Goal: Task Accomplishment & Management: Manage account settings

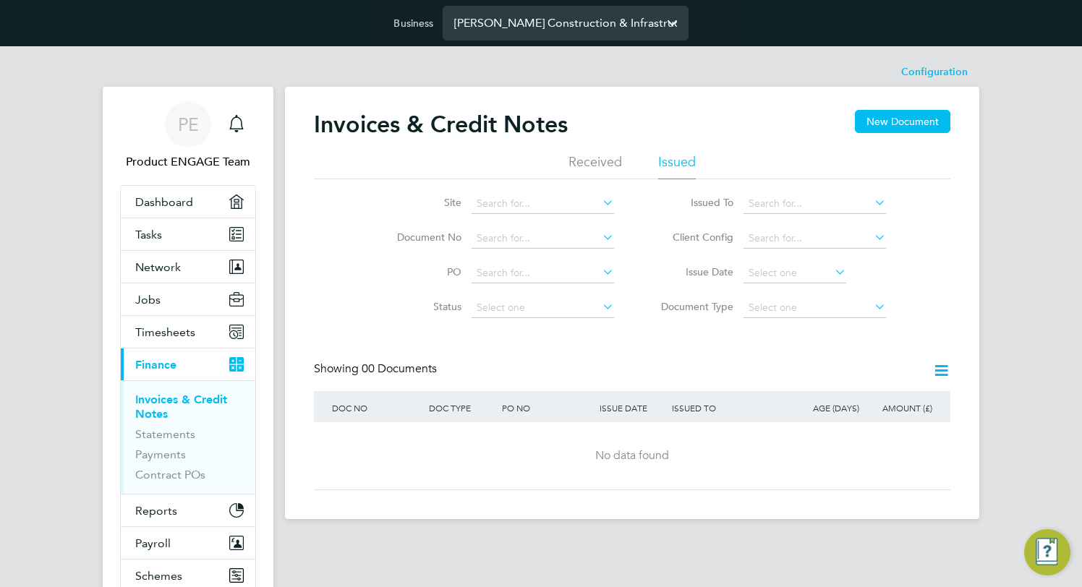
click at [511, 15] on input "[PERSON_NAME] Construction & Infrastructure Ltd" at bounding box center [566, 23] width 246 height 34
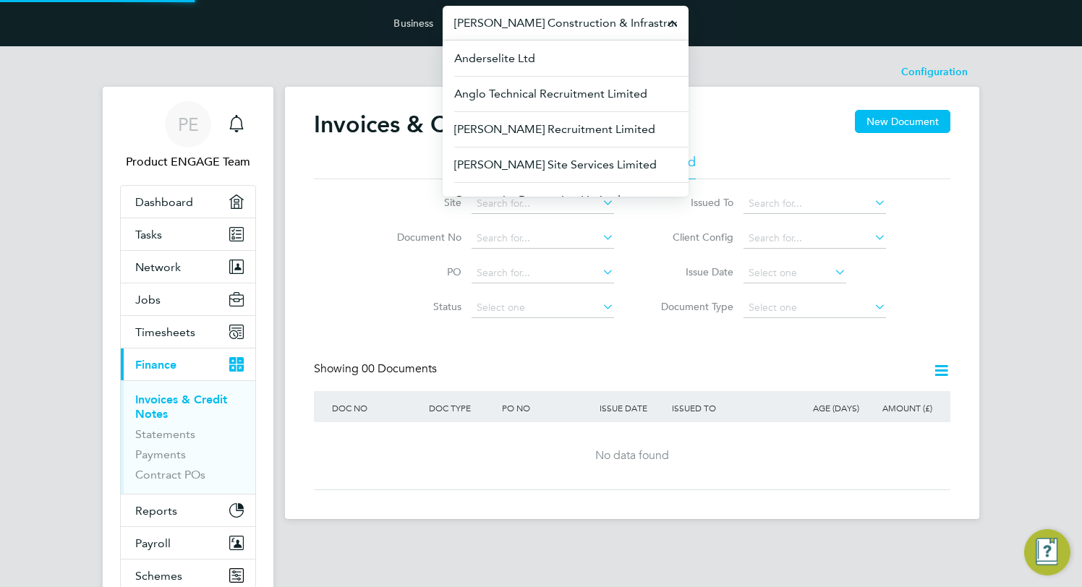
click at [511, 15] on input "[PERSON_NAME] Construction & Infrastructure Ltd" at bounding box center [566, 23] width 246 height 34
click at [511, 15] on input "Morgan Sindall Construction & Infrastructure Ltd" at bounding box center [566, 23] width 246 height 34
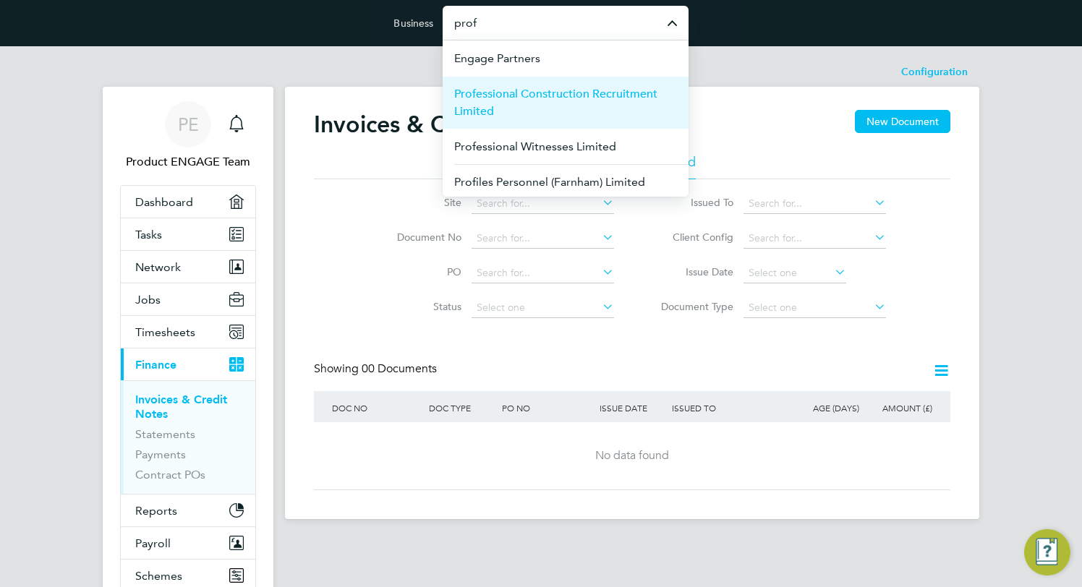
click at [531, 84] on li "Professional Construction Recruitment Limited" at bounding box center [566, 102] width 246 height 53
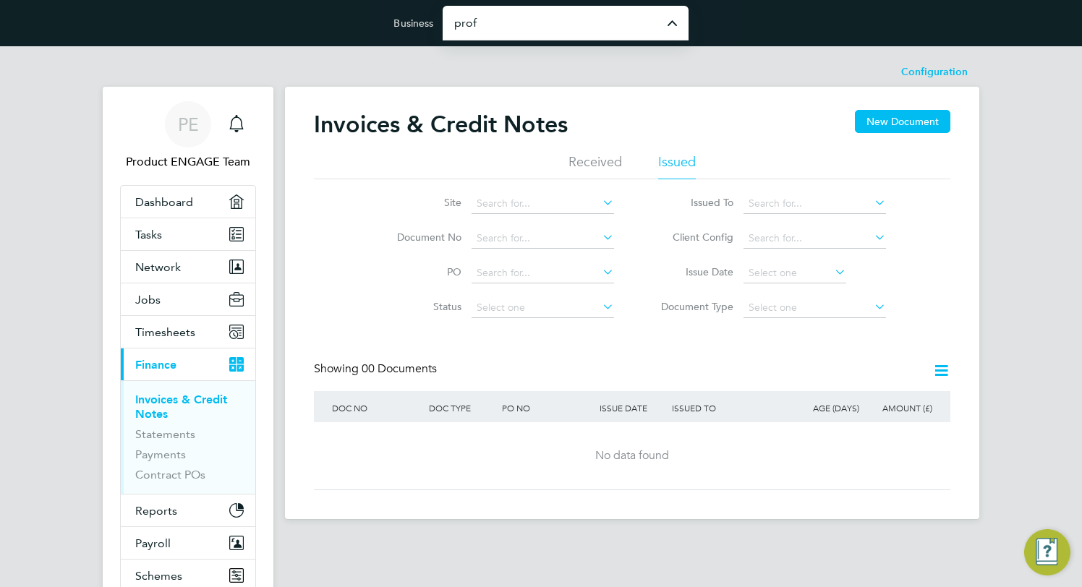
type input "Professional Construction Recruitment Limited"
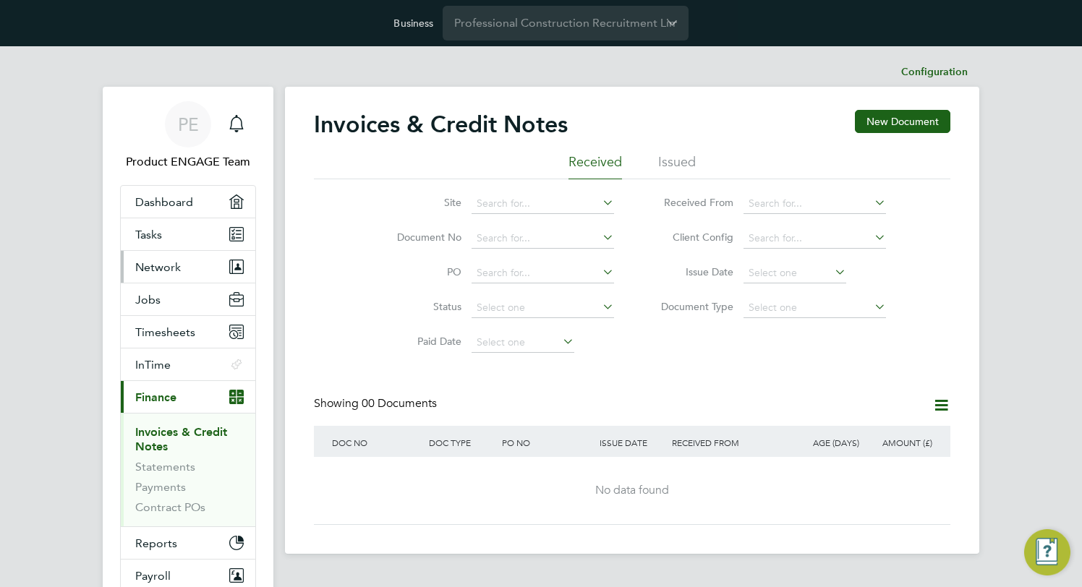
click at [166, 261] on span "Network" at bounding box center [158, 267] width 46 height 14
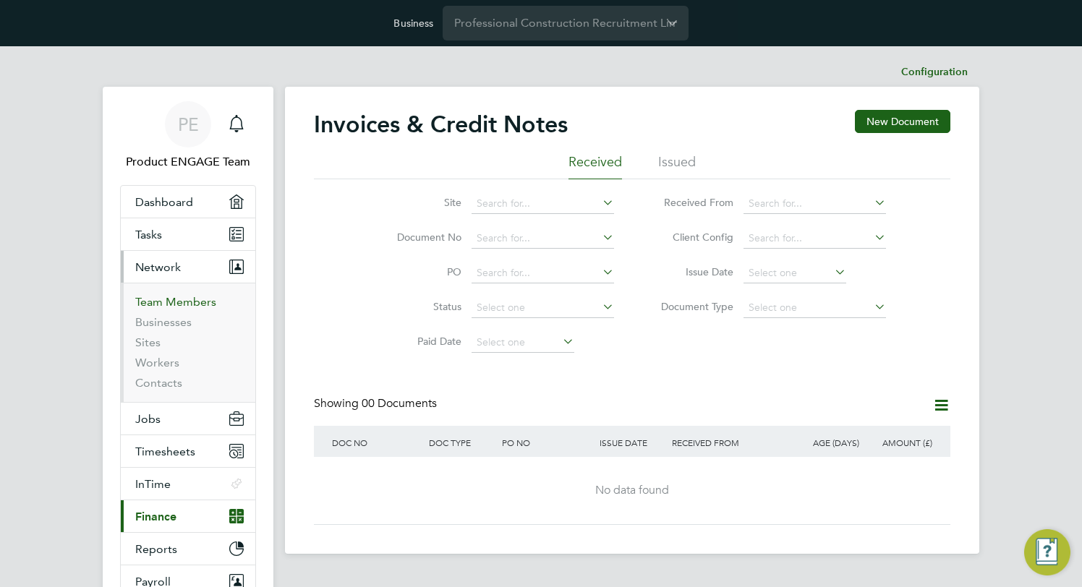
click at [171, 298] on link "Team Members" at bounding box center [175, 302] width 81 height 14
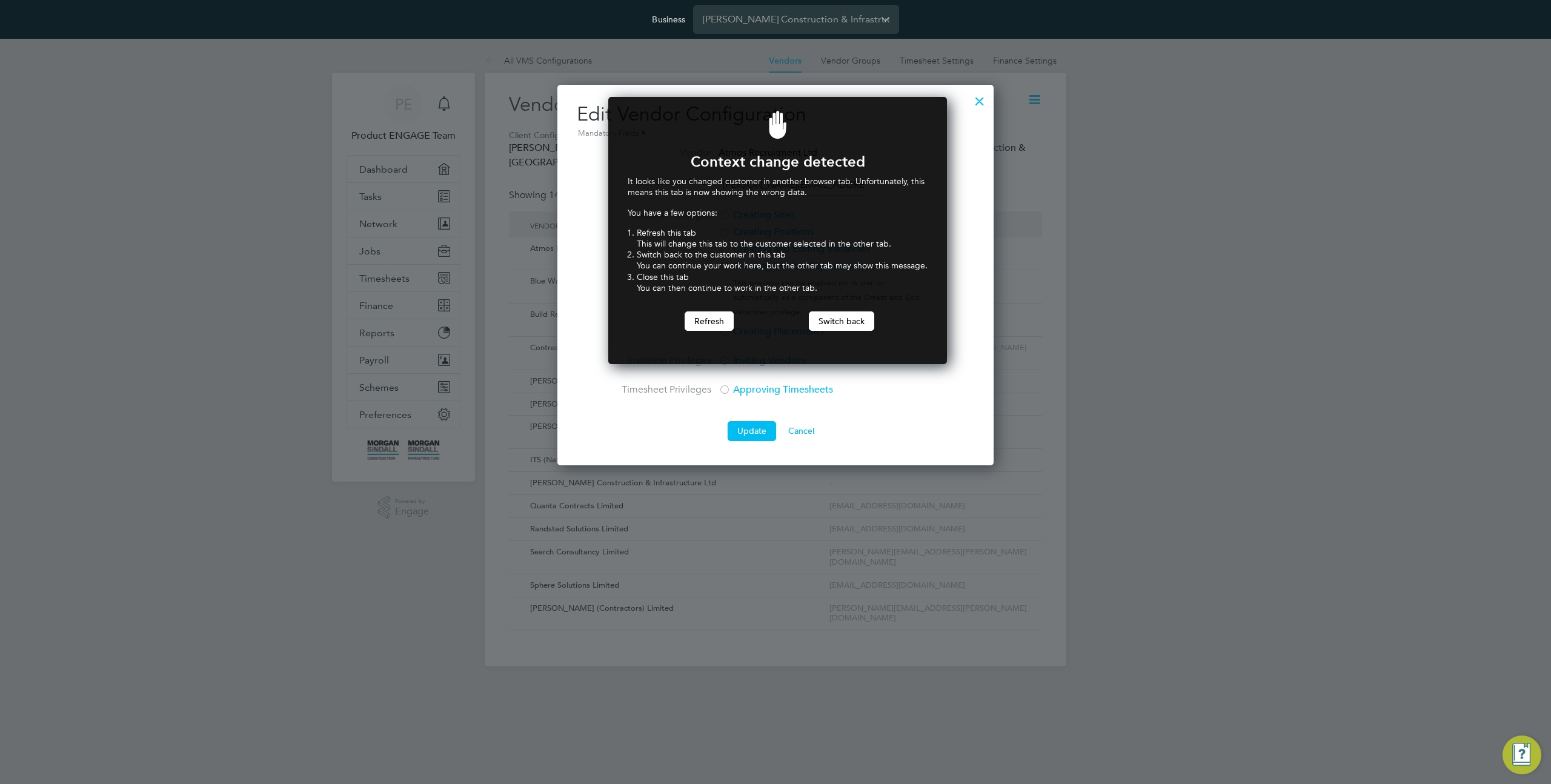
scroll to position [268, 334]
click at [694, 321] on button "Refresh" at bounding box center [709, 321] width 49 height 19
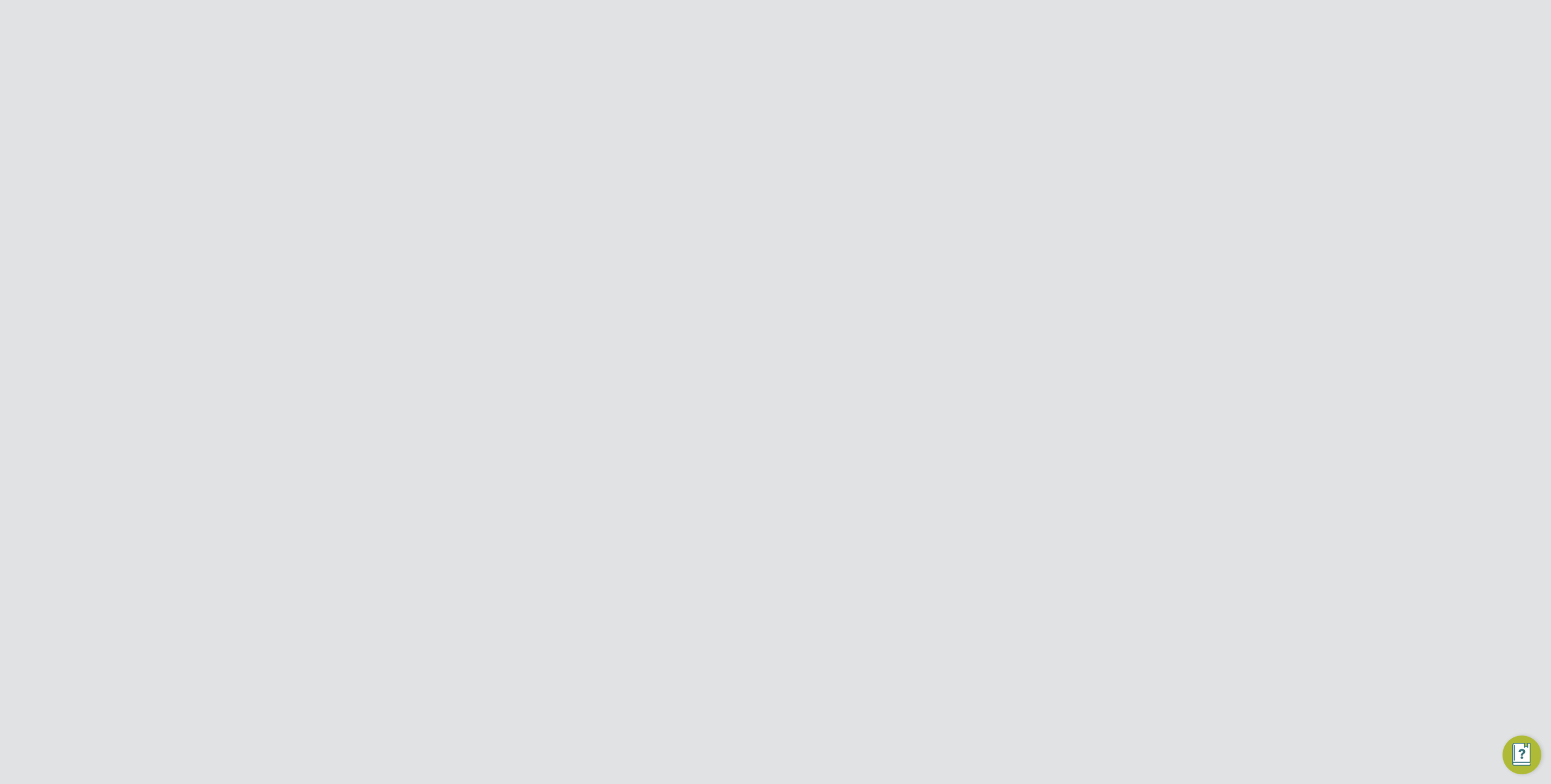
click at [776, 116] on div "Error while Loading Client Details You are not allowed to access this client co…" at bounding box center [775, 392] width 1551 height 784
click at [765, 10] on input "Professional Construction Recruitment Limited" at bounding box center [796, 19] width 206 height 28
click at [395, 228] on span "Network" at bounding box center [379, 224] width 39 height 12
click at [736, 15] on input "Professional Construction Recruitment Limited" at bounding box center [796, 19] width 206 height 28
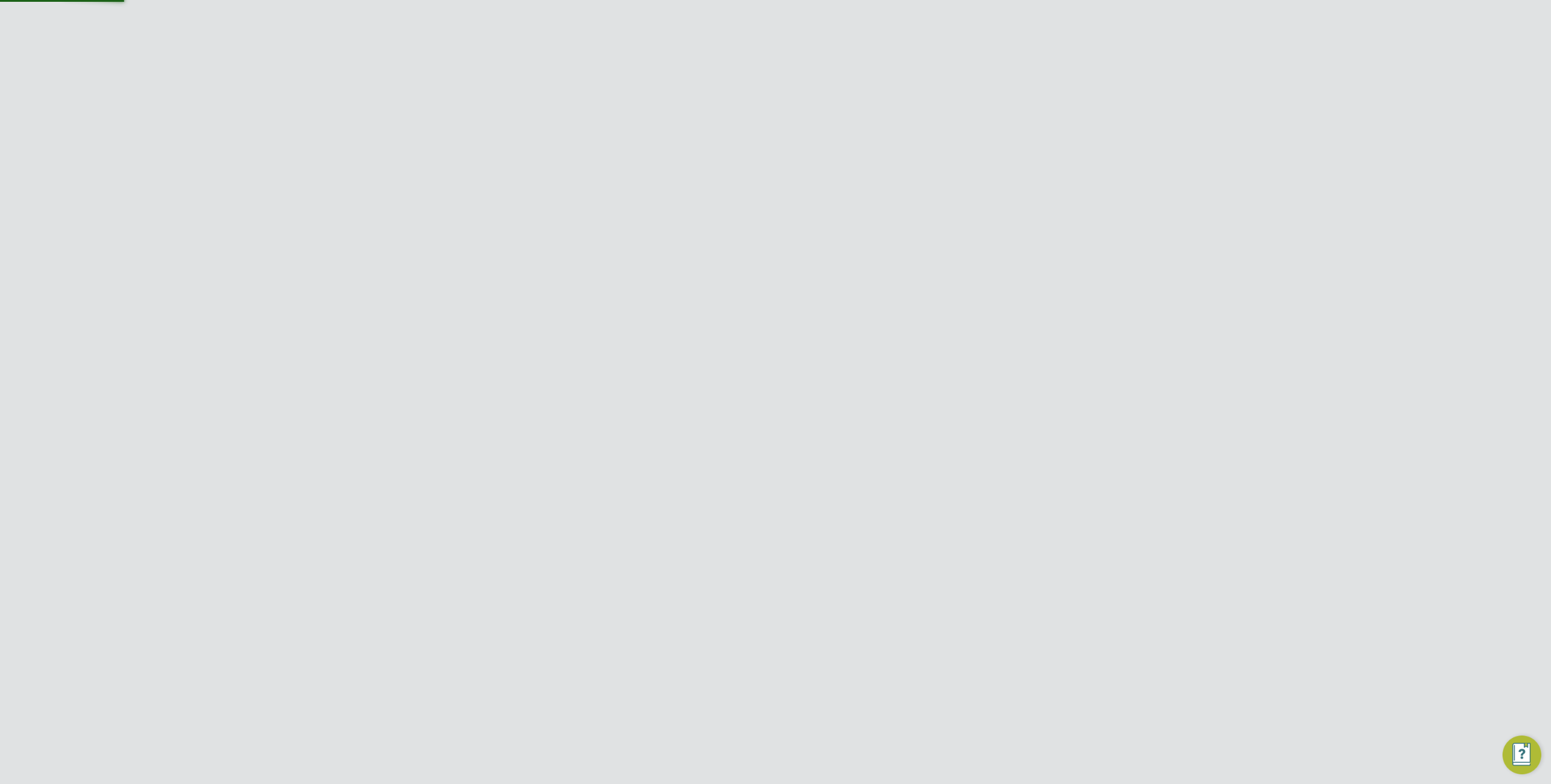
click at [736, 15] on input "Professional Construction Recruitment Limited" at bounding box center [796, 19] width 206 height 28
click at [398, 221] on button "Network" at bounding box center [403, 224] width 113 height 27
click at [400, 255] on link "Team Members" at bounding box center [393, 253] width 68 height 12
click at [1012, 421] on icon at bounding box center [1016, 428] width 12 height 14
click at [902, 546] on li "Impersonate" at bounding box center [949, 552] width 146 height 17
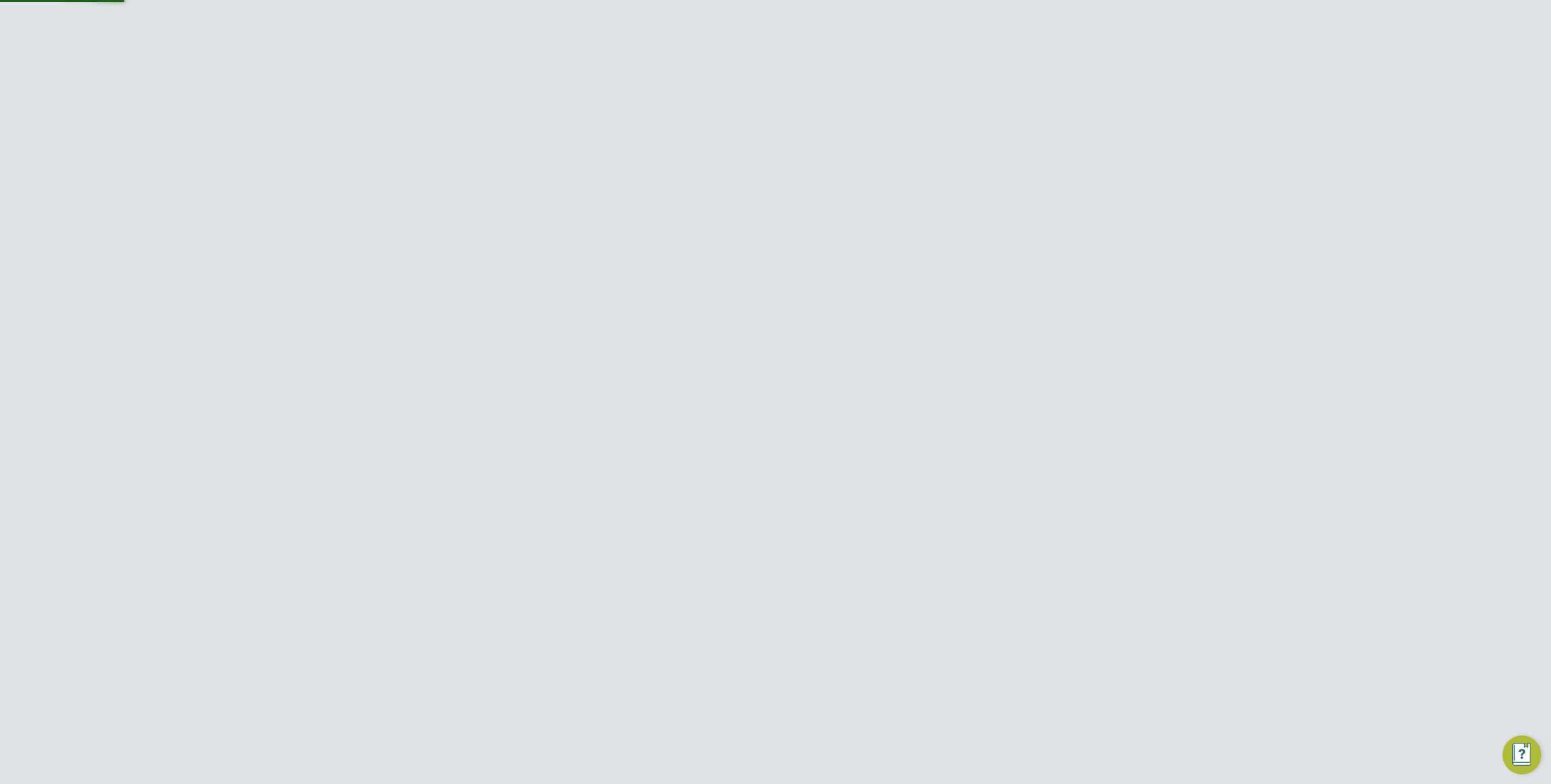
click at [772, 9] on input "Professional Construction Recruitment Limited" at bounding box center [796, 19] width 206 height 28
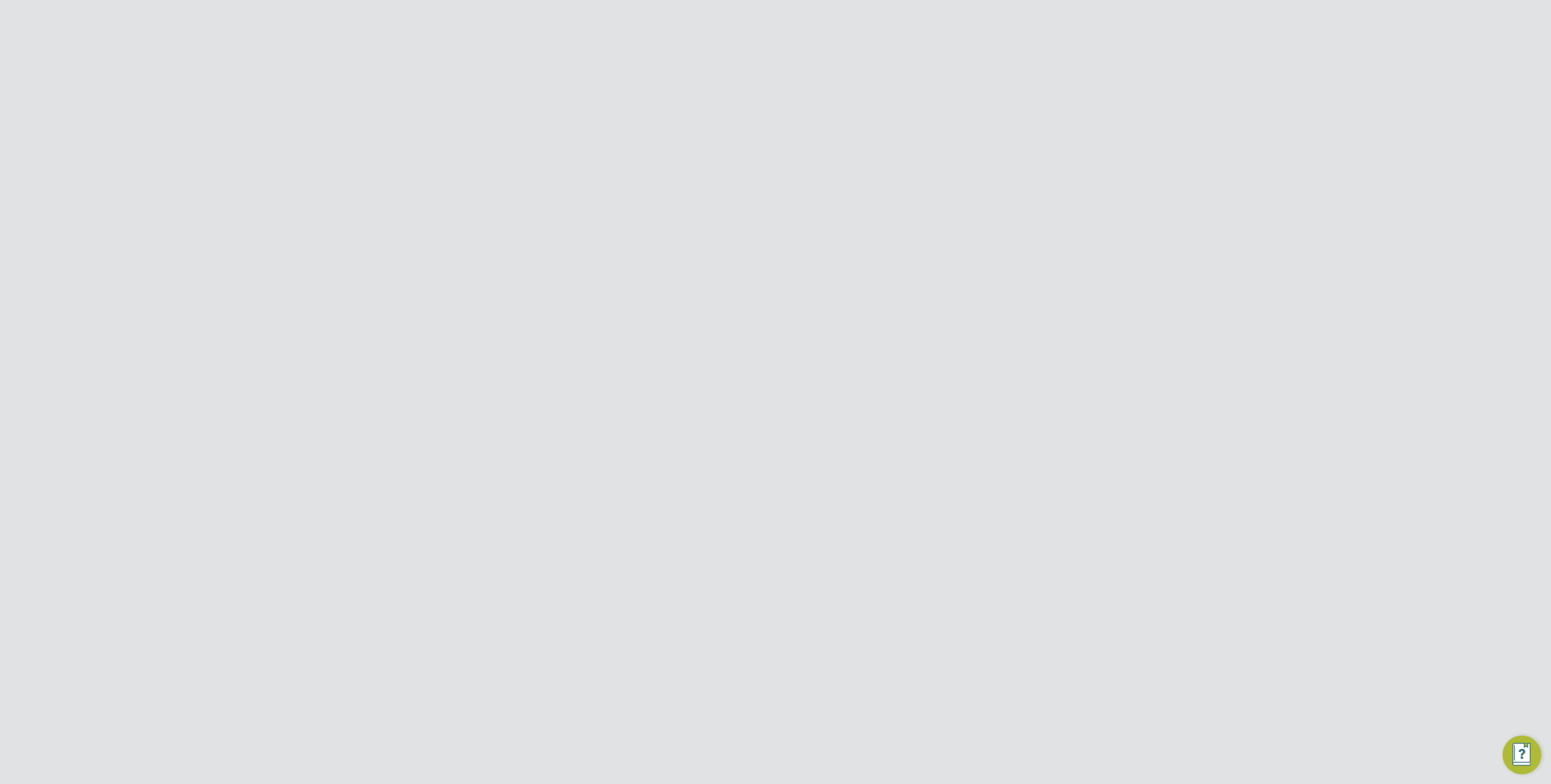
click at [790, 82] on span "Randstad Solutions Limited" at bounding box center [763, 78] width 121 height 14
type input "Randstad Solutions Limited"
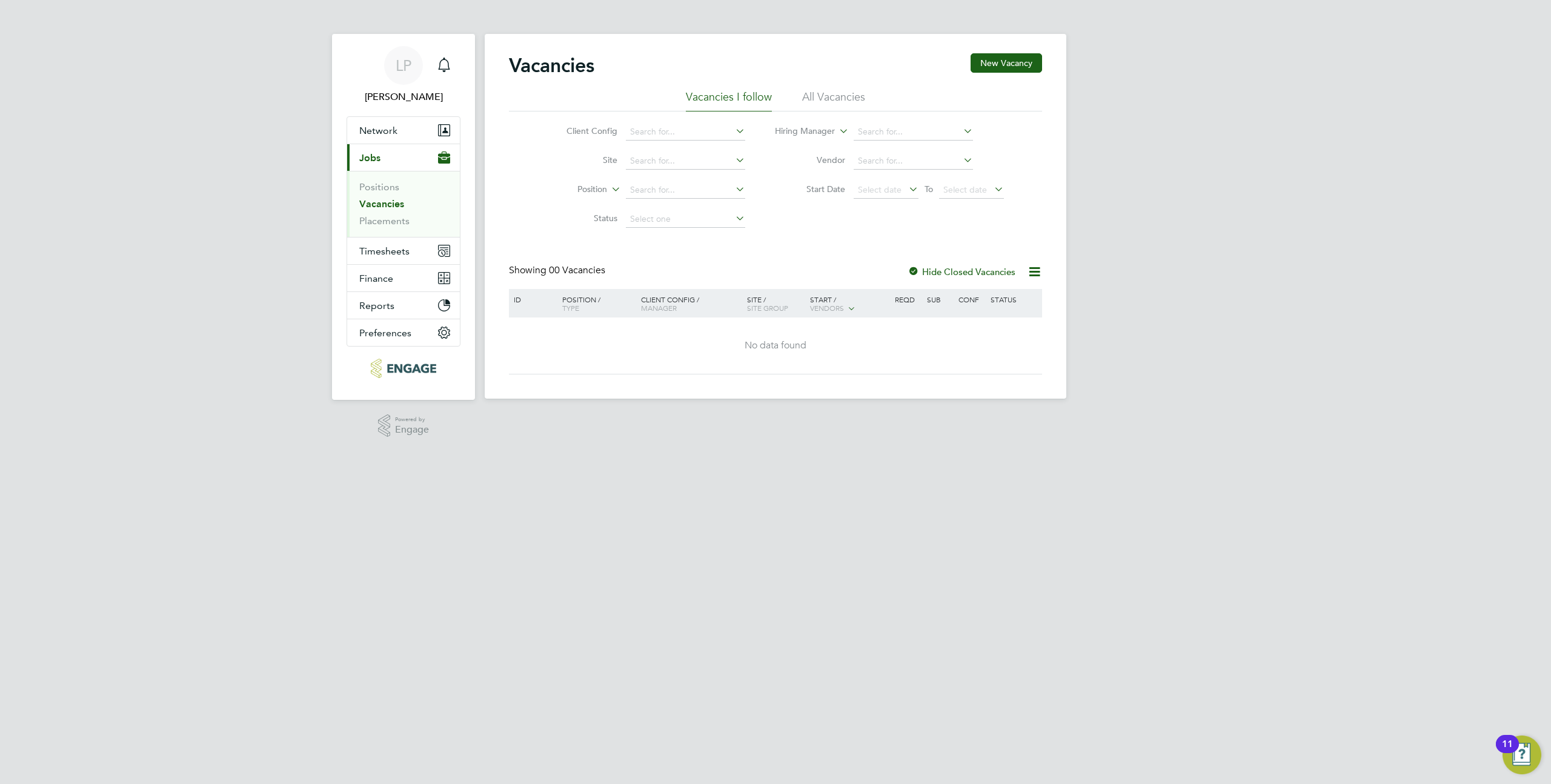
click at [832, 105] on li "All Vacancies" at bounding box center [833, 101] width 63 height 22
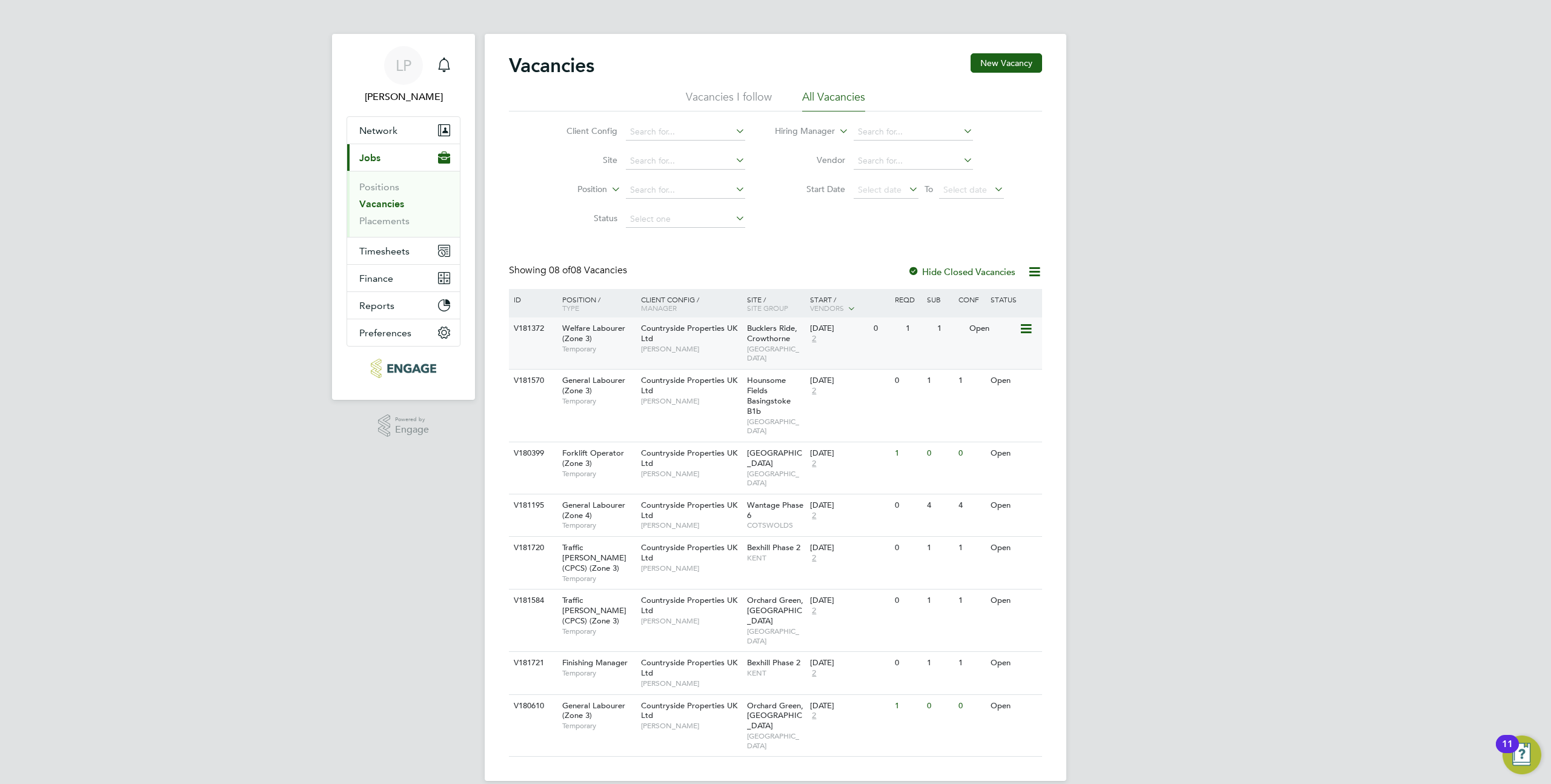
click at [1025, 328] on icon at bounding box center [1025, 328] width 12 height 14
click at [990, 357] on li "View Details" at bounding box center [997, 357] width 70 height 17
click at [1023, 327] on icon at bounding box center [1025, 328] width 12 height 14
click at [1021, 459] on icon at bounding box center [1025, 453] width 12 height 14
click at [1106, 260] on div "LP Lucy Phakey Notifications Applications: Network Team Members Businesses Site…" at bounding box center [775, 400] width 1551 height 800
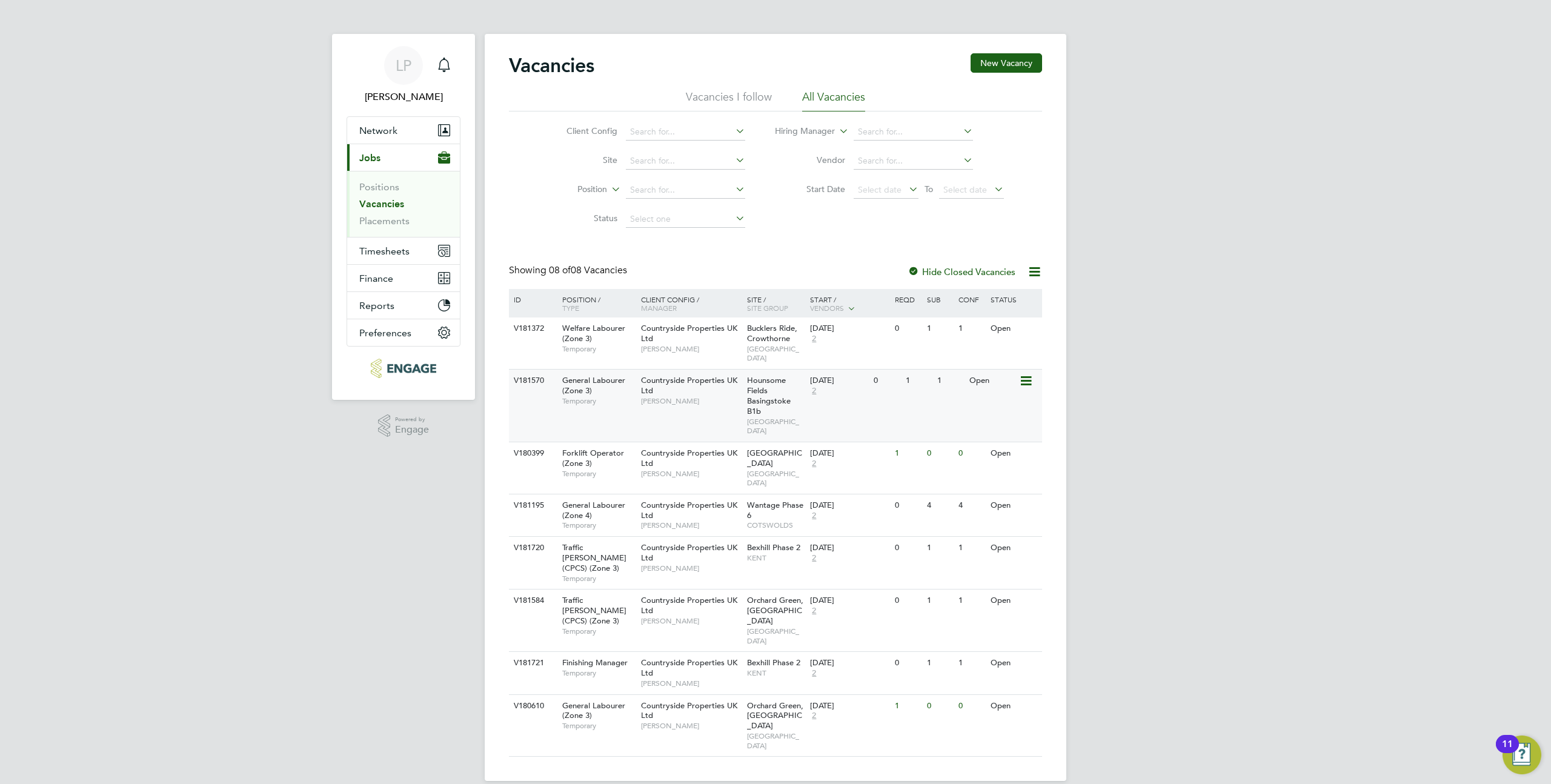
click at [1022, 379] on icon at bounding box center [1025, 380] width 12 height 14
click at [1290, 659] on div "LP Lucy Phakey Notifications Applications: Network Team Members Businesses Site…" at bounding box center [775, 400] width 1551 height 800
click at [1022, 329] on icon at bounding box center [1025, 328] width 12 height 14
click at [916, 272] on div at bounding box center [913, 272] width 12 height 12
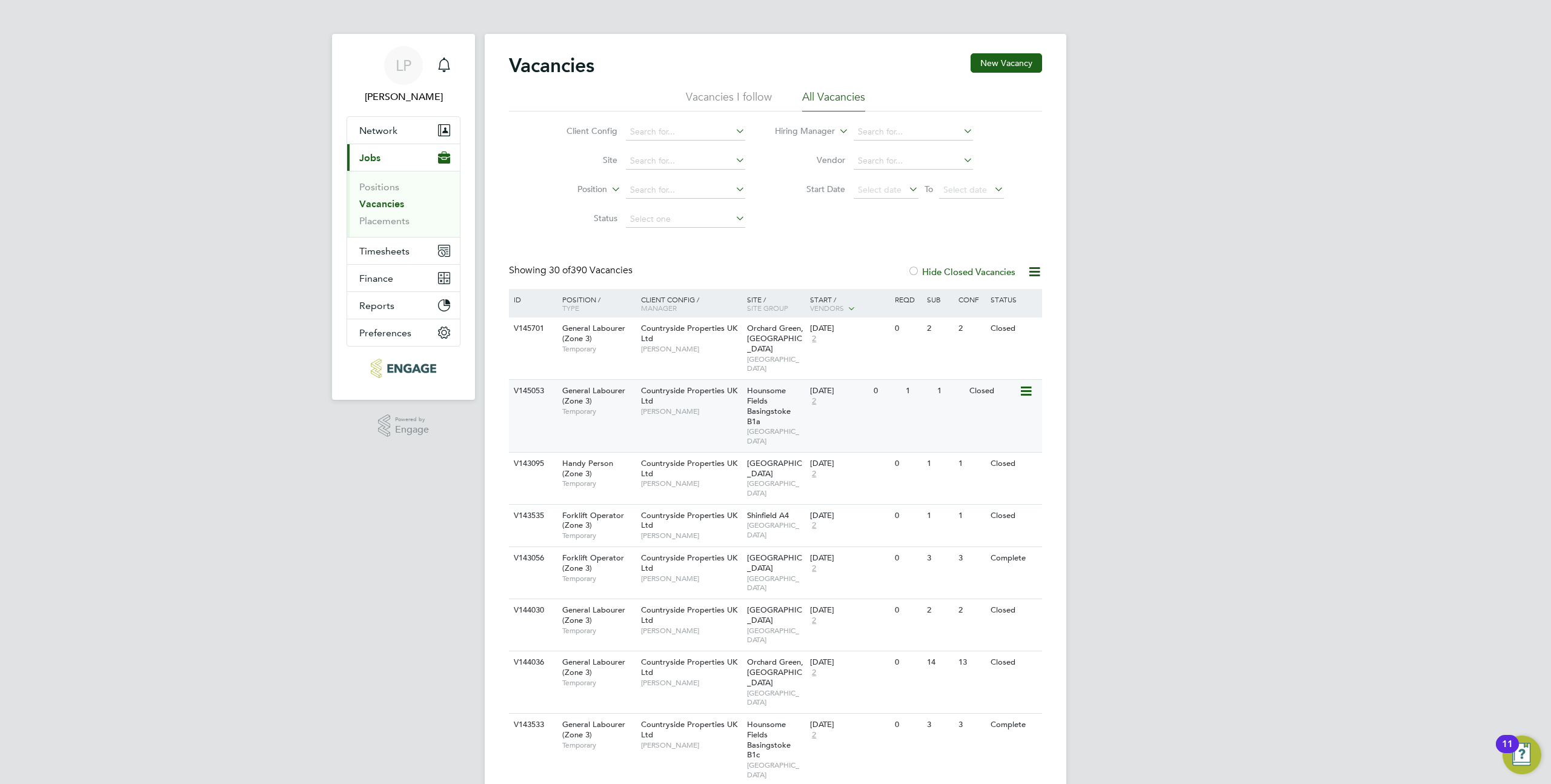
click at [1021, 384] on icon at bounding box center [1025, 390] width 12 height 14
click at [1036, 276] on icon at bounding box center [1035, 271] width 15 height 15
click at [909, 272] on div at bounding box center [913, 272] width 12 height 12
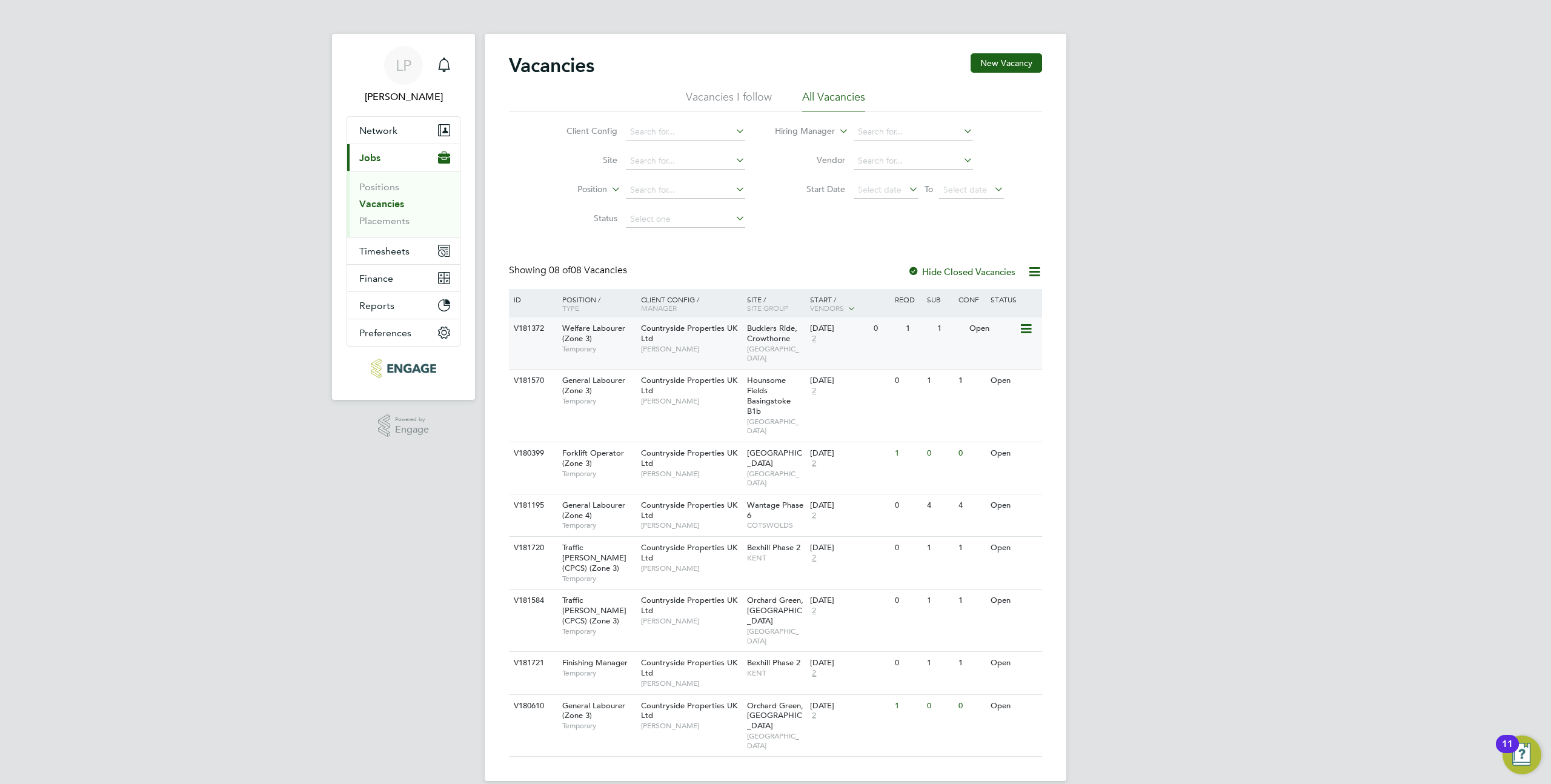
click at [1025, 328] on icon at bounding box center [1025, 328] width 12 height 14
click at [1099, 426] on div "LP Lucy Phakey Notifications Applications: Network Team Members Businesses Site…" at bounding box center [775, 400] width 1551 height 800
click at [1099, 425] on div "LP Lucy Phakey Notifications Applications: Network Team Members Businesses Site…" at bounding box center [775, 400] width 1551 height 800
click at [768, 336] on span "Bucklers Ride, Crowthorne" at bounding box center [773, 333] width 50 height 21
click at [1022, 379] on icon at bounding box center [1025, 380] width 12 height 14
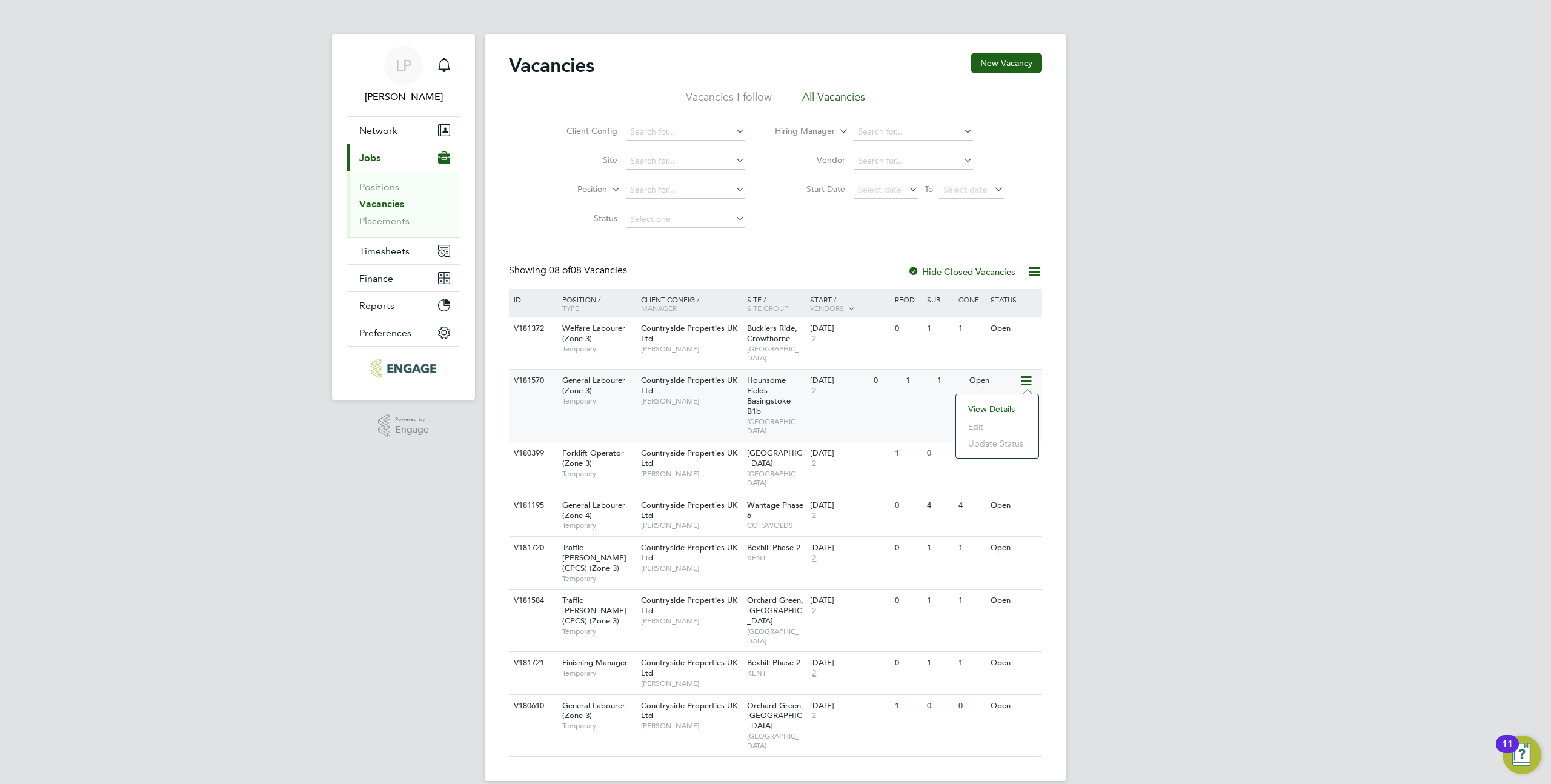
click at [1101, 336] on div "LP Lucy Phakey Notifications Applications: Network Team Members Businesses Site…" at bounding box center [775, 400] width 1551 height 800
click at [1030, 381] on icon at bounding box center [1025, 380] width 12 height 14
click at [1159, 496] on div "LP Lucy Phakey Notifications Applications: Network Team Members Businesses Site…" at bounding box center [775, 400] width 1551 height 800
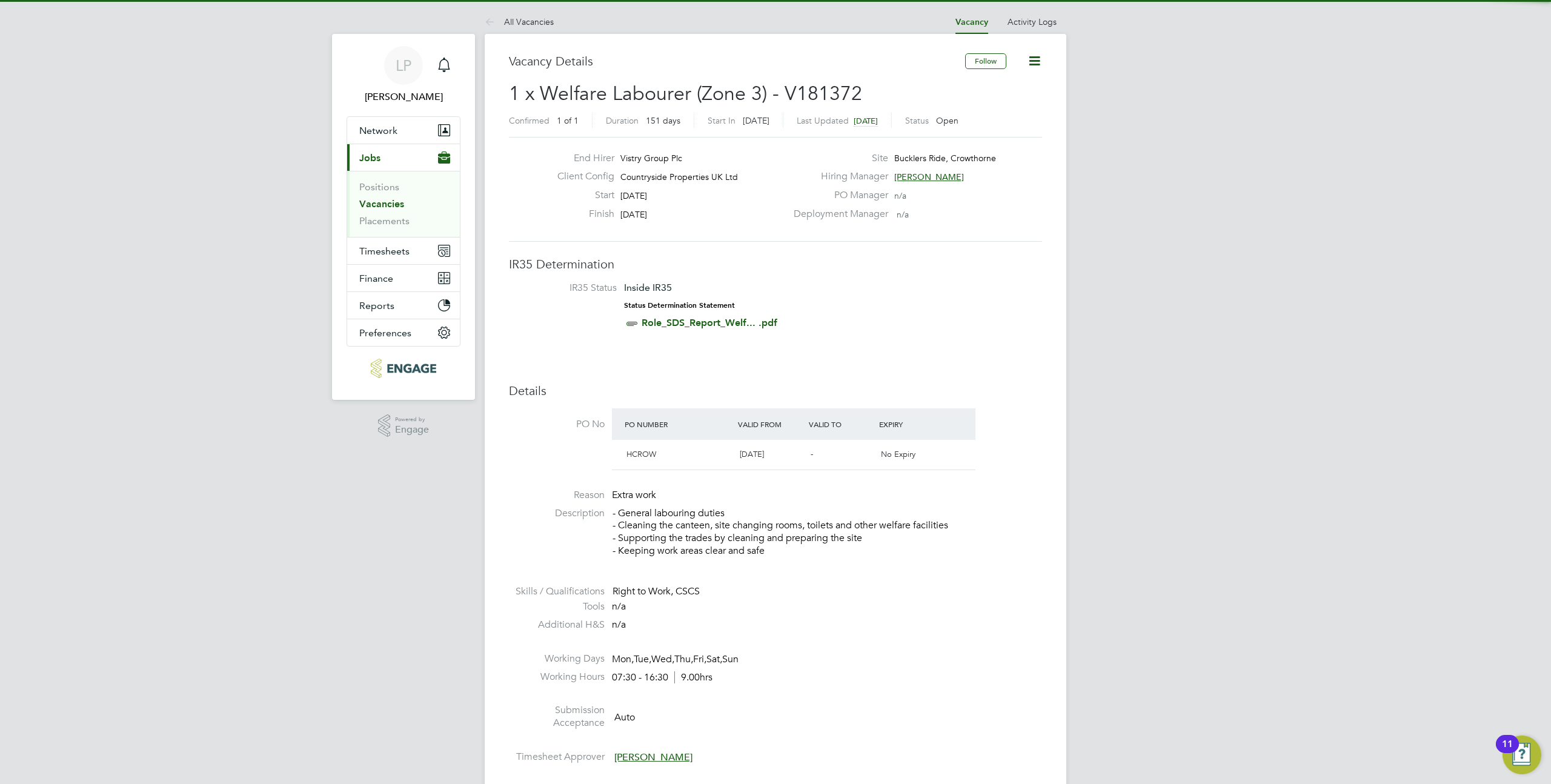
click at [1039, 64] on icon at bounding box center [1035, 61] width 15 height 15
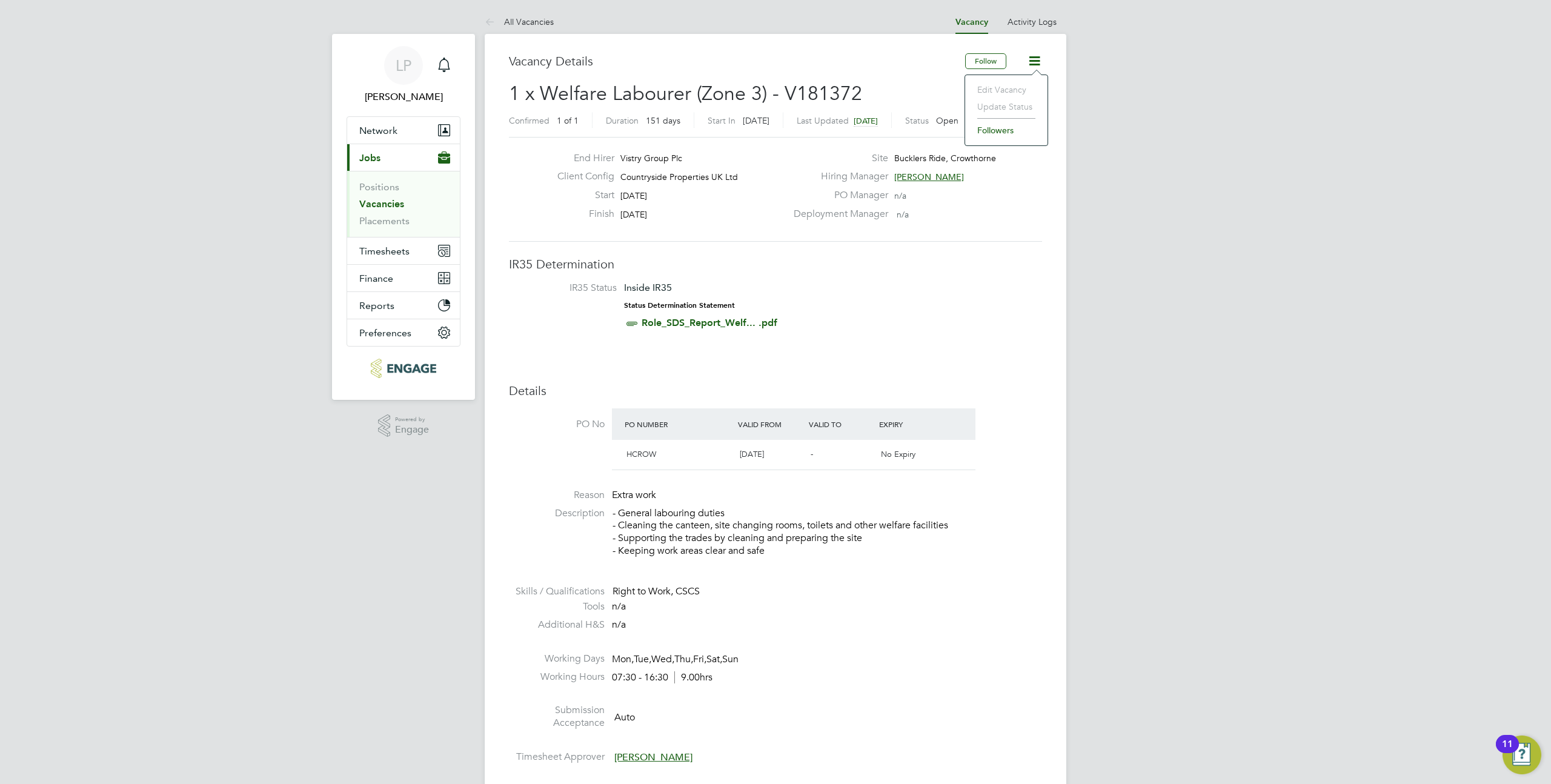
click at [1123, 209] on div "LP Lucy Phakey Notifications Applications: Network Team Members Businesses Site…" at bounding box center [775, 798] width 1551 height 1596
click at [262, 128] on div "LP Lucy Phakey Notifications Applications: Network Team Members Businesses Site…" at bounding box center [775, 798] width 1551 height 1596
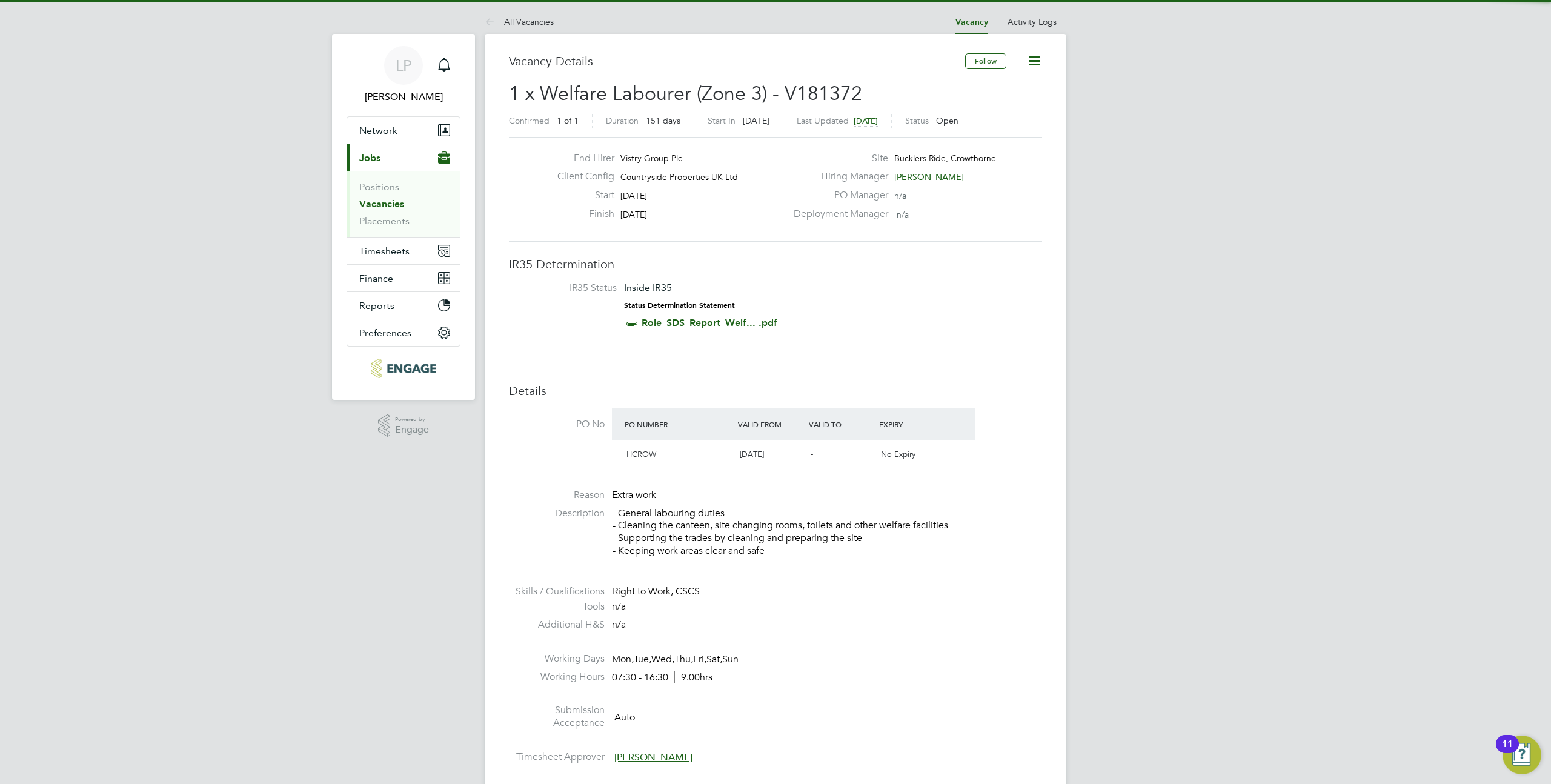
click at [1037, 63] on icon at bounding box center [1035, 61] width 15 height 15
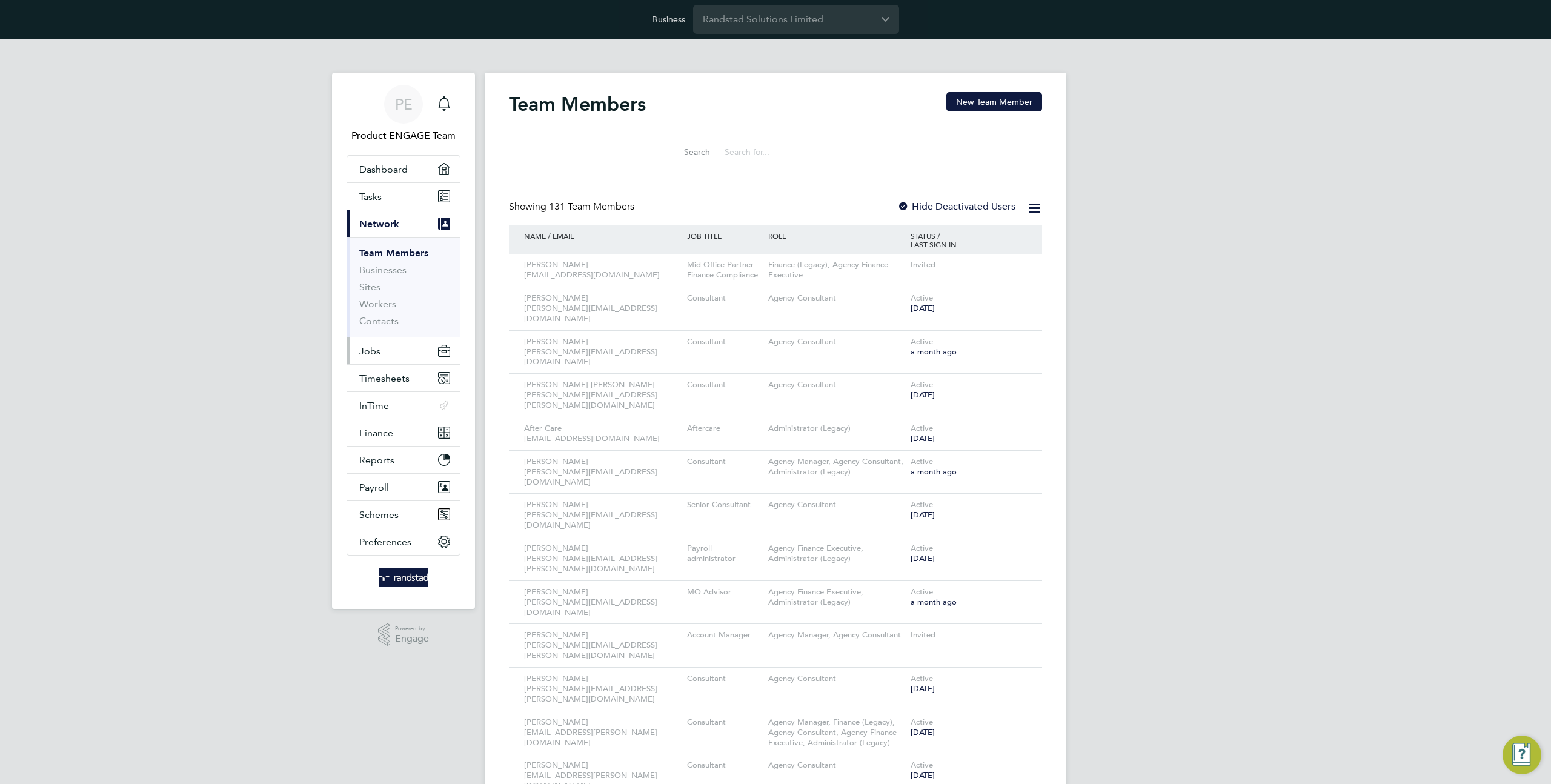
click at [400, 348] on button "Jobs" at bounding box center [403, 351] width 113 height 27
click at [381, 297] on link "Vacancies" at bounding box center [380, 297] width 43 height 12
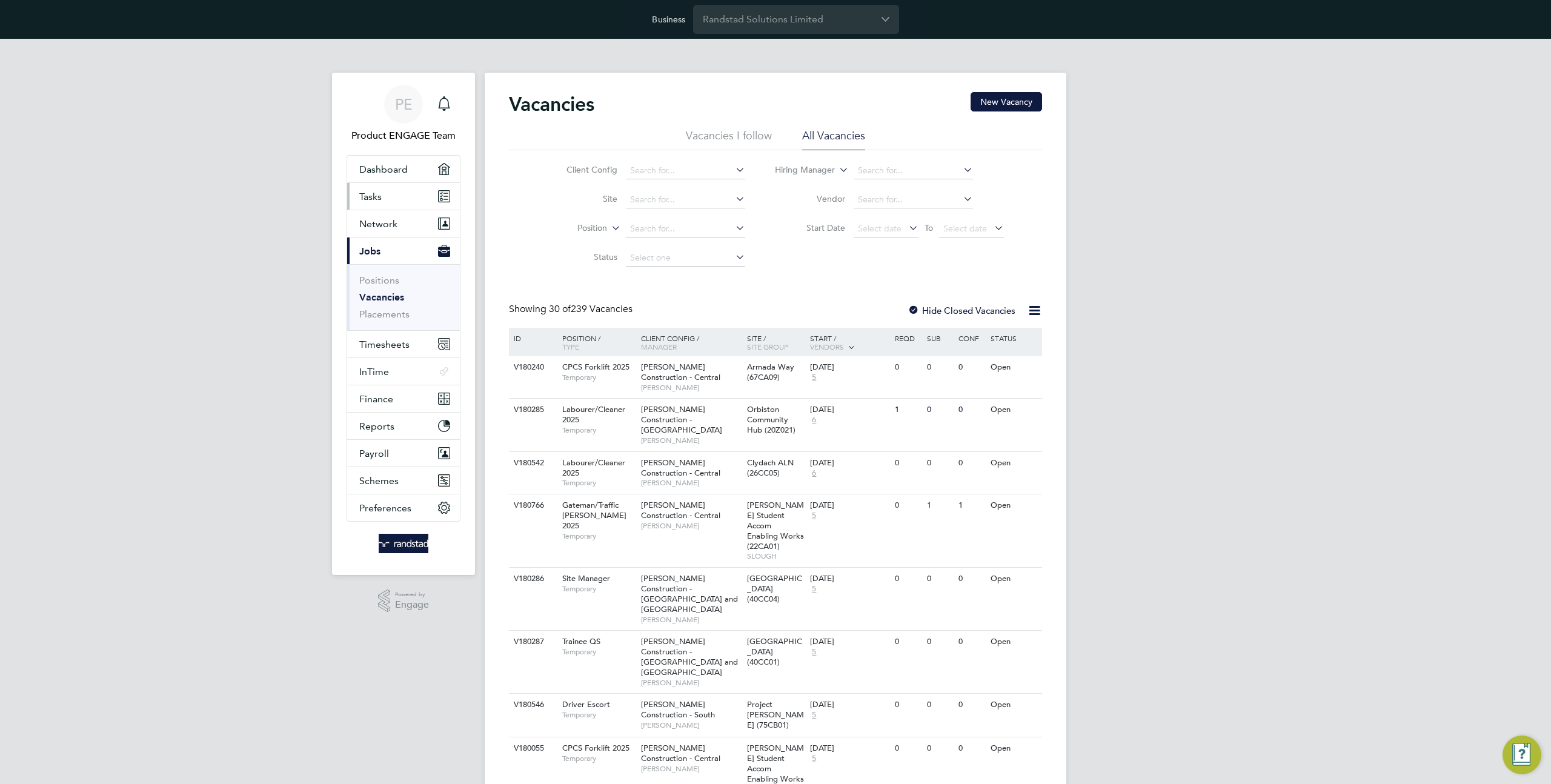
click at [398, 184] on link "Tasks" at bounding box center [403, 196] width 113 height 27
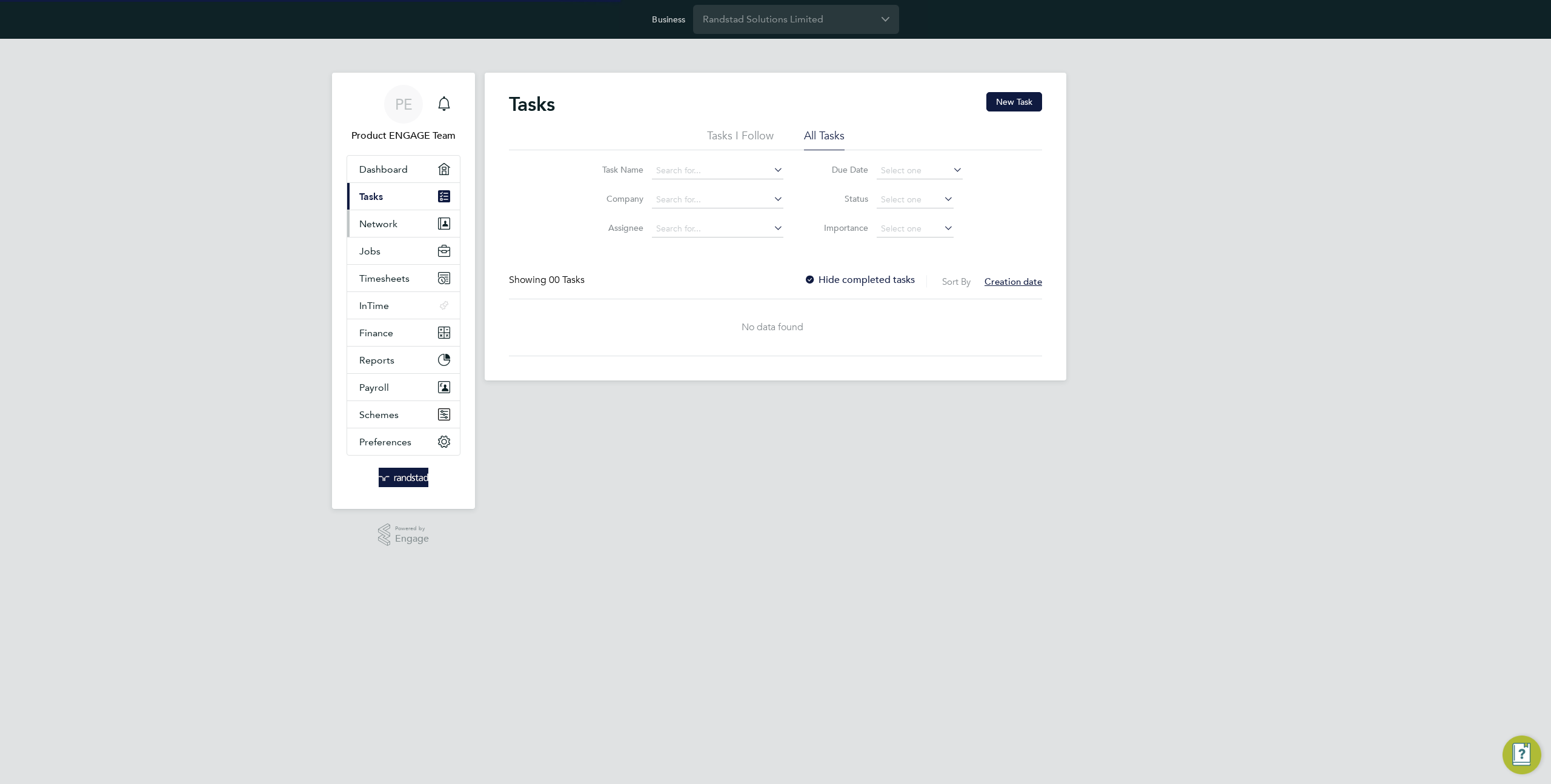
click at [394, 219] on span "Network" at bounding box center [379, 224] width 39 height 12
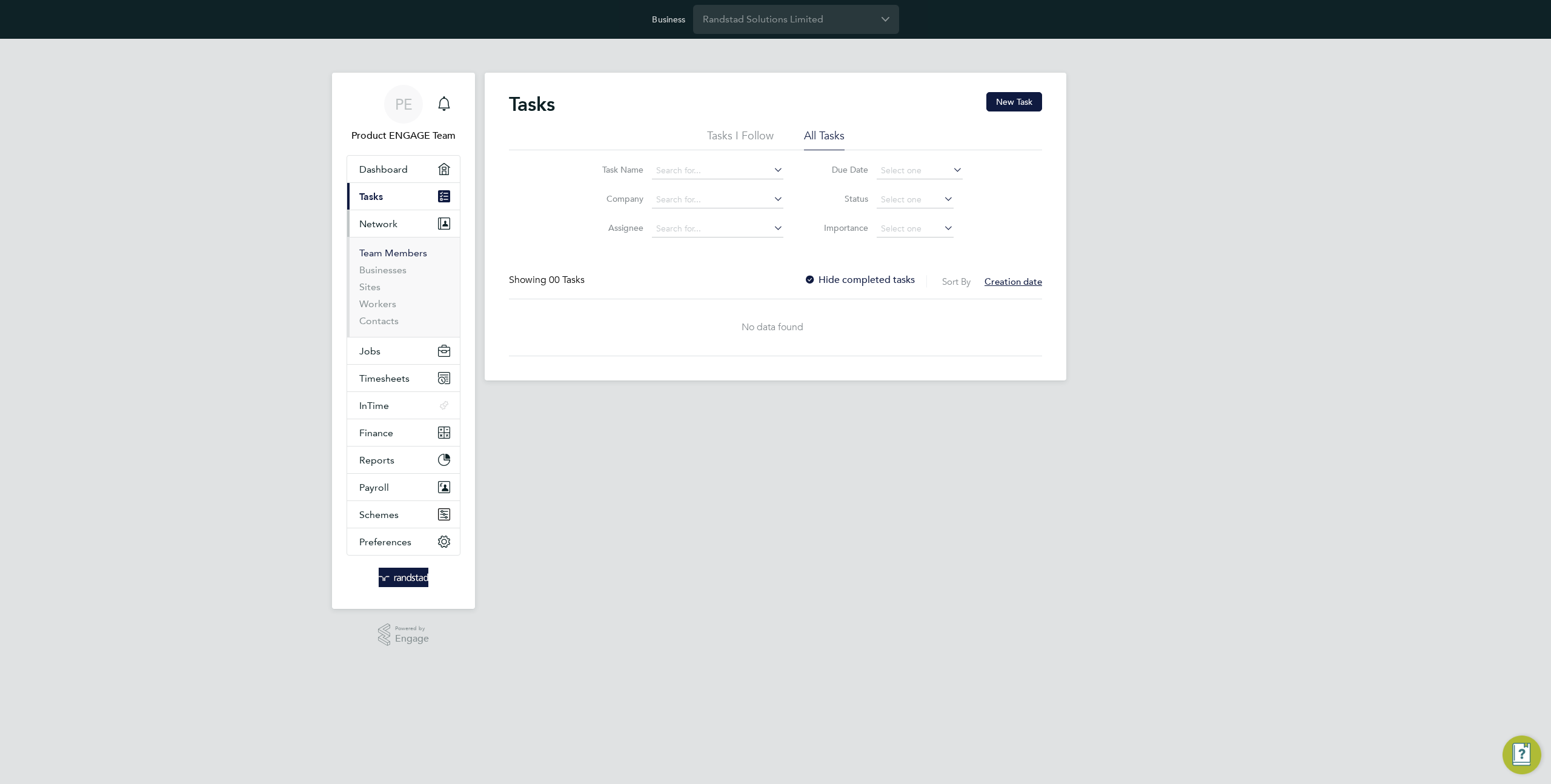
click at [403, 253] on link "Team Members" at bounding box center [393, 253] width 68 height 12
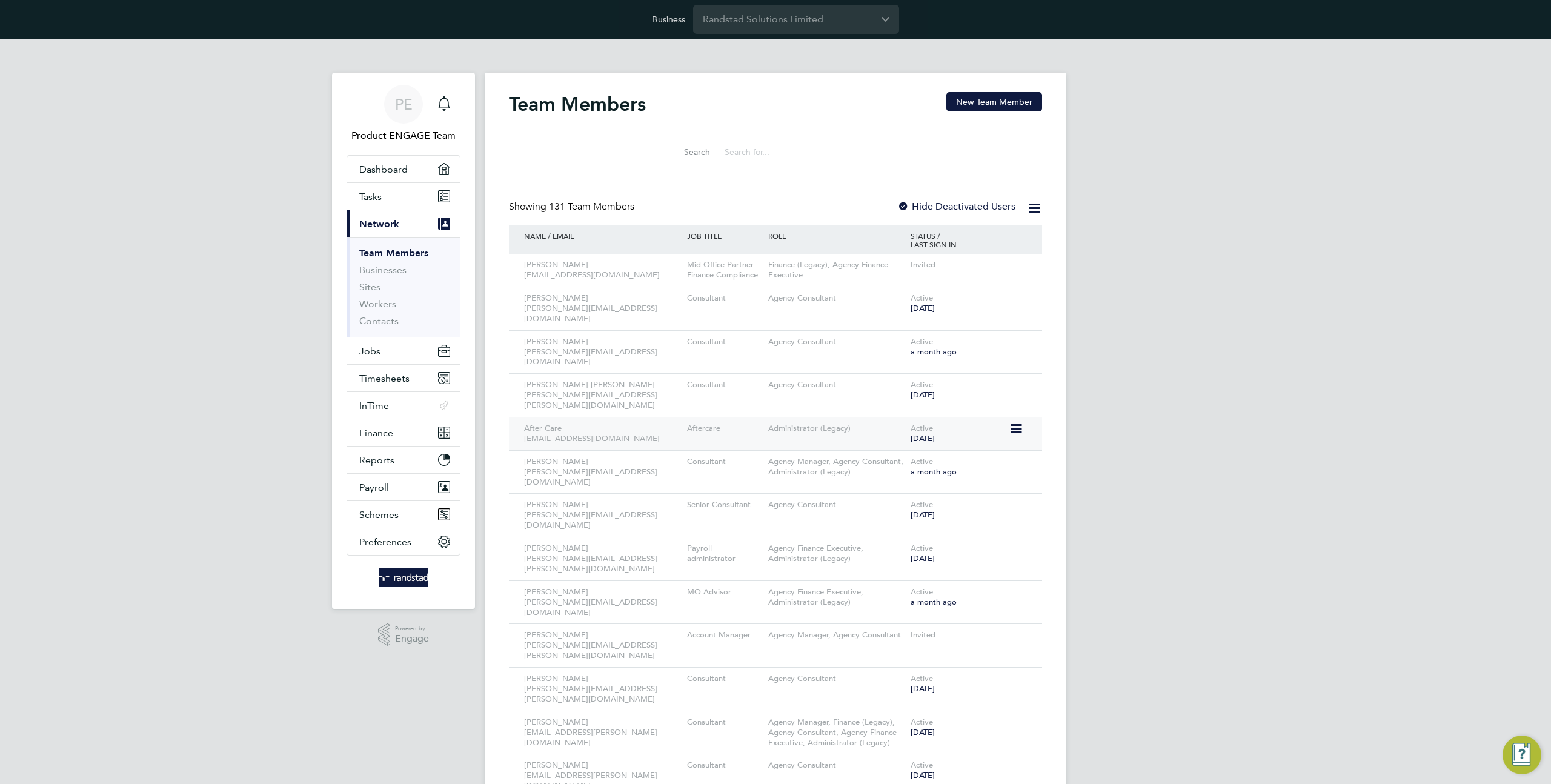
click at [1019, 421] on icon at bounding box center [1016, 428] width 12 height 14
click at [907, 554] on li "Impersonate" at bounding box center [949, 552] width 146 height 17
click at [774, 23] on input "Randstad Solutions Limited" at bounding box center [796, 19] width 206 height 28
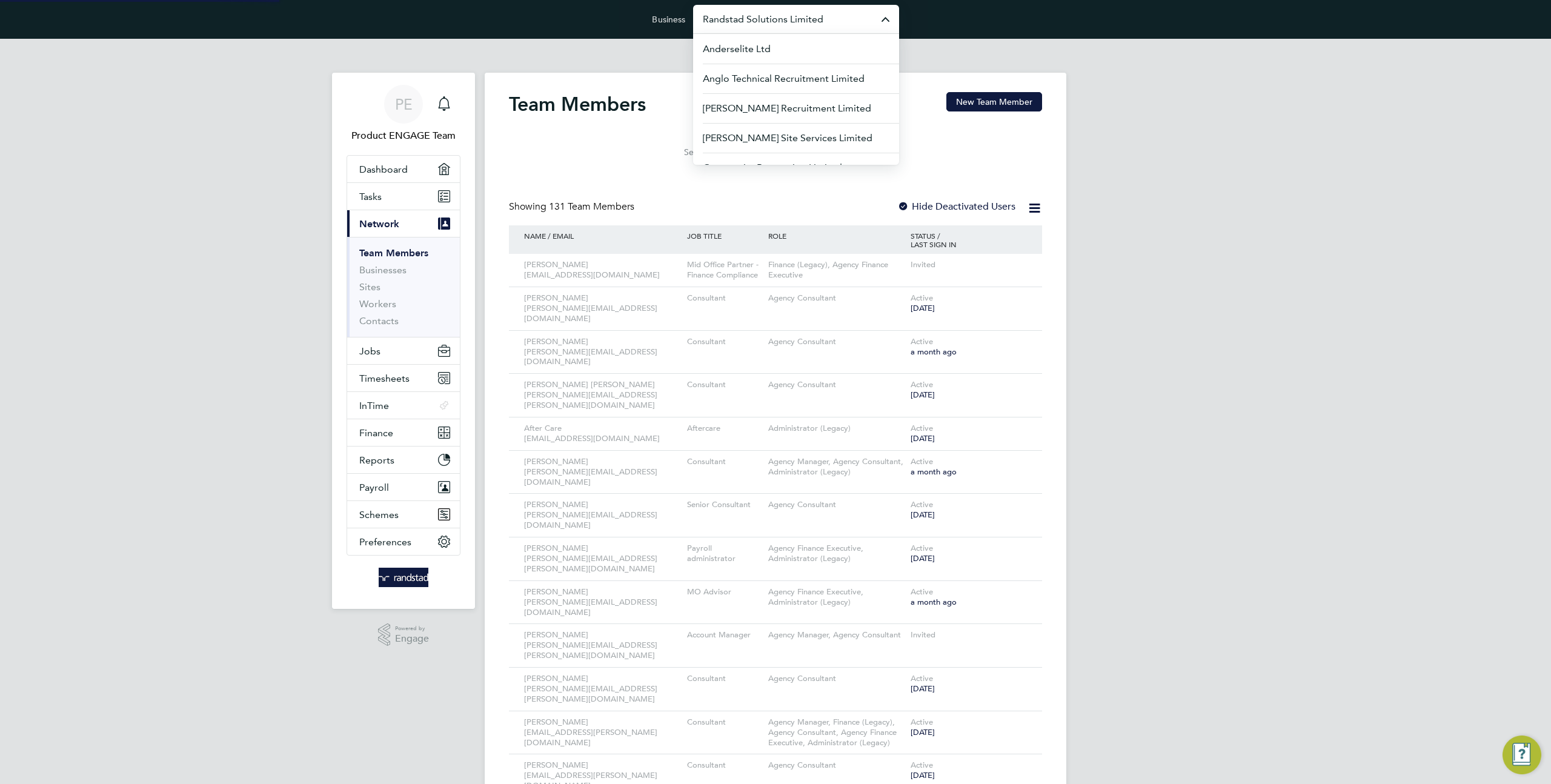
click at [774, 23] on input "Randstad Solutions Limited" at bounding box center [796, 19] width 206 height 28
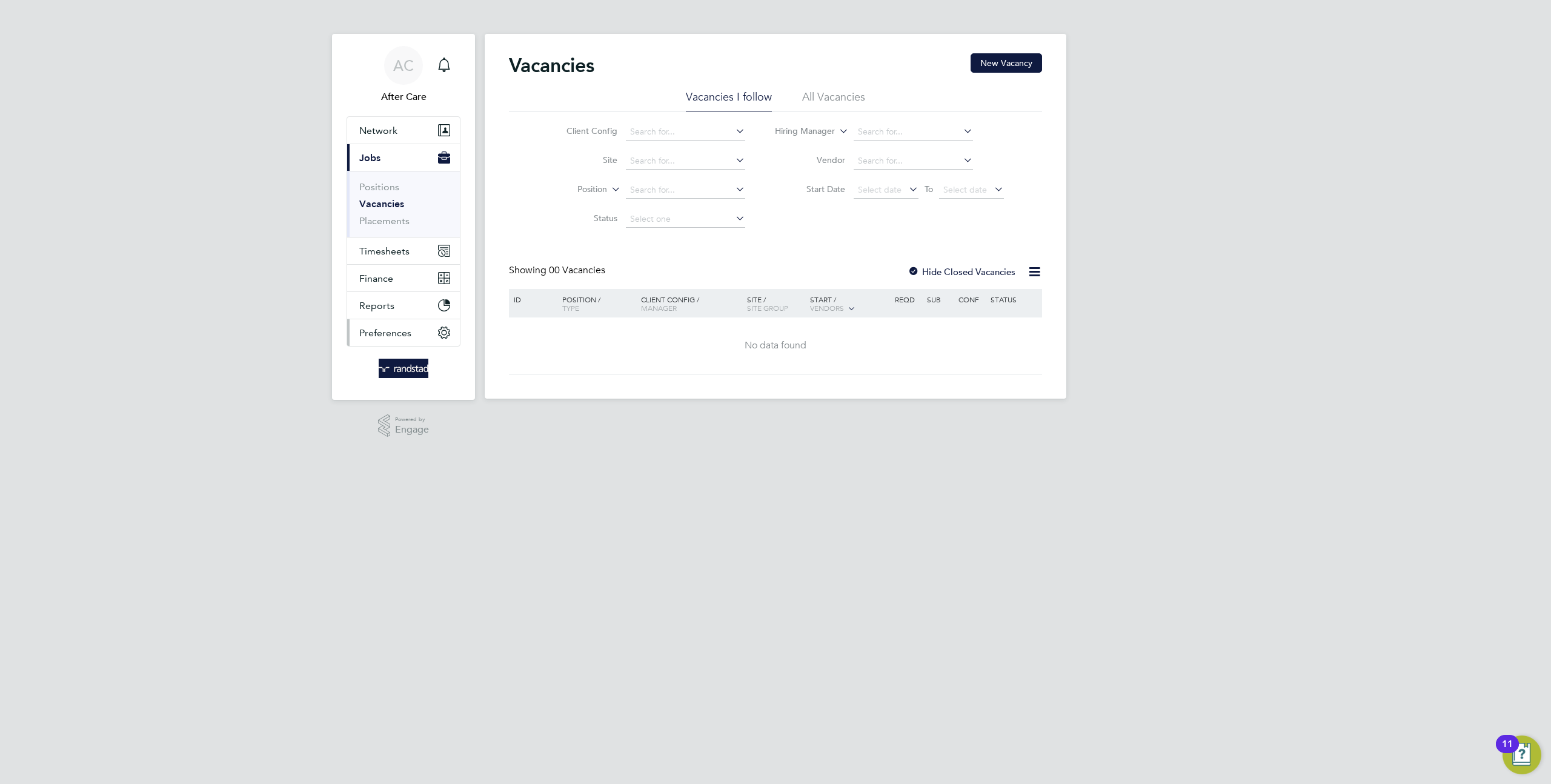
click at [398, 338] on span "Preferences" at bounding box center [385, 333] width 52 height 12
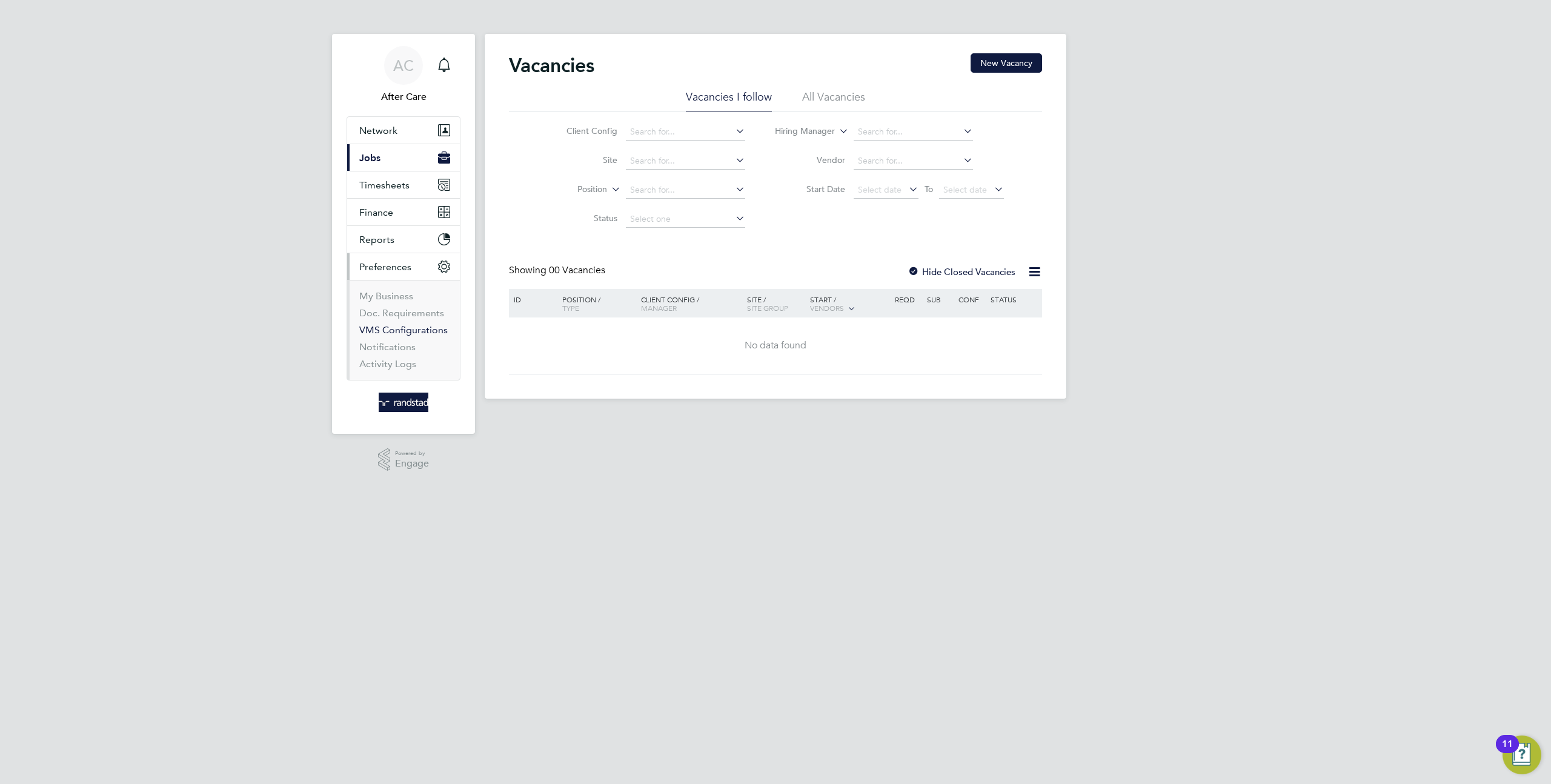
click at [406, 329] on link "VMS Configurations" at bounding box center [404, 330] width 89 height 12
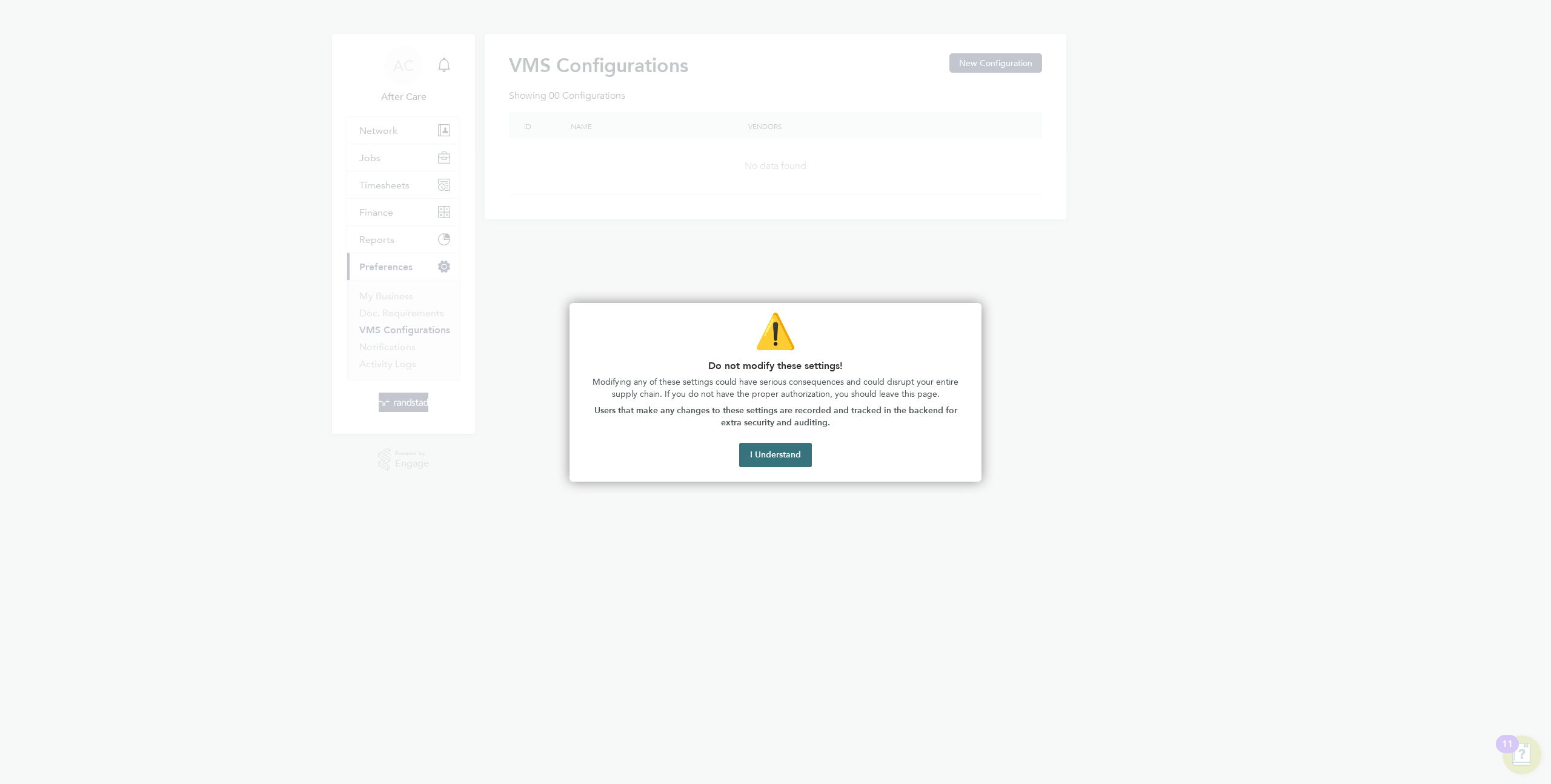
click at [778, 455] on button "I Understand" at bounding box center [775, 455] width 73 height 24
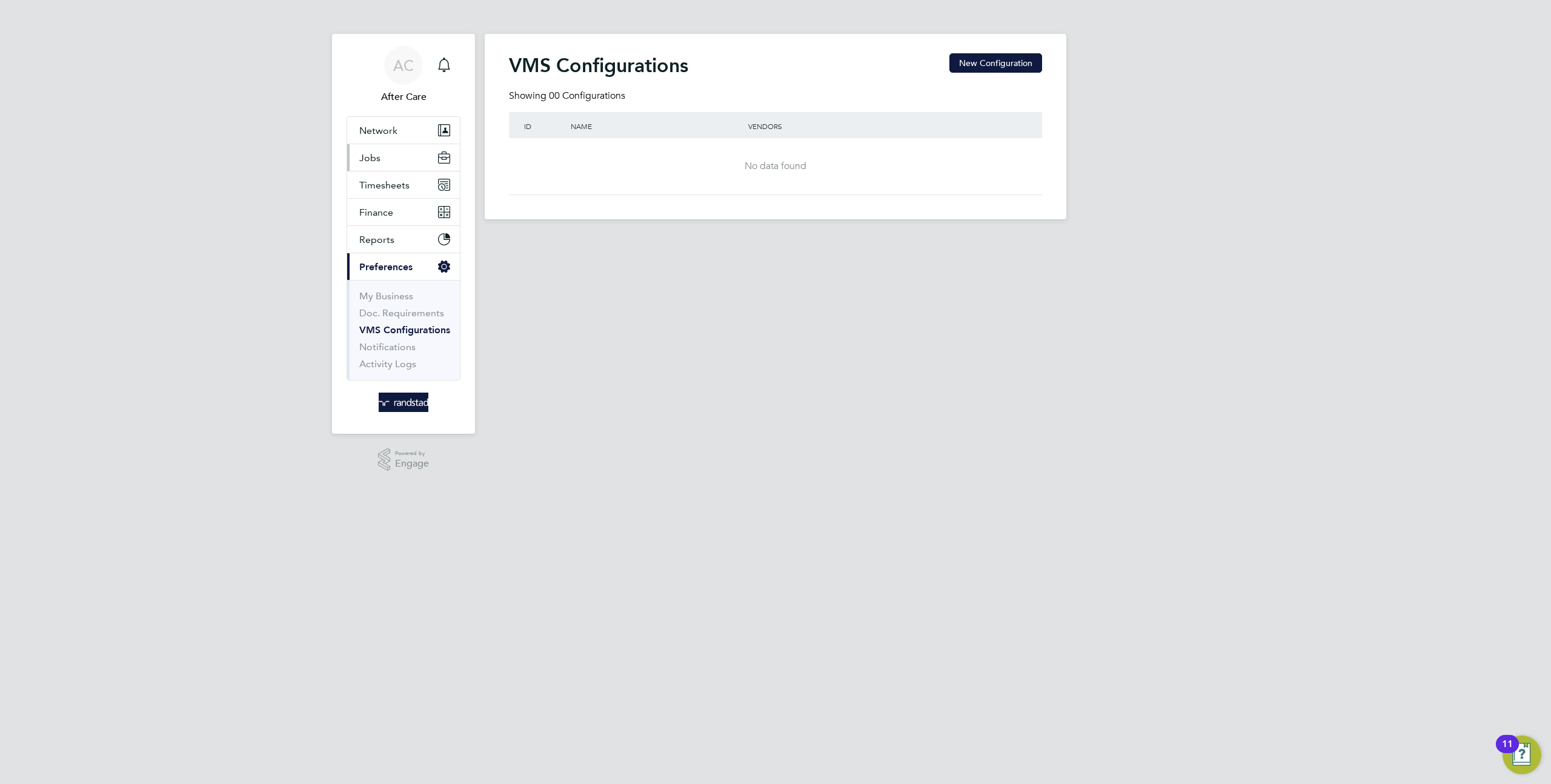
click at [386, 164] on button "Jobs" at bounding box center [403, 157] width 113 height 27
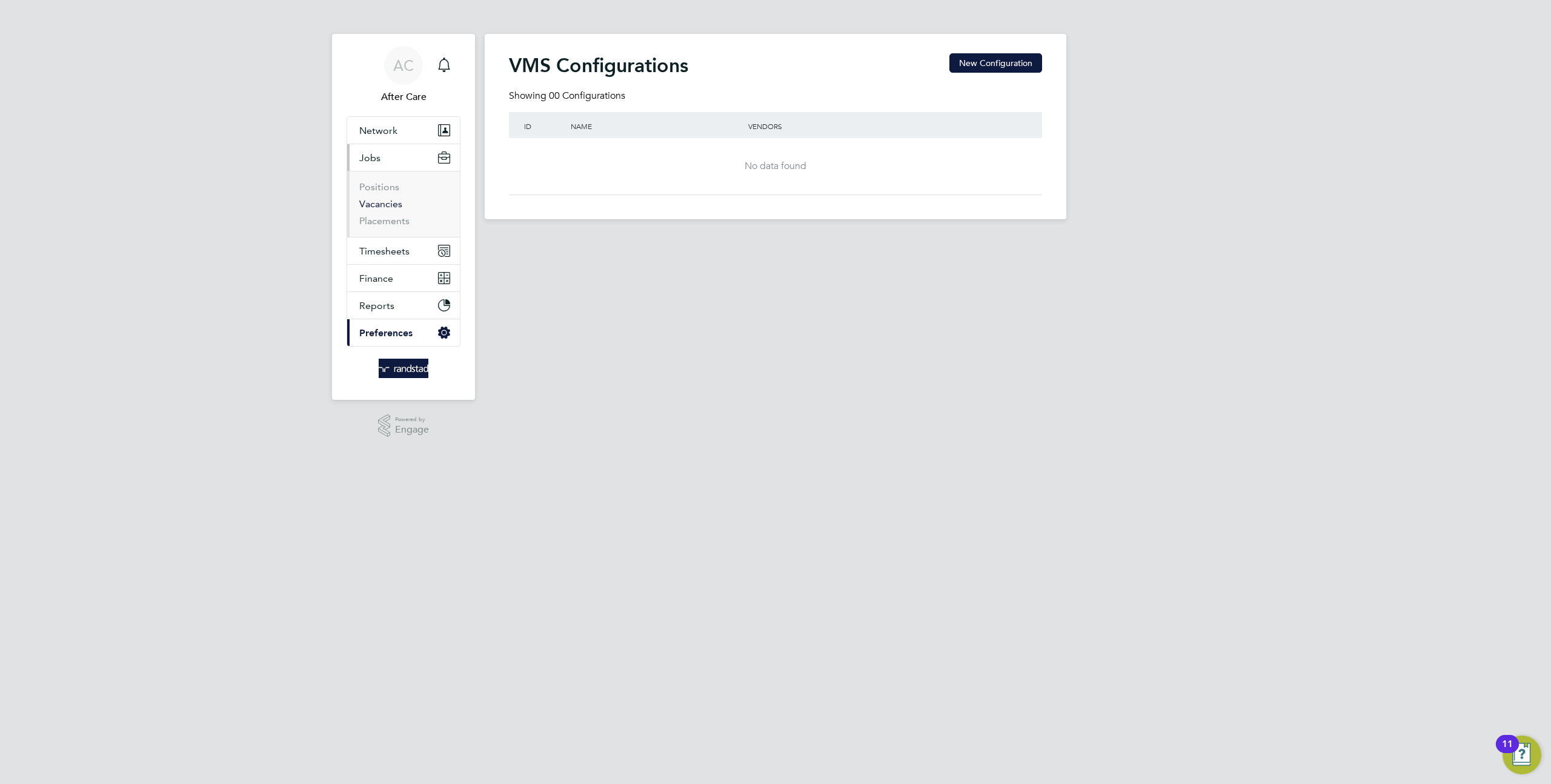
click at [390, 203] on link "Vacancies" at bounding box center [380, 204] width 43 height 12
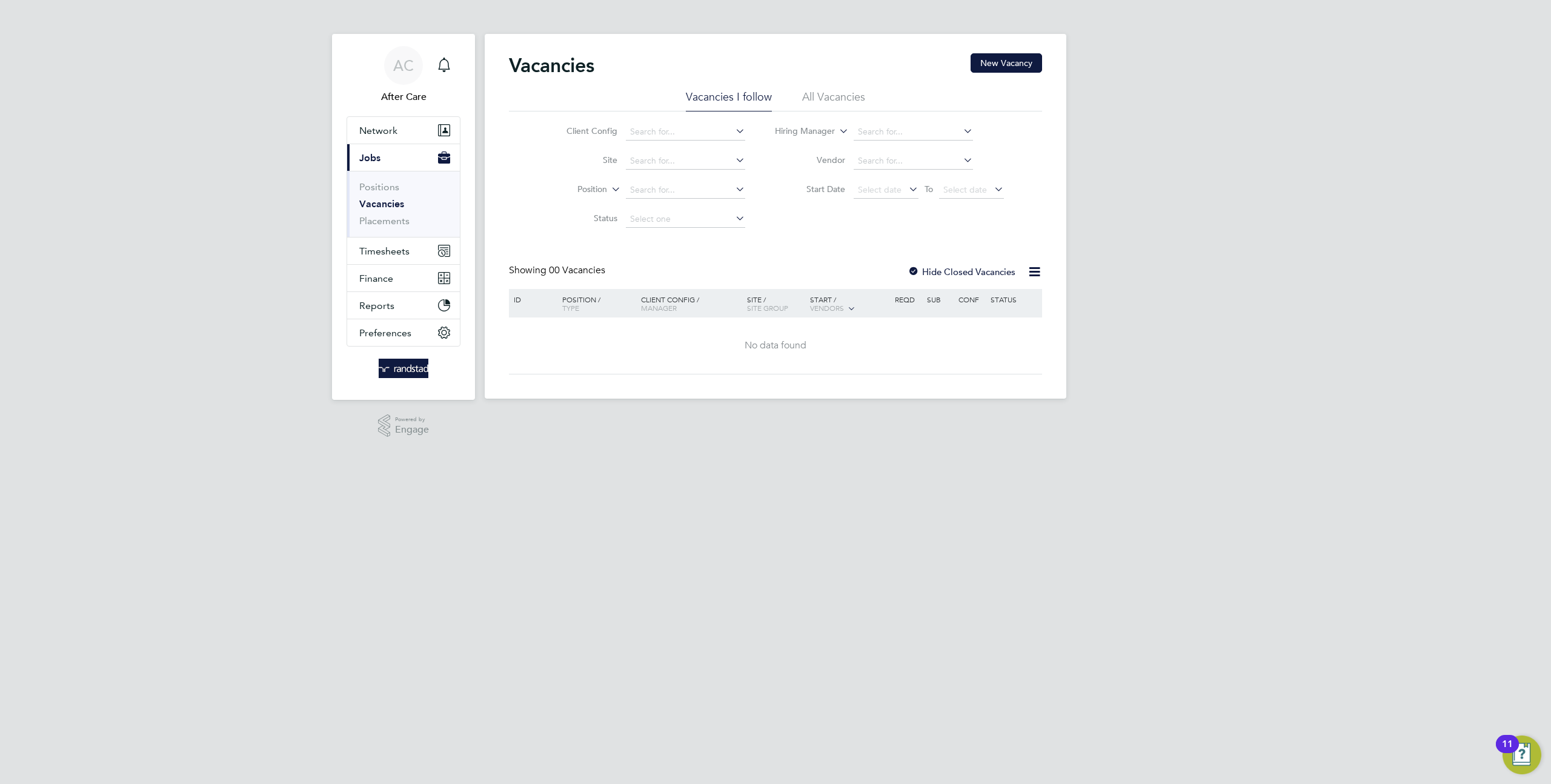
click at [808, 93] on li "All Vacancies" at bounding box center [833, 101] width 63 height 22
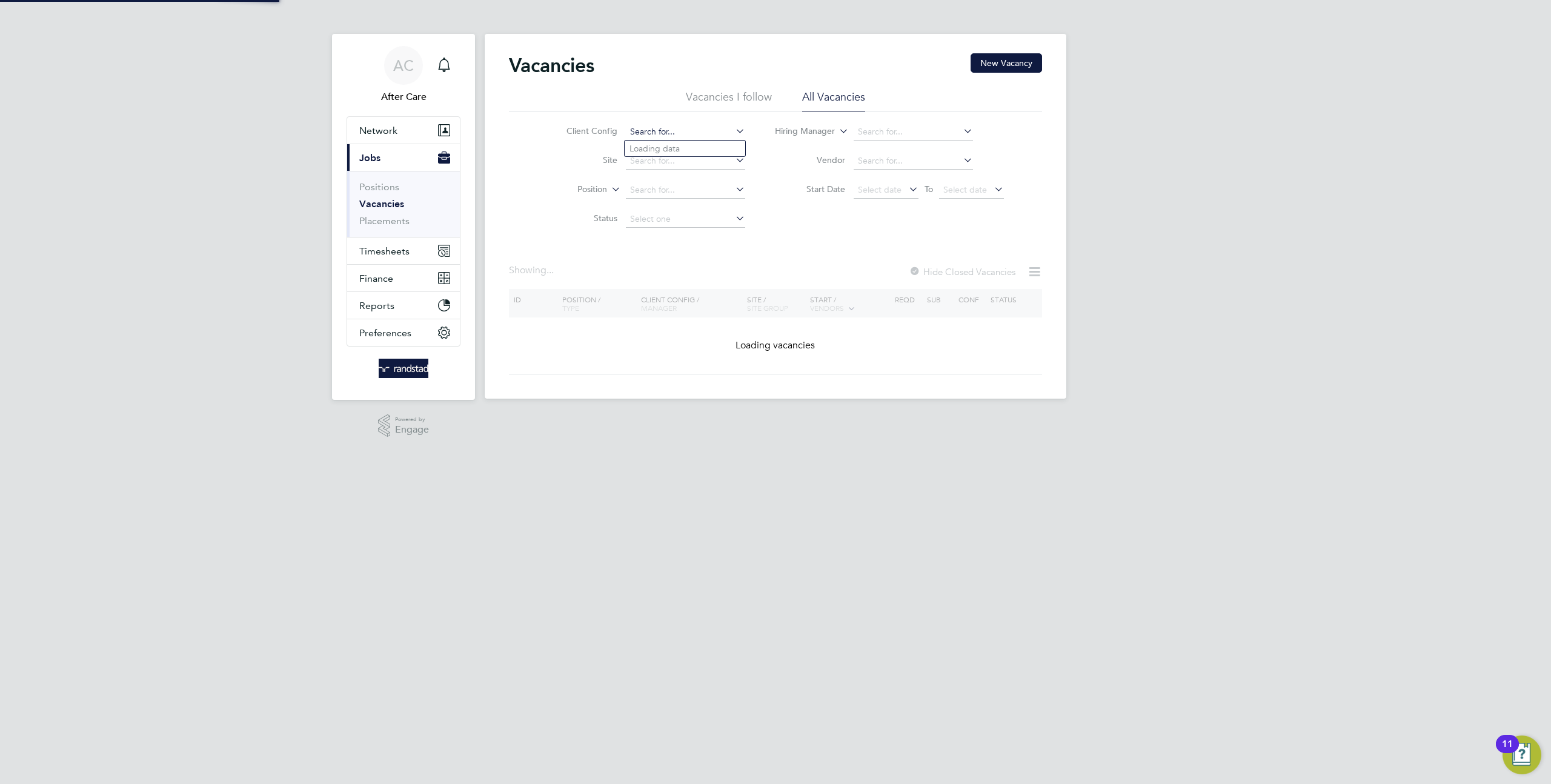
click at [649, 132] on input at bounding box center [685, 132] width 119 height 17
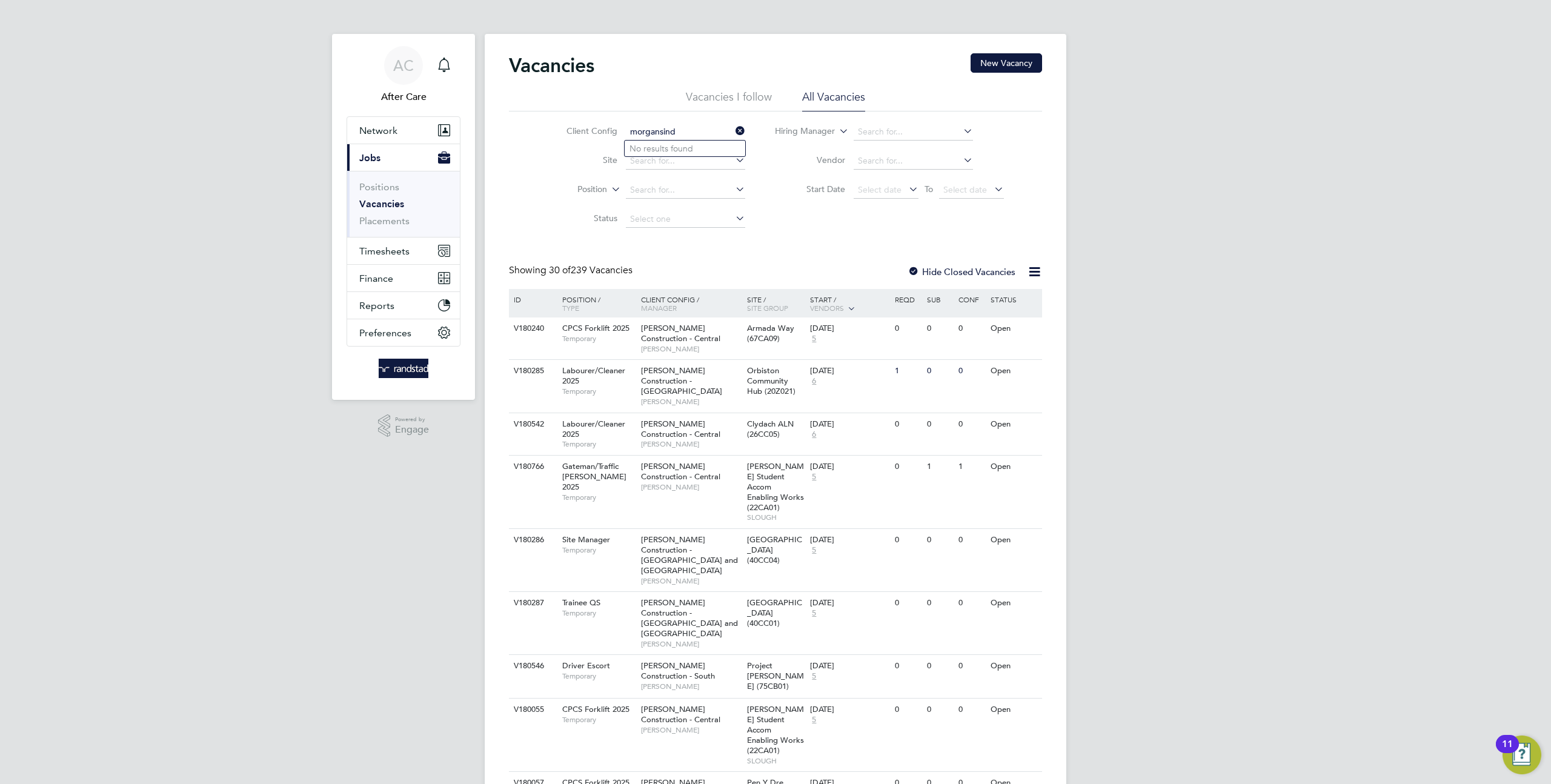
drag, startPoint x: 693, startPoint y: 132, endPoint x: 623, endPoint y: 132, distance: 70.0
click at [623, 132] on li "Client Config morgansind" at bounding box center [647, 132] width 228 height 29
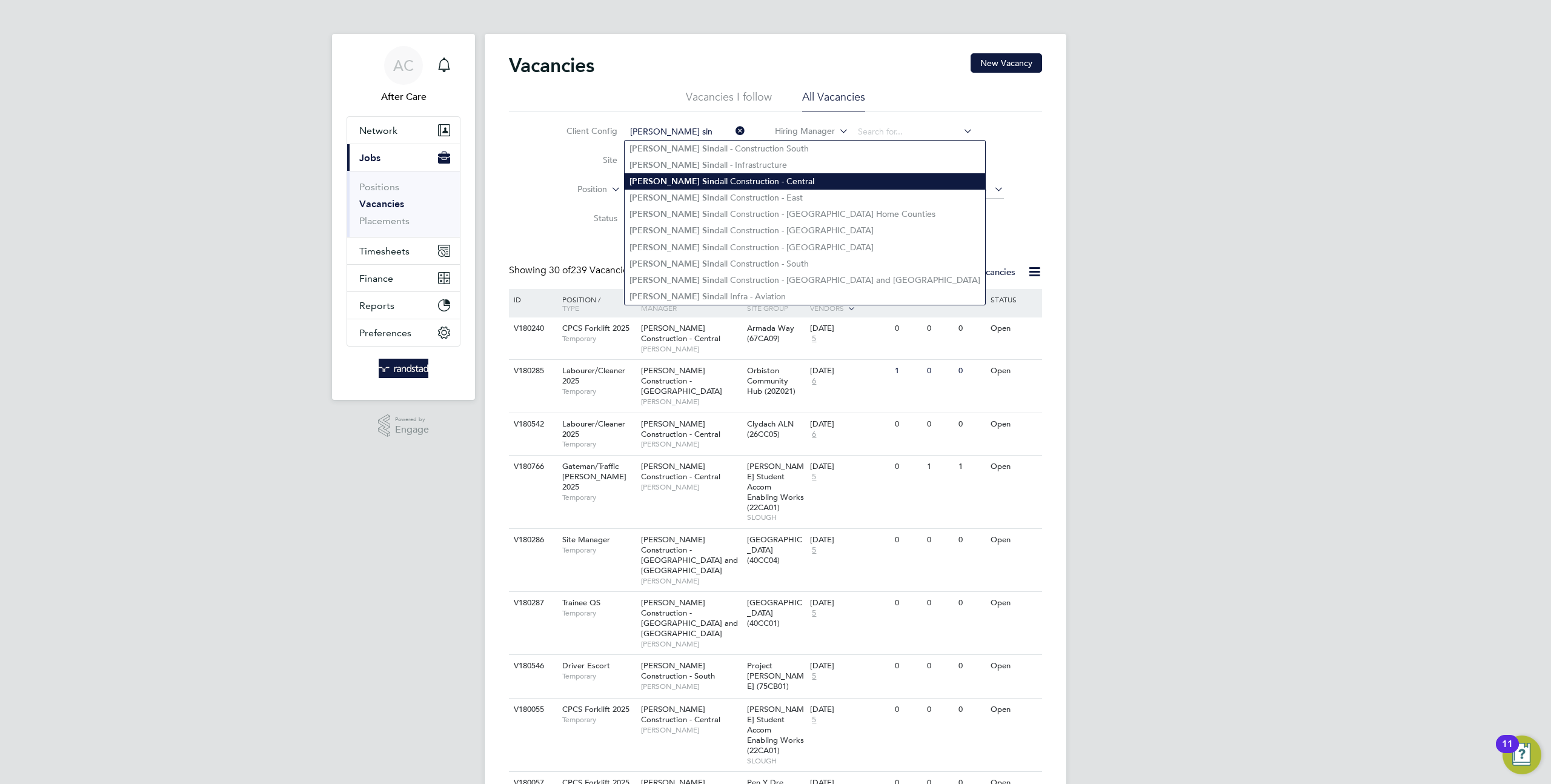
click at [695, 183] on li "Morgan Sin dall Construction - Central" at bounding box center [805, 182] width 360 height 17
type input "Morgan Sindall Construction - Central"
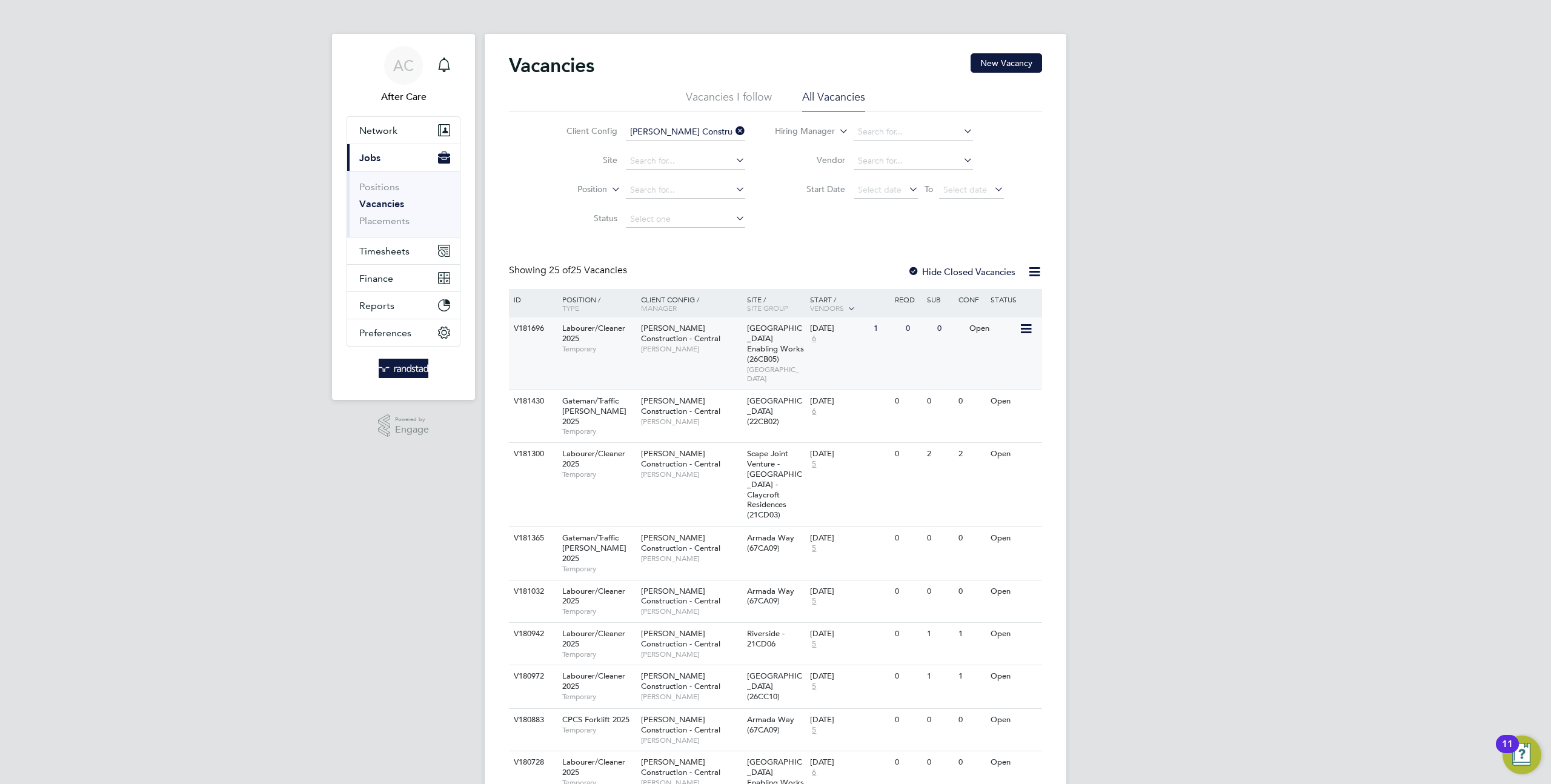
click at [1022, 331] on icon at bounding box center [1025, 328] width 12 height 14
click at [881, 332] on div "1" at bounding box center [887, 328] width 32 height 23
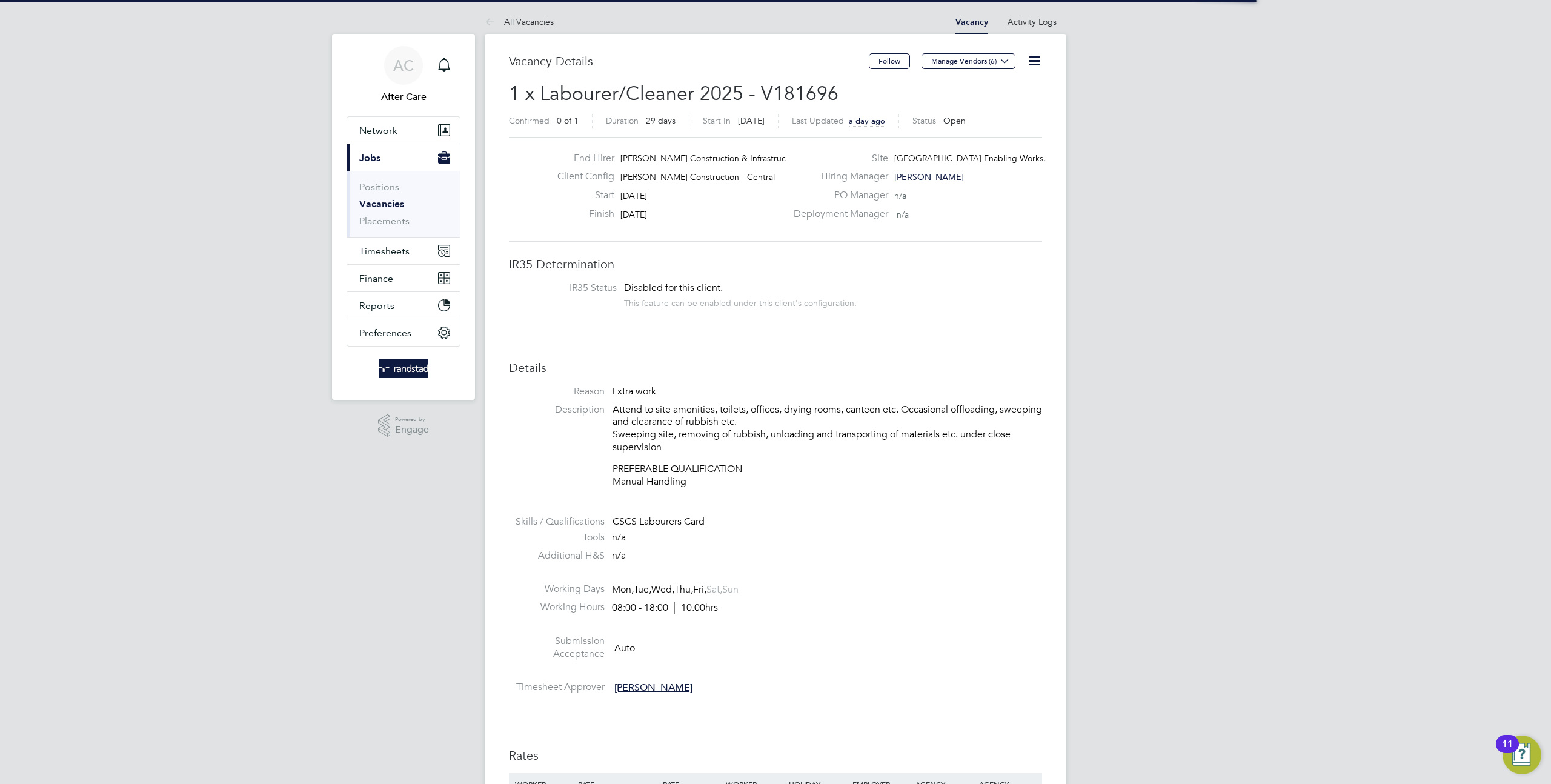
click at [1039, 59] on icon at bounding box center [1035, 61] width 15 height 15
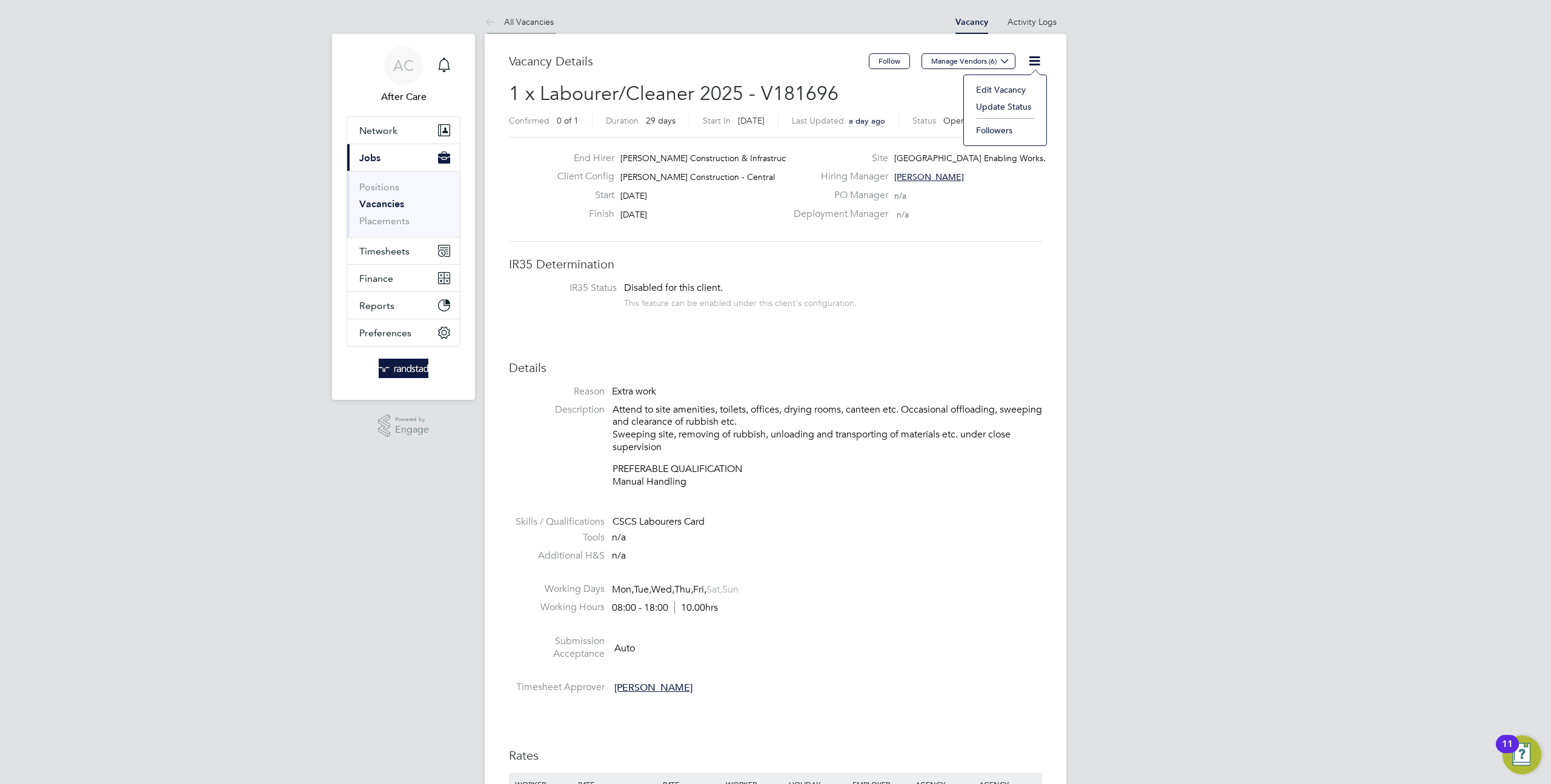
click at [494, 21] on icon at bounding box center [493, 23] width 15 height 15
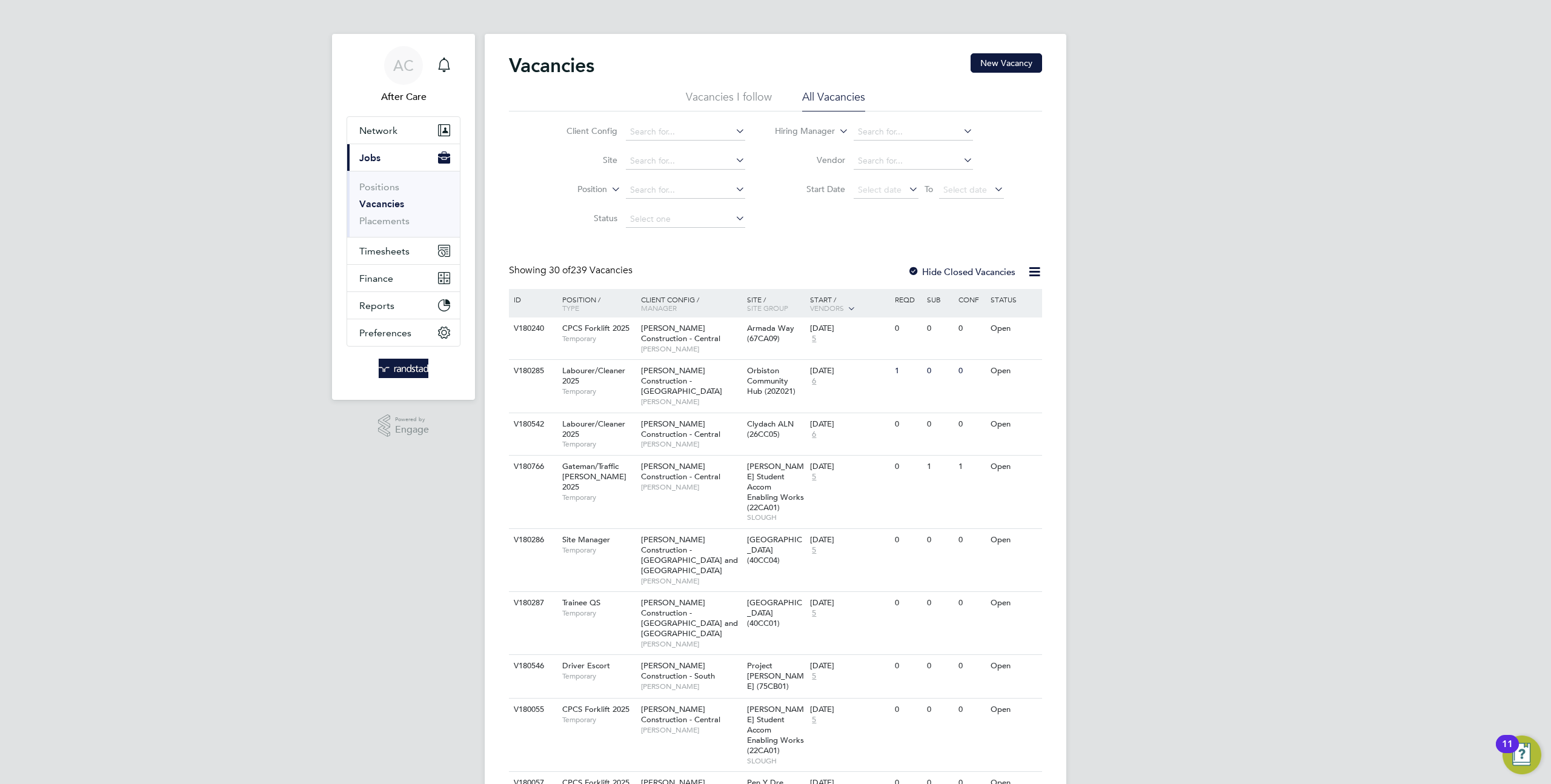
click at [1024, 327] on icon at bounding box center [1025, 328] width 12 height 14
click at [913, 275] on div at bounding box center [913, 272] width 12 height 12
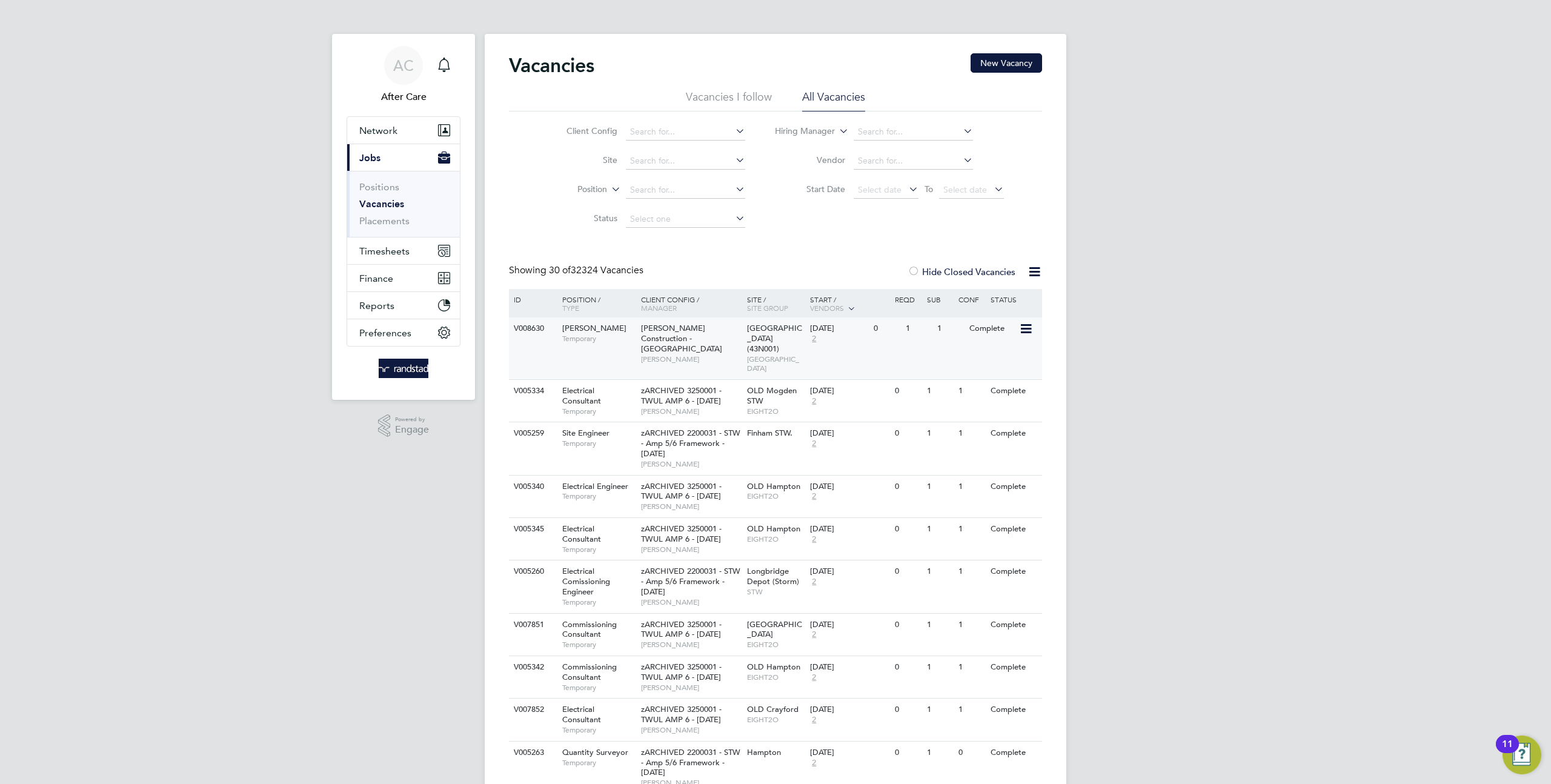
click at [1019, 333] on icon at bounding box center [1025, 328] width 12 height 14
click at [1021, 330] on icon at bounding box center [1025, 328] width 12 height 14
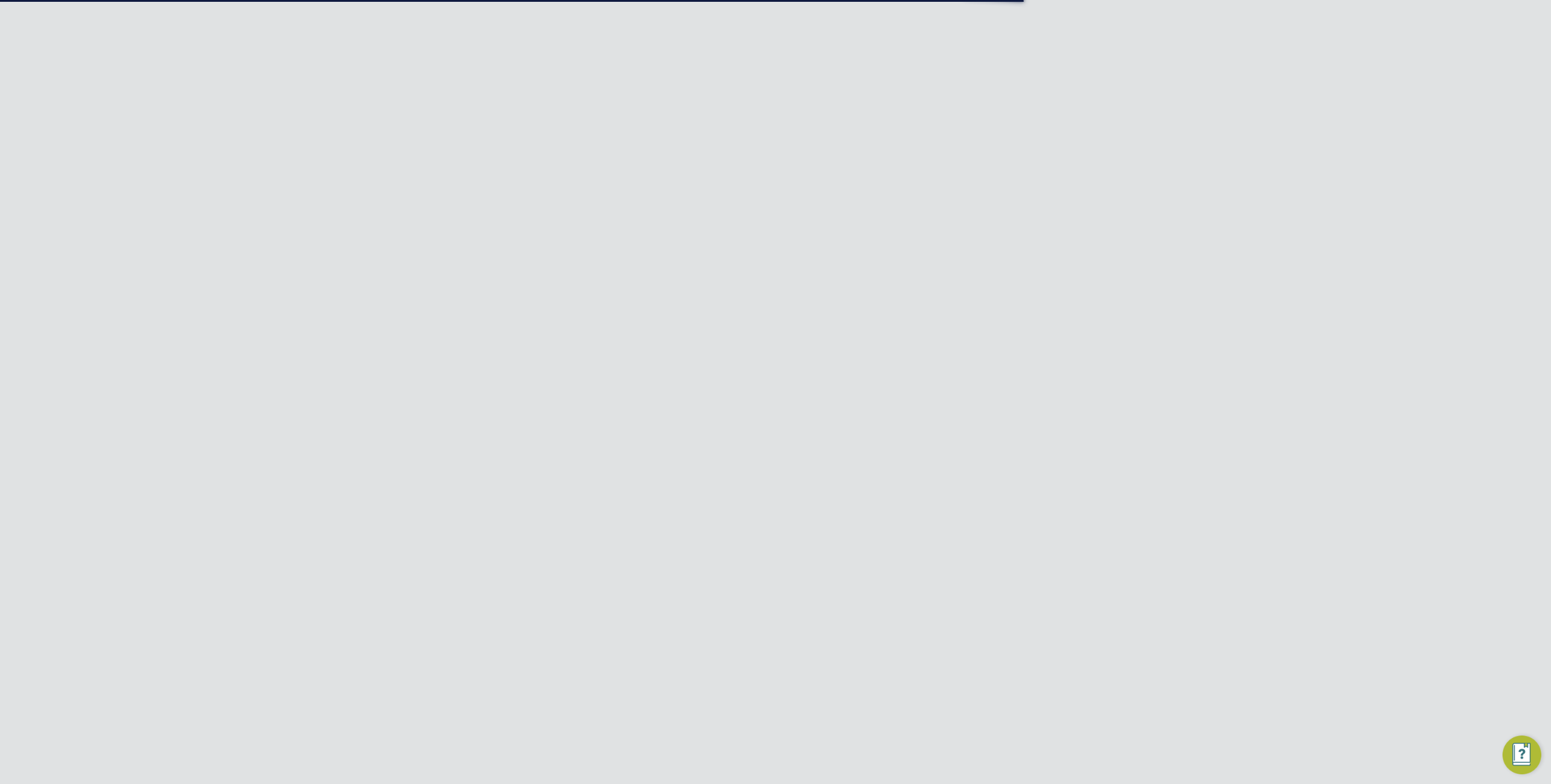
click at [392, 218] on span "Network" at bounding box center [379, 224] width 39 height 12
click at [404, 257] on link "Team Members" at bounding box center [393, 253] width 68 height 12
click at [758, 158] on input at bounding box center [807, 152] width 177 height 23
click at [1016, 455] on icon at bounding box center [1016, 462] width 12 height 14
click at [905, 587] on li "Impersonate" at bounding box center [949, 585] width 146 height 17
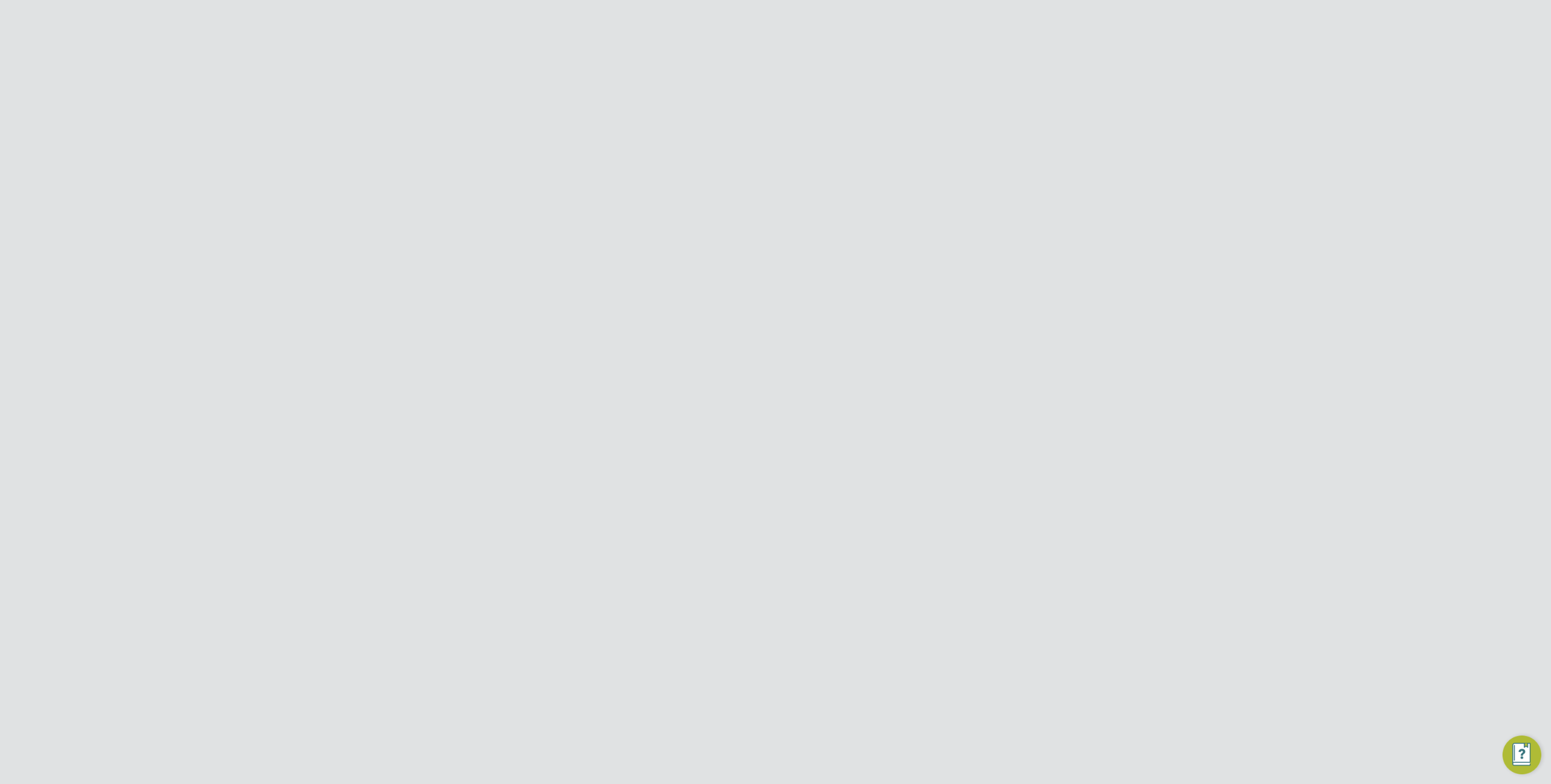
click at [397, 539] on span "Preferences" at bounding box center [385, 542] width 52 height 12
click at [386, 486] on link "Branding" at bounding box center [380, 488] width 40 height 12
click at [789, 16] on input "Randstad Solutions Limited" at bounding box center [796, 19] width 206 height 28
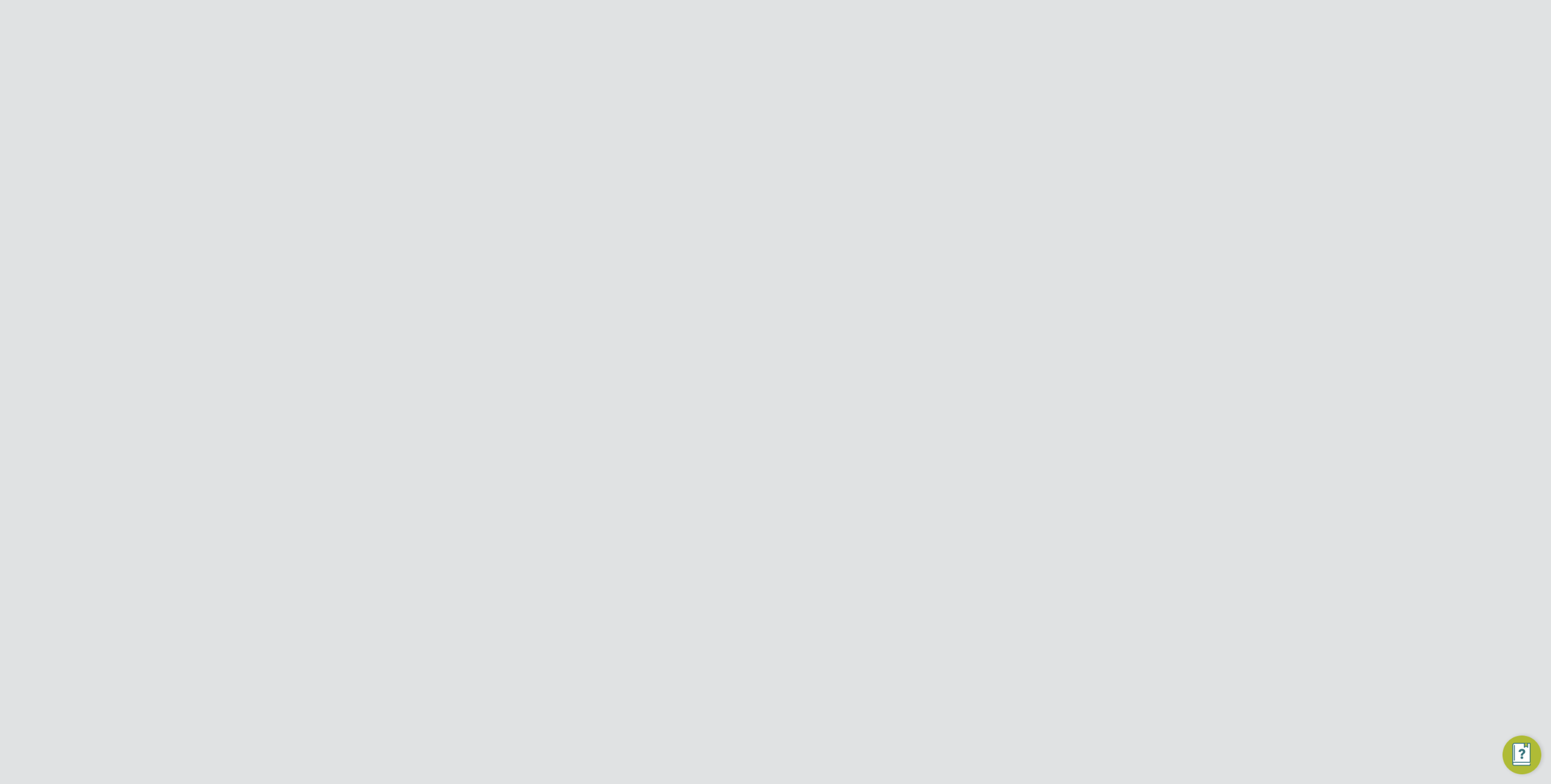
click at [789, 16] on input "Randstad Solutions Limited" at bounding box center [796, 19] width 206 height 28
click at [788, 82] on span "Demo ENGAGE End Hirer" at bounding box center [761, 78] width 116 height 14
type input "Demo ENGAGE End Hirer"
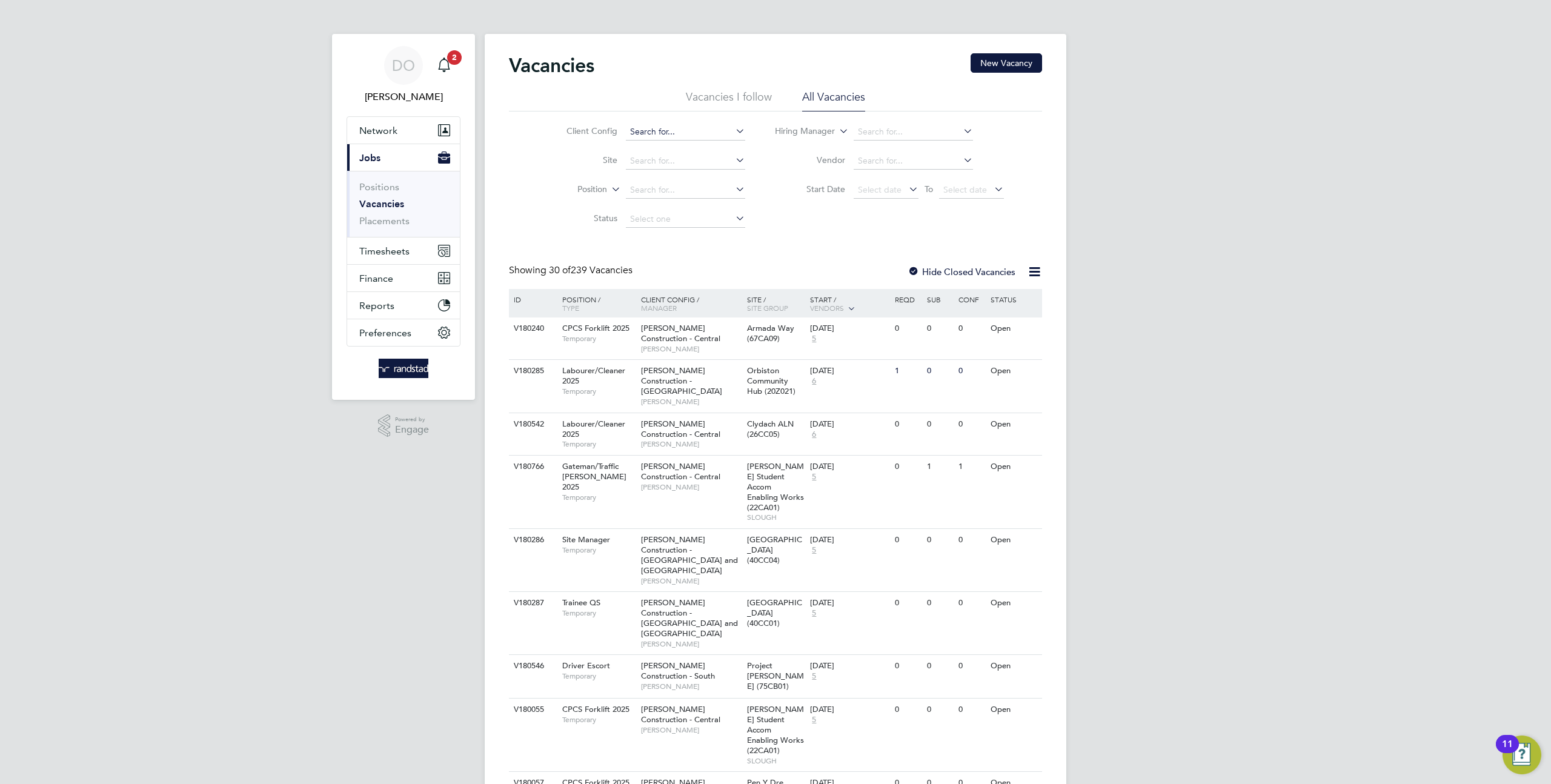
click at [664, 131] on input at bounding box center [685, 132] width 119 height 17
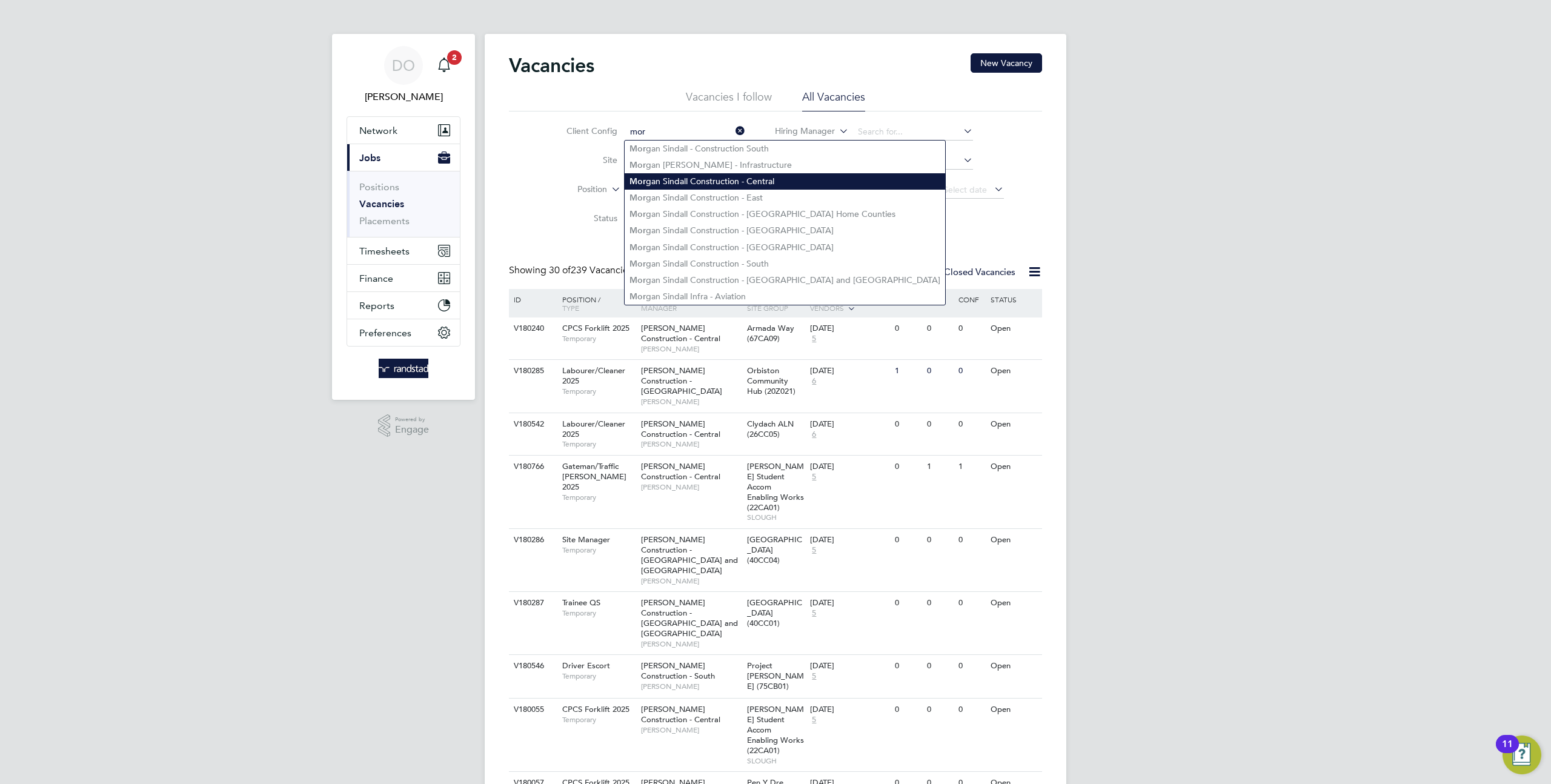
click at [733, 179] on li "Mor gan Sindall Construction - Central" at bounding box center [785, 182] width 321 height 17
type input "[PERSON_NAME] Construction - Central"
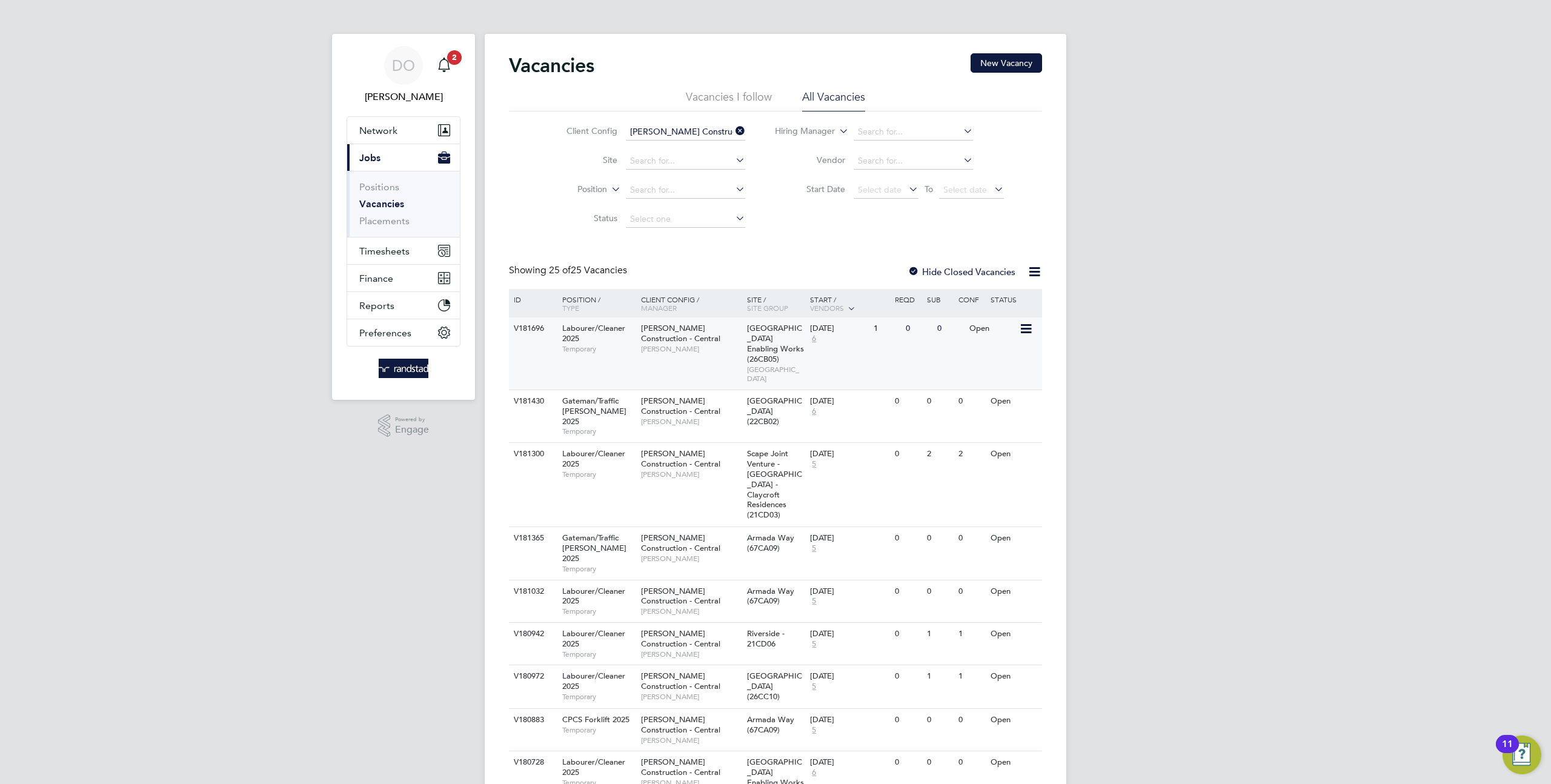
click at [1026, 331] on icon at bounding box center [1025, 328] width 12 height 14
click at [915, 274] on div at bounding box center [913, 272] width 12 height 12
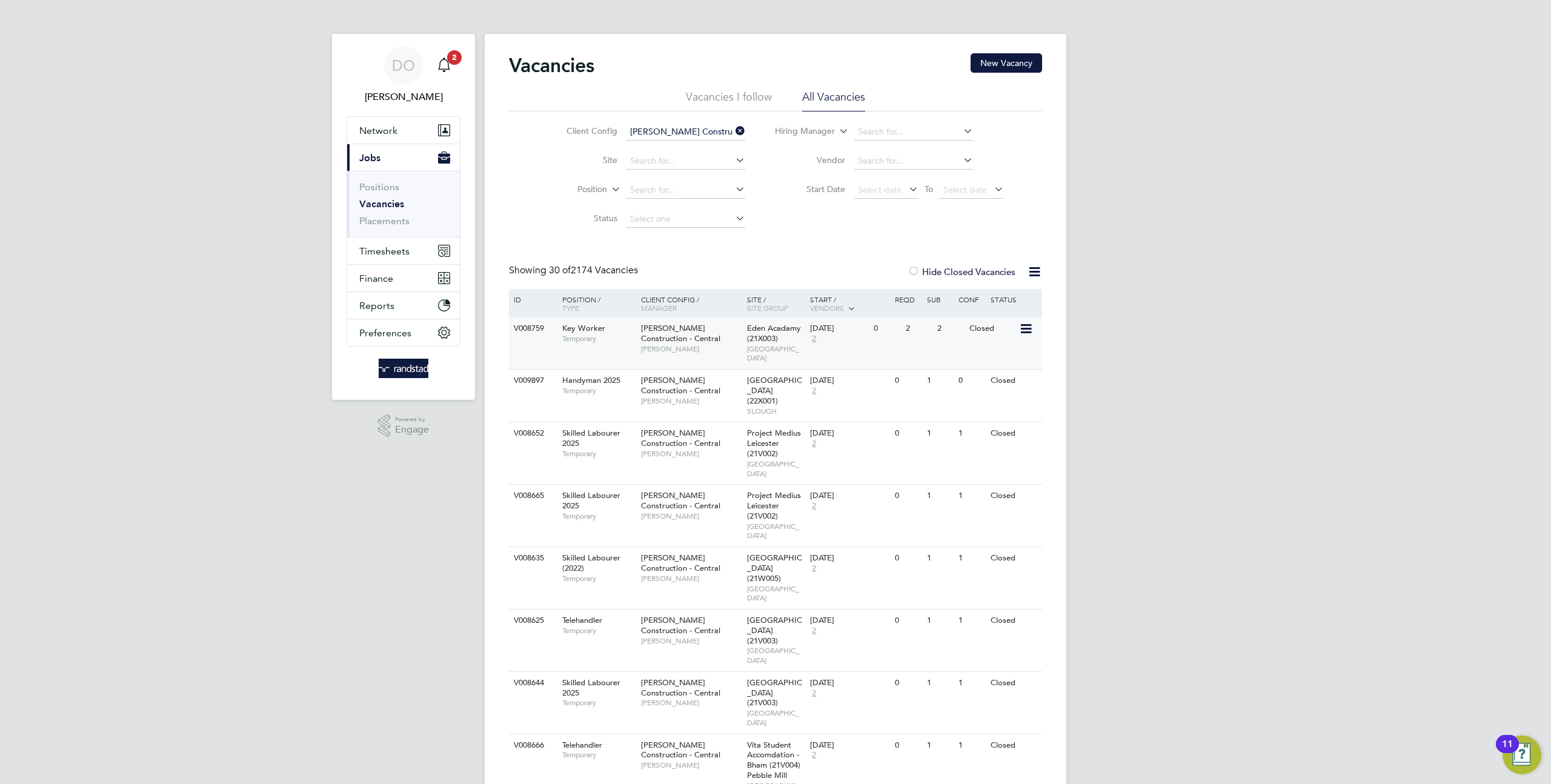
click at [1016, 332] on div "Closed" at bounding box center [992, 328] width 53 height 23
click at [1024, 330] on icon at bounding box center [1025, 328] width 12 height 14
click at [885, 330] on div "0" at bounding box center [887, 328] width 32 height 23
click at [933, 276] on div "Hide Closed Vacancies" at bounding box center [958, 271] width 119 height 15
click at [898, 272] on div "Hide Closed Vacancies" at bounding box center [958, 271] width 119 height 15
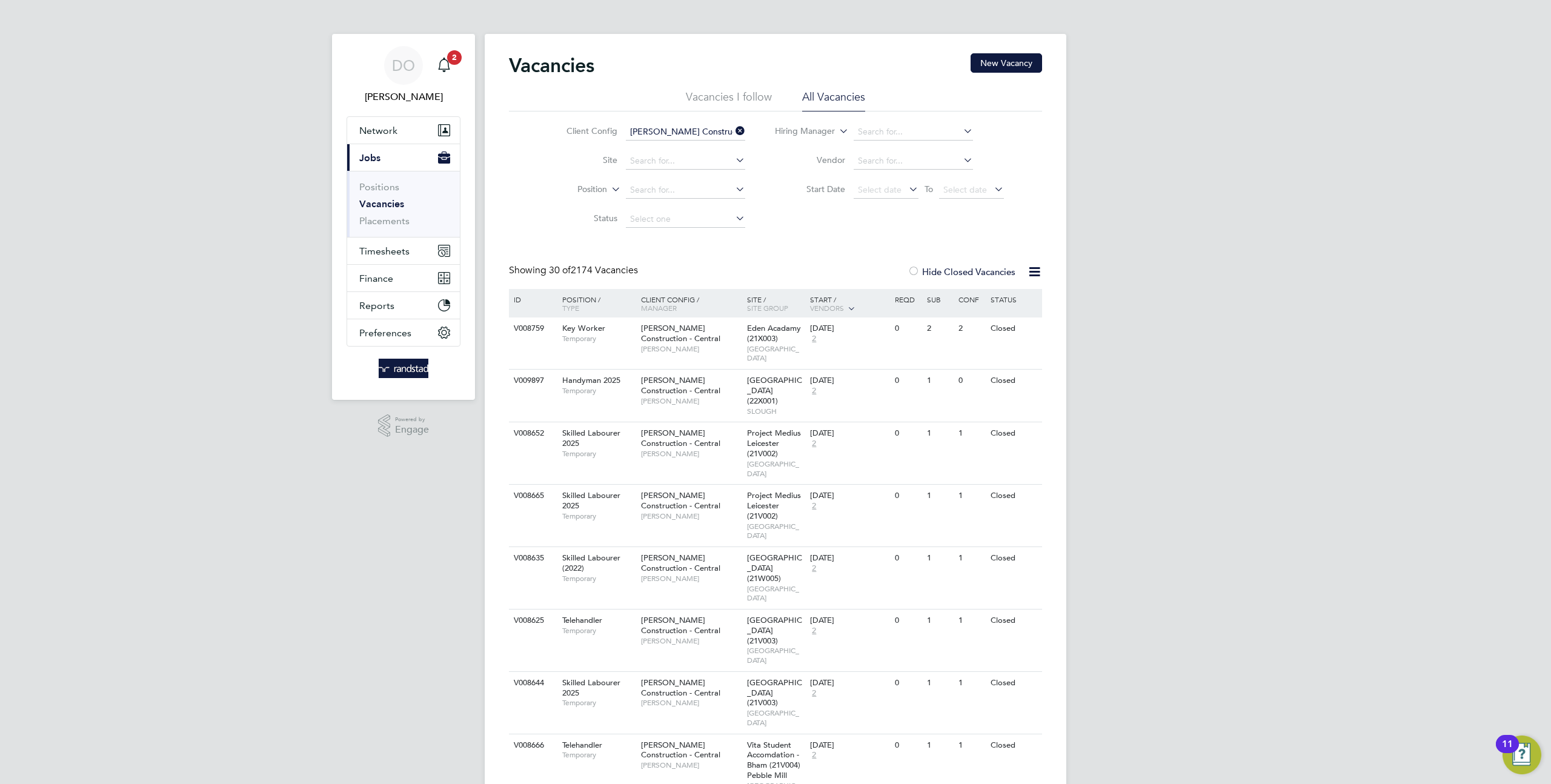
click at [919, 272] on div at bounding box center [913, 272] width 12 height 12
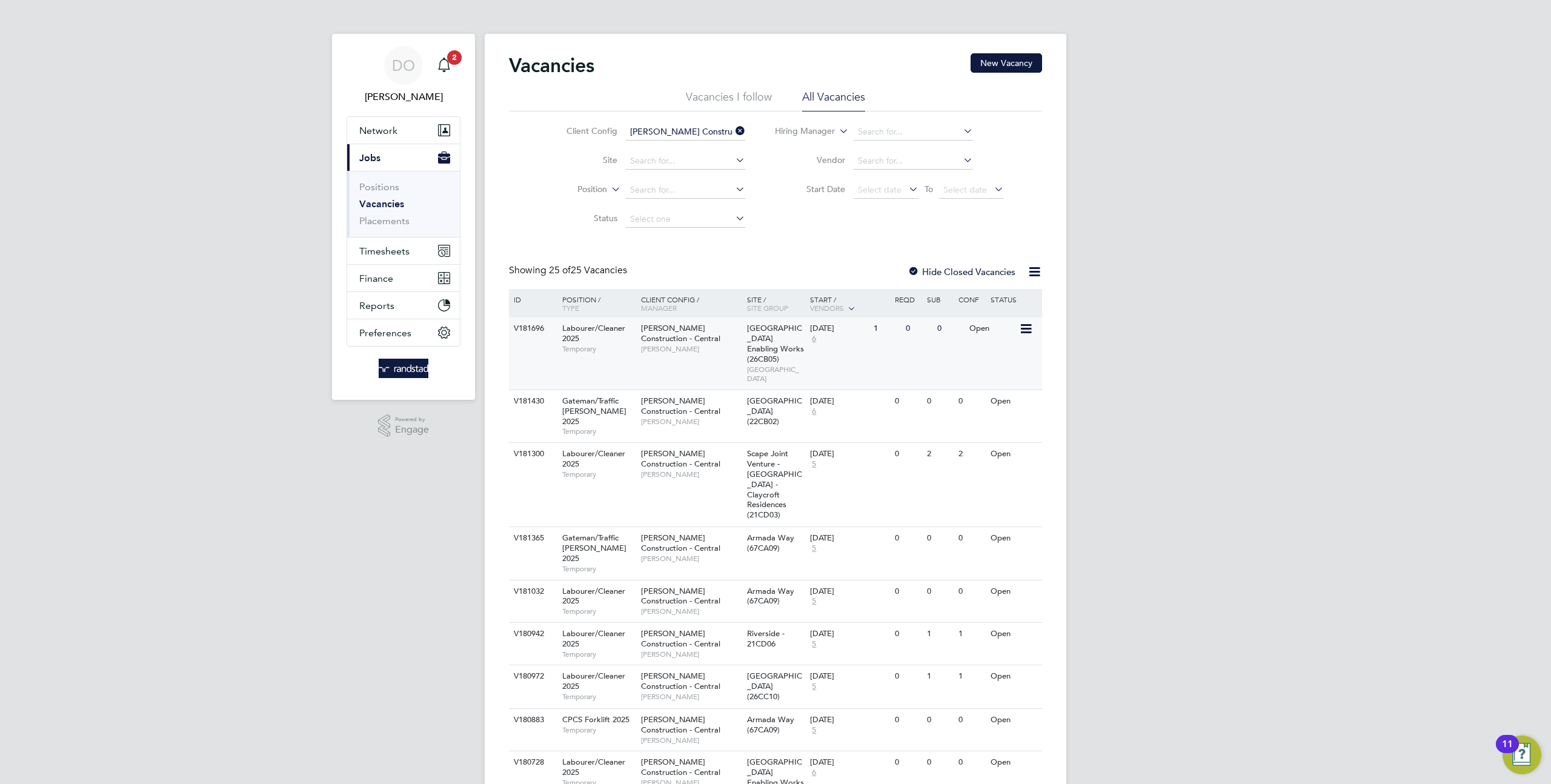
click at [1031, 329] on icon at bounding box center [1025, 328] width 12 height 14
click at [870, 338] on div "02 Oct 2025 6" at bounding box center [839, 333] width 64 height 33
click at [1026, 447] on icon at bounding box center [1025, 454] width 12 height 14
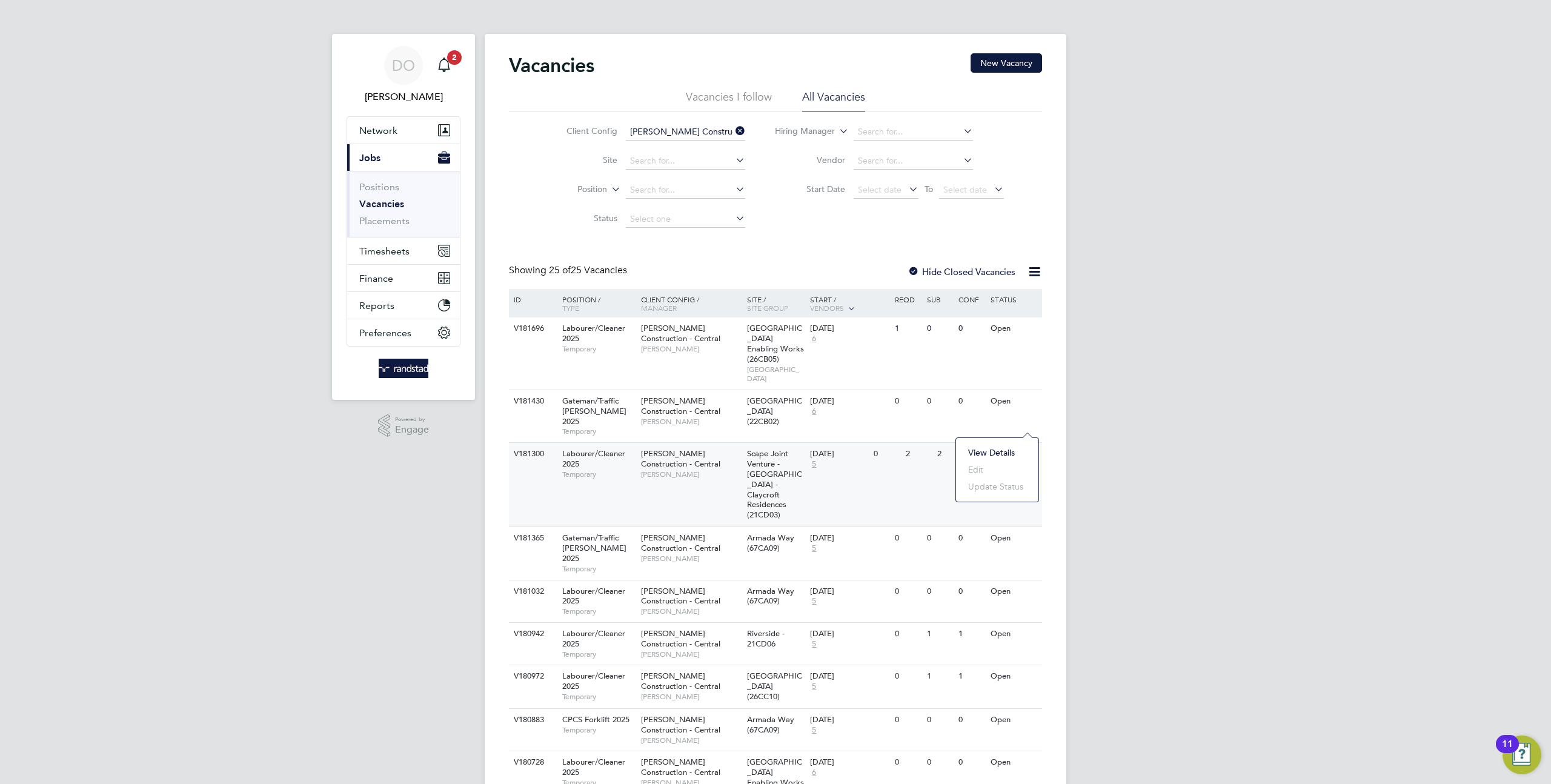
click at [894, 442] on div "V181300 Labourer/Cleaner 2025 Temporary Morgan Sindall Construction - Central L…" at bounding box center [775, 484] width 533 height 85
click at [1030, 447] on icon at bounding box center [1025, 454] width 12 height 14
click at [931, 272] on label "Hide Closed Vacancies" at bounding box center [961, 271] width 108 height 12
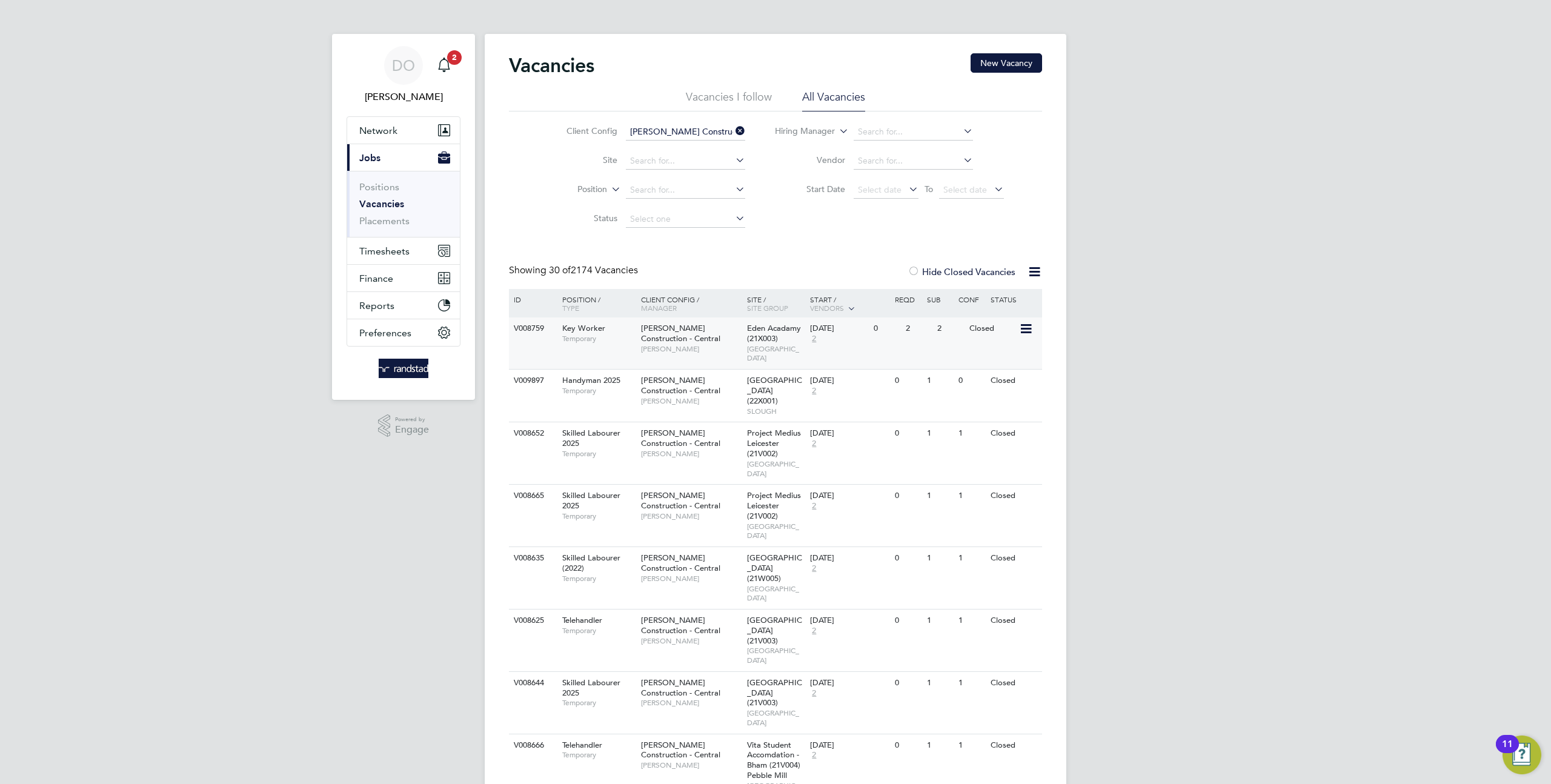
click at [1027, 325] on icon at bounding box center [1025, 328] width 12 height 14
click at [902, 332] on div "2" at bounding box center [918, 328] width 32 height 23
click at [1026, 328] on icon at bounding box center [1025, 328] width 12 height 14
click at [920, 276] on label "Hide Closed Vacancies" at bounding box center [961, 271] width 108 height 12
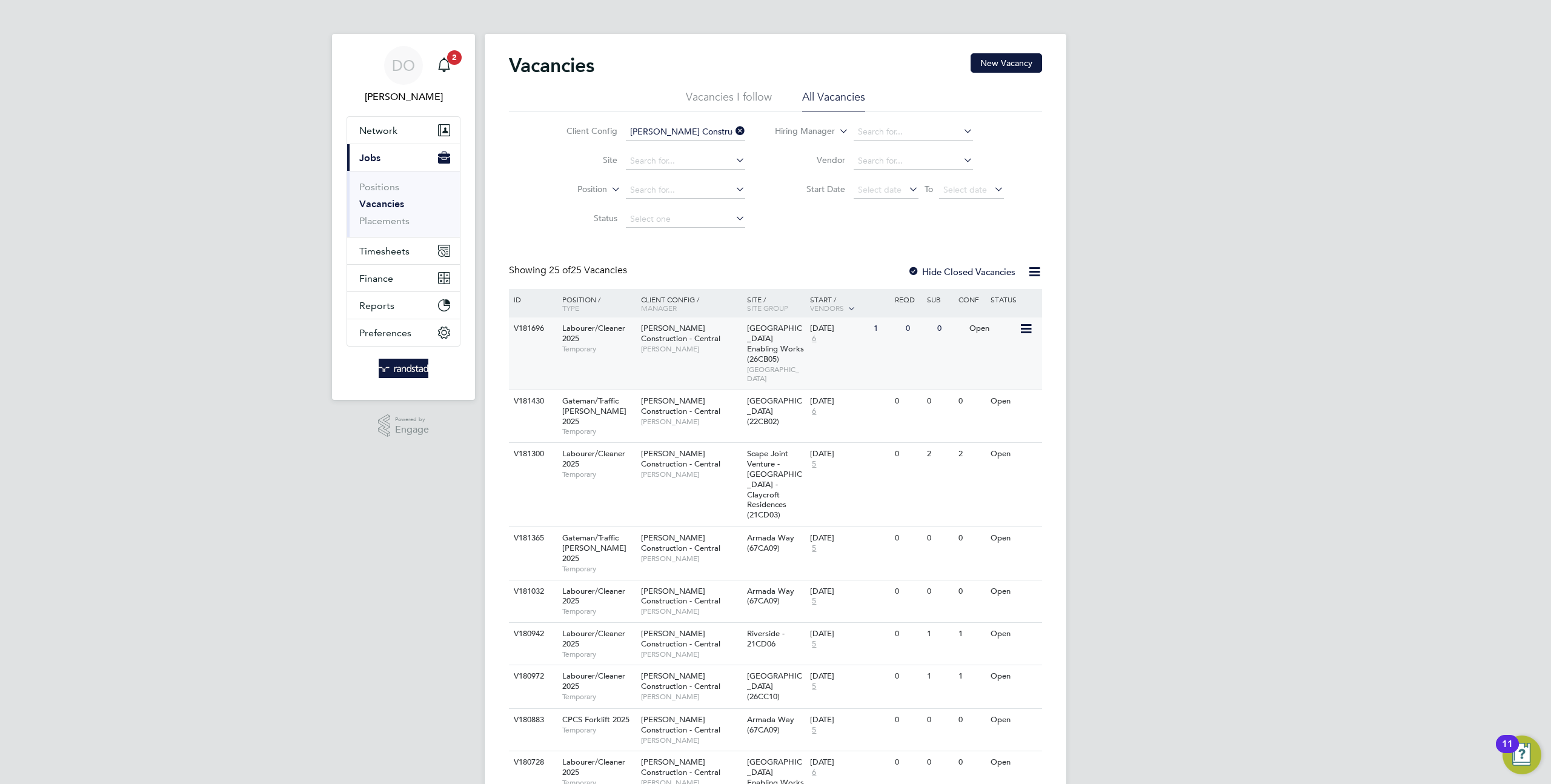
click at [1027, 329] on icon at bounding box center [1025, 328] width 12 height 14
click at [852, 339] on div "02 Oct 2025 6" at bounding box center [839, 333] width 64 height 33
click at [1026, 332] on icon at bounding box center [1025, 328] width 12 height 14
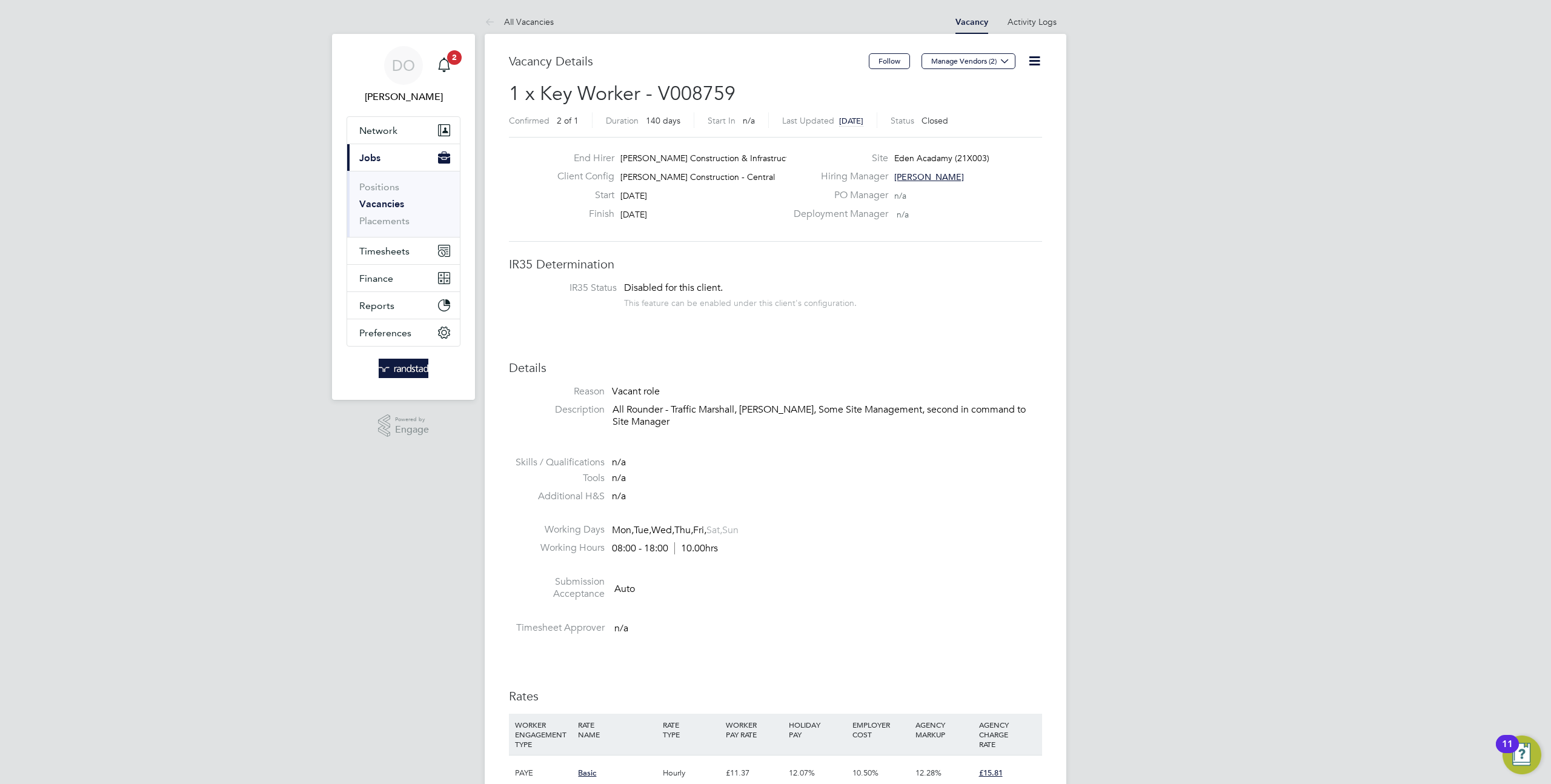
click at [1033, 61] on icon at bounding box center [1035, 61] width 15 height 15
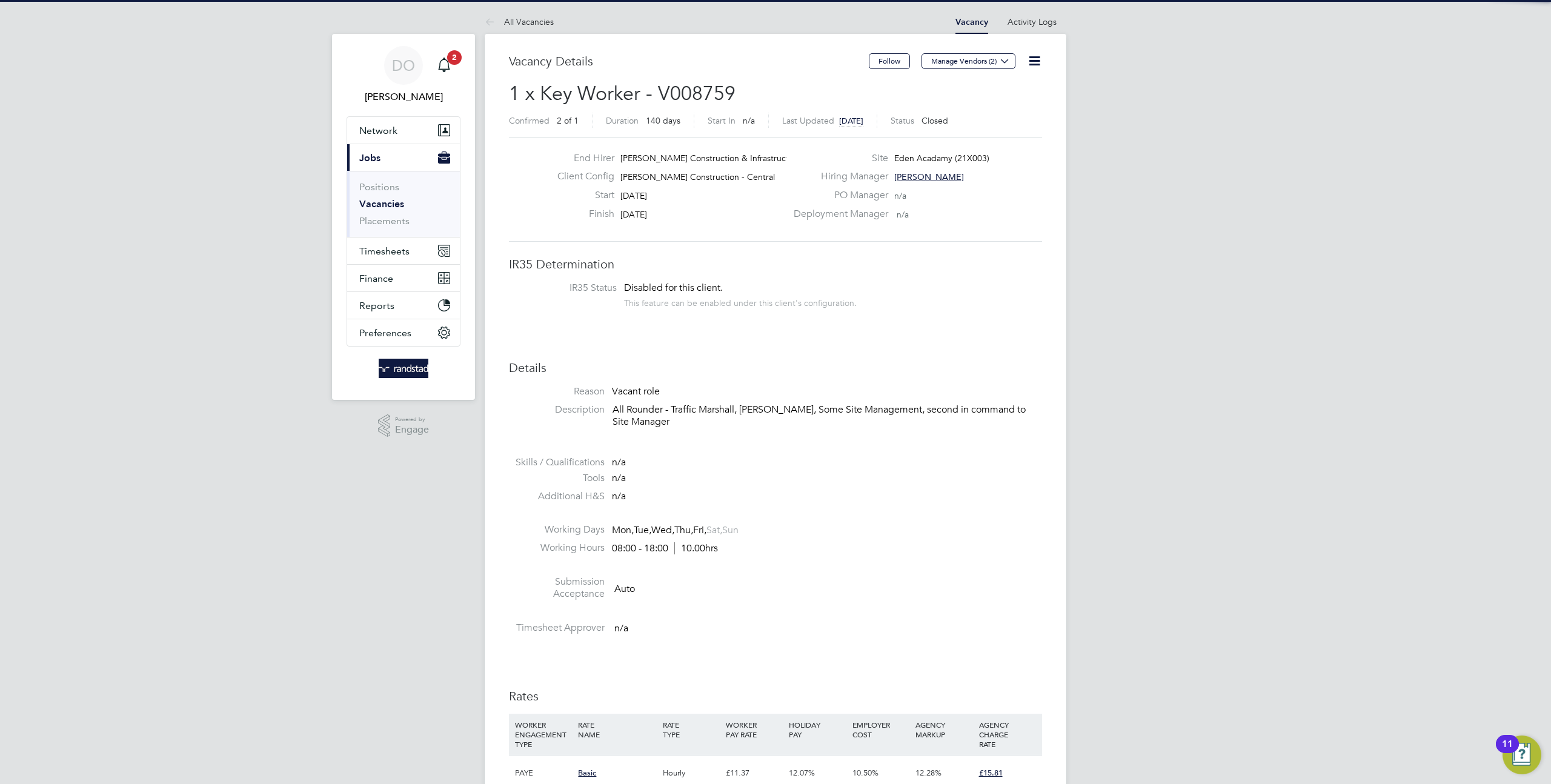
click at [1030, 60] on icon at bounding box center [1035, 61] width 15 height 15
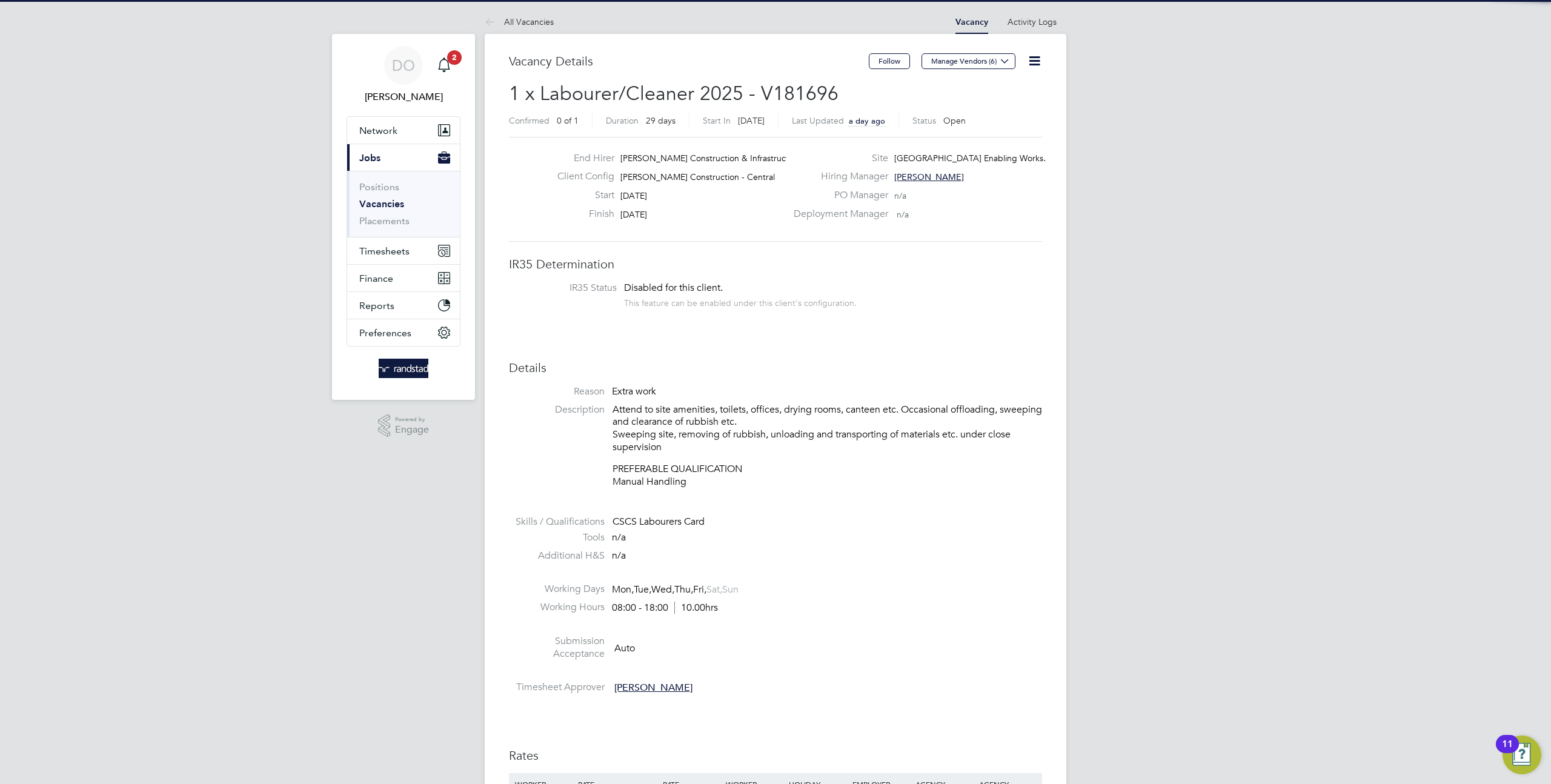
click at [1031, 55] on icon at bounding box center [1035, 61] width 15 height 15
click at [1033, 59] on icon at bounding box center [1035, 61] width 15 height 15
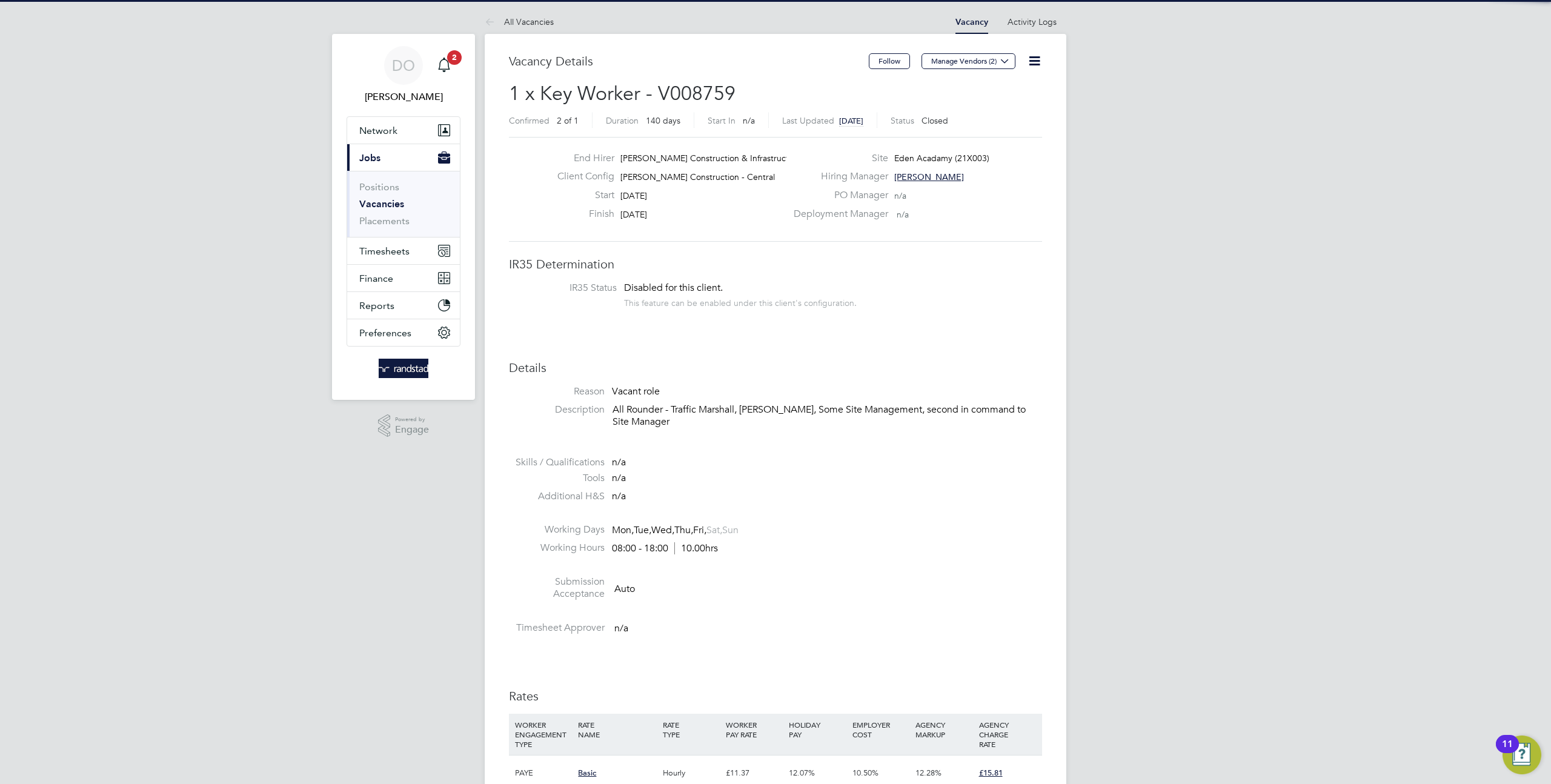
click at [1035, 59] on icon at bounding box center [1035, 61] width 15 height 15
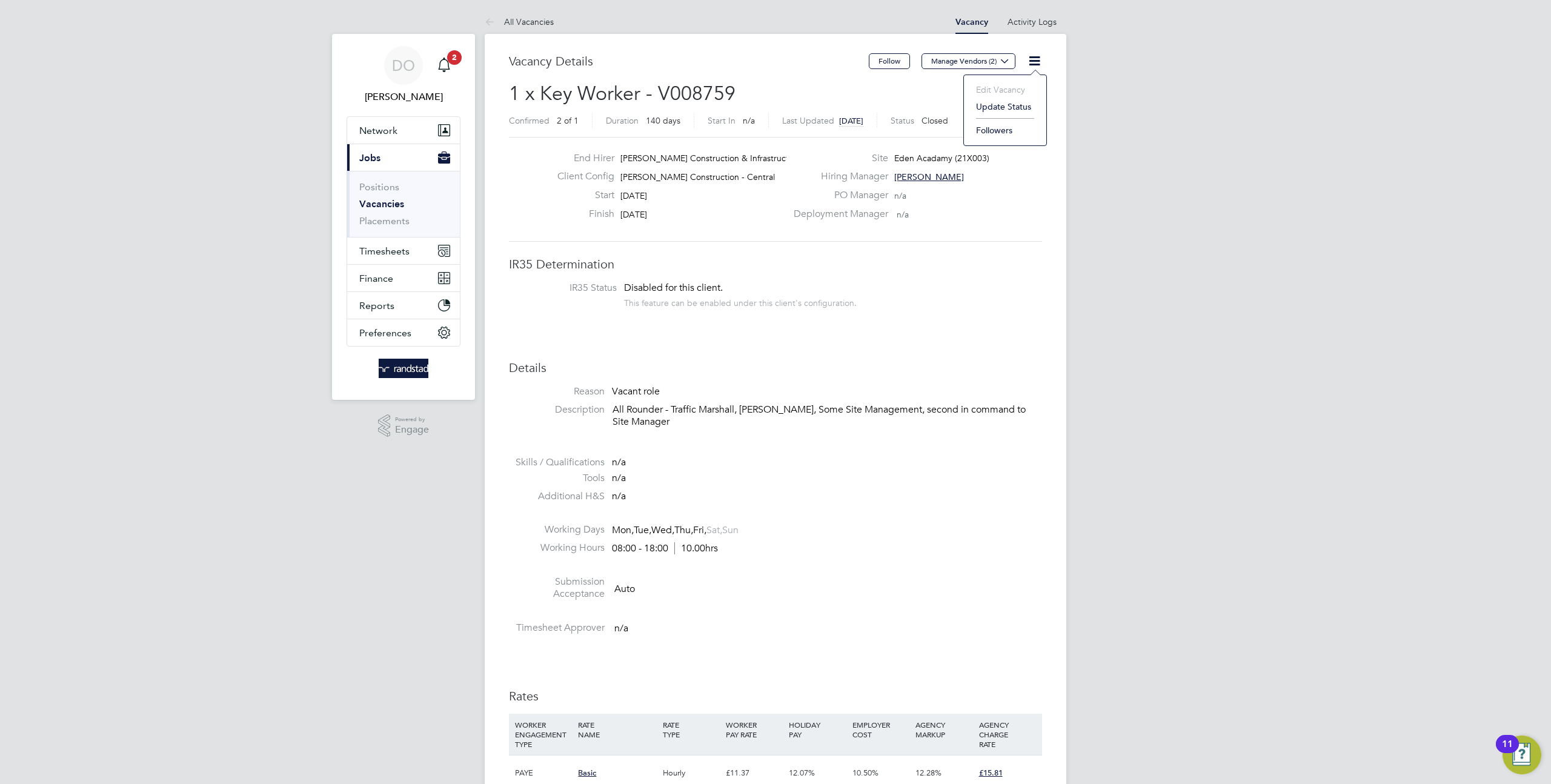
click at [998, 106] on li "Update Status" at bounding box center [1006, 106] width 70 height 17
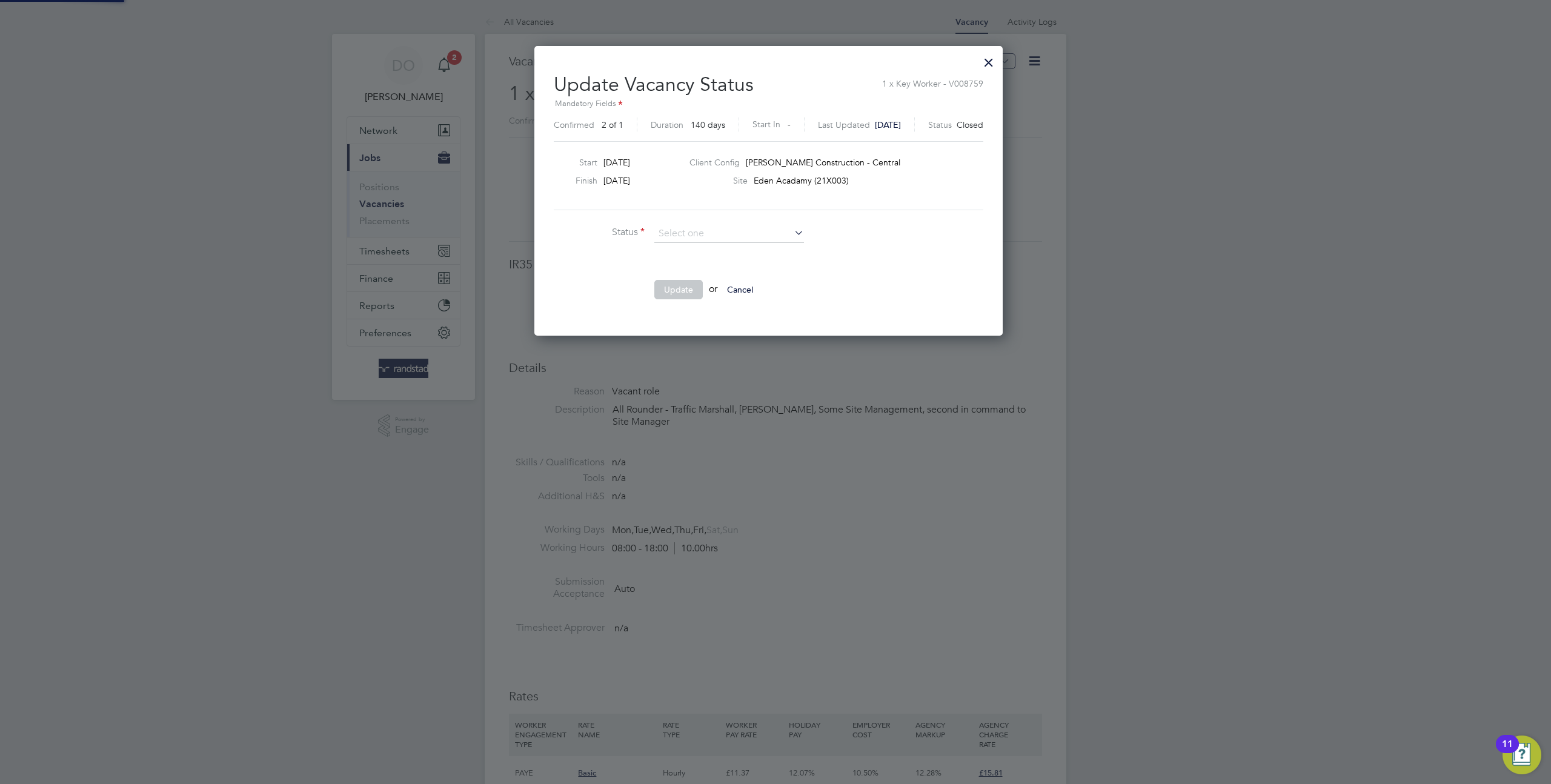
scroll to position [289, 483]
click at [701, 249] on li "Open" at bounding box center [729, 250] width 151 height 16
type input "Open"
click at [740, 282] on button "Cancel" at bounding box center [740, 289] width 45 height 19
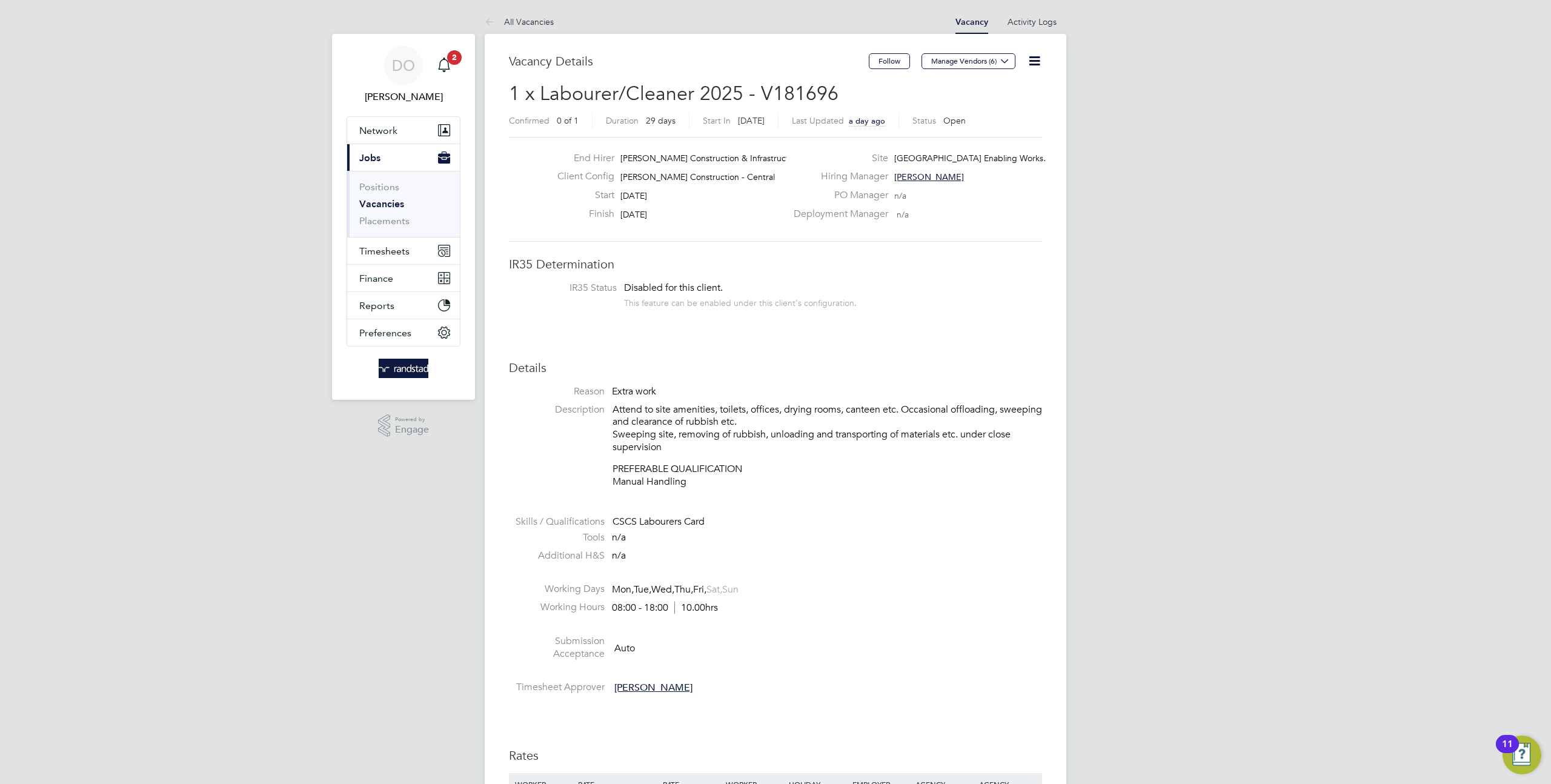
click at [1031, 54] on icon at bounding box center [1035, 61] width 15 height 15
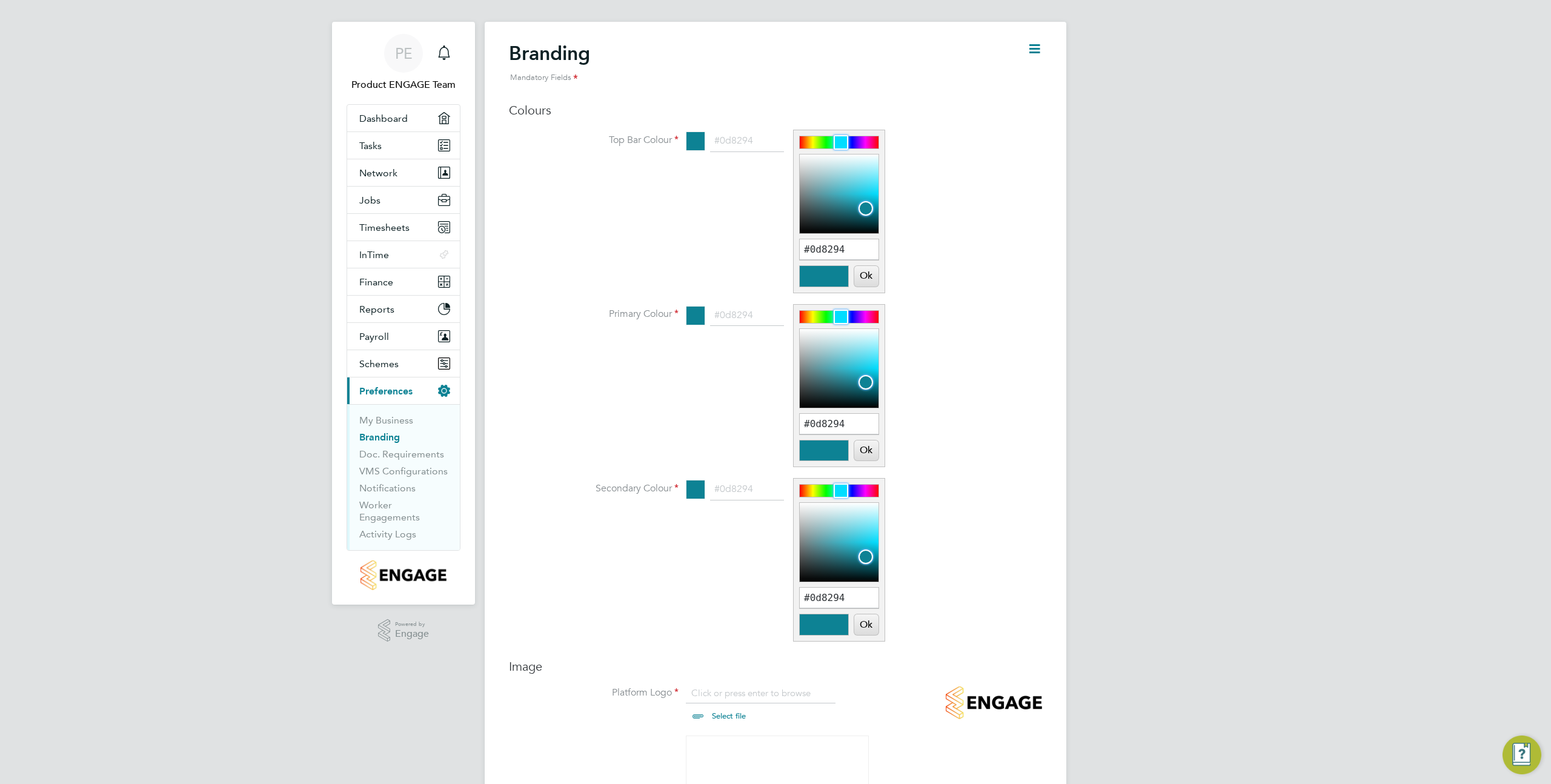
scroll to position [50, 0]
